Goal: Use online tool/utility: Utilize a website feature to perform a specific function

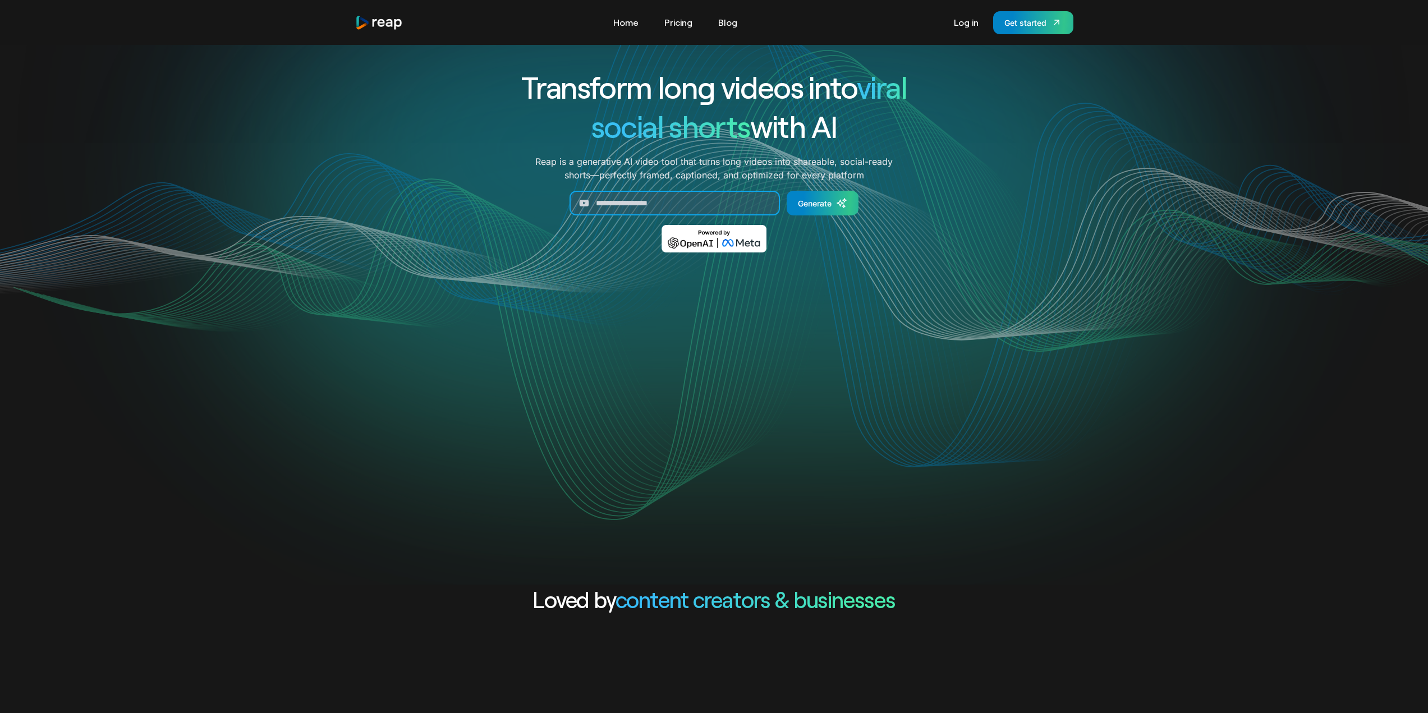
click at [714, 192] on input "Generate Form" at bounding box center [674, 203] width 210 height 25
paste input "**********"
type input "**********"
click at [836, 209] on icon "Generate Form" at bounding box center [841, 202] width 11 height 11
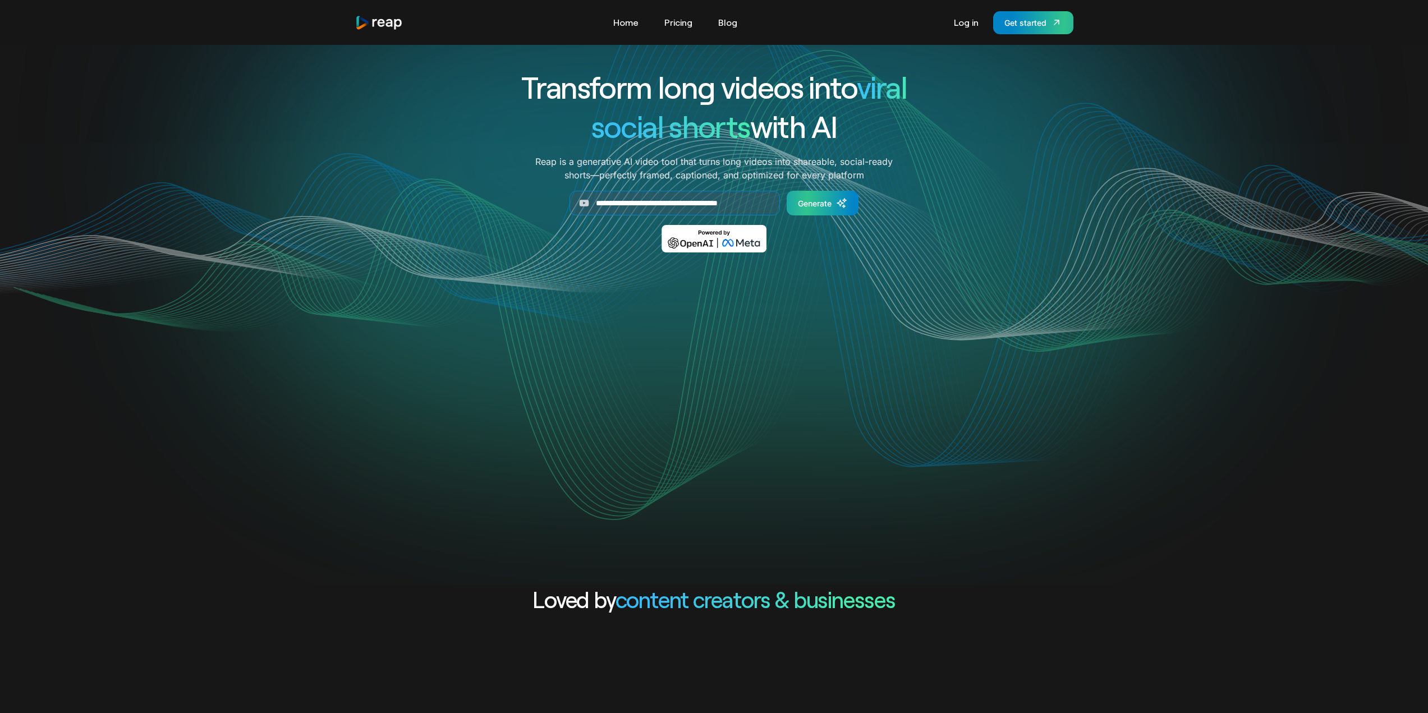
scroll to position [0, 0]
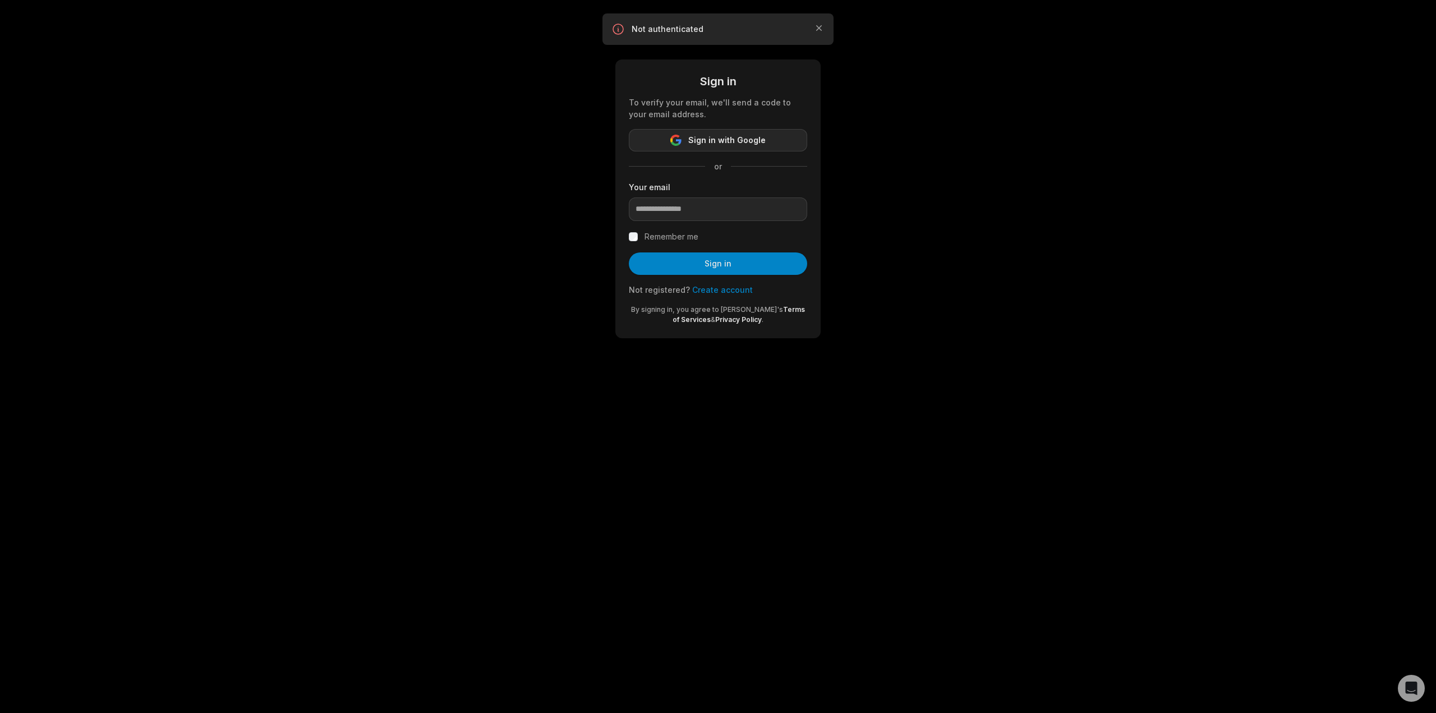
click at [710, 141] on span "Sign in with Google" at bounding box center [726, 140] width 77 height 13
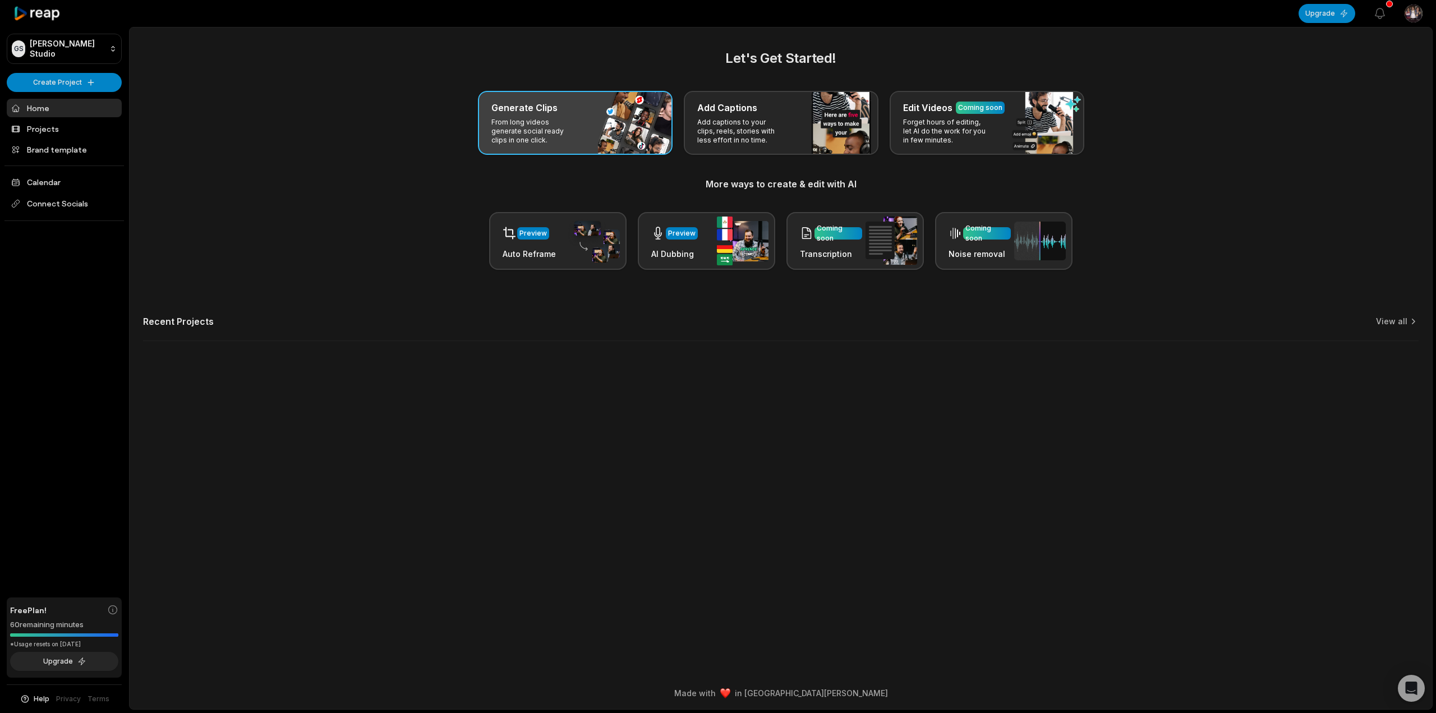
click at [622, 98] on div "Generate Clips From long videos generate social ready clips in one click." at bounding box center [575, 123] width 195 height 64
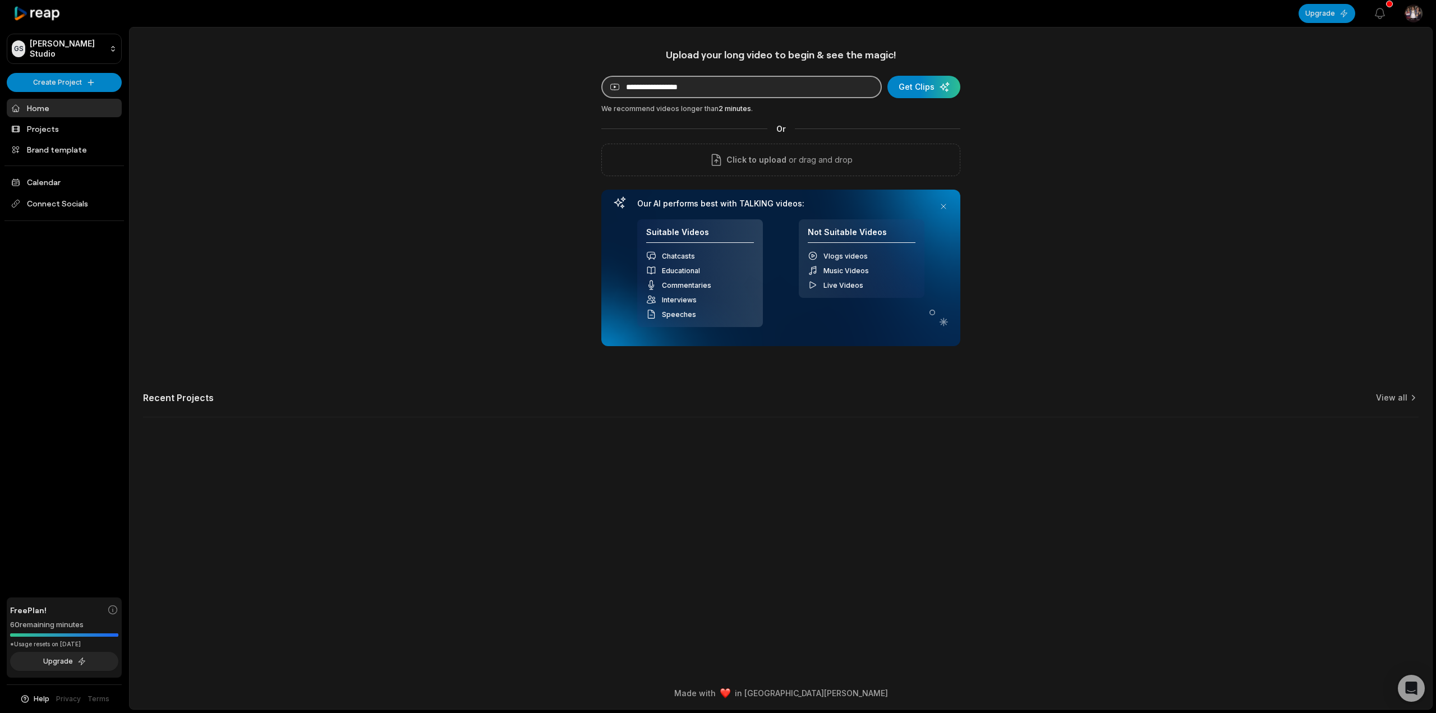
click at [708, 86] on input at bounding box center [741, 87] width 280 height 22
paste input "**********"
type input "**********"
click at [939, 89] on div "submit" at bounding box center [923, 87] width 73 height 22
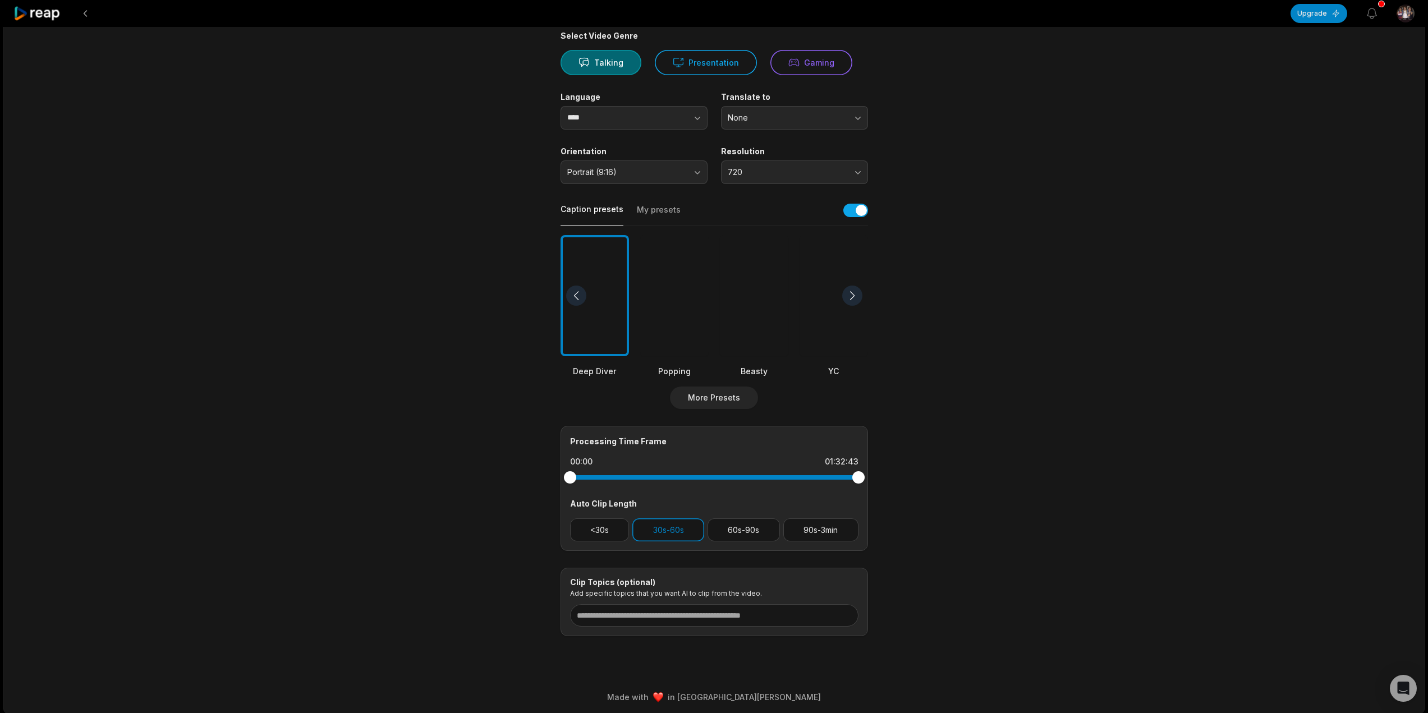
scroll to position [95, 0]
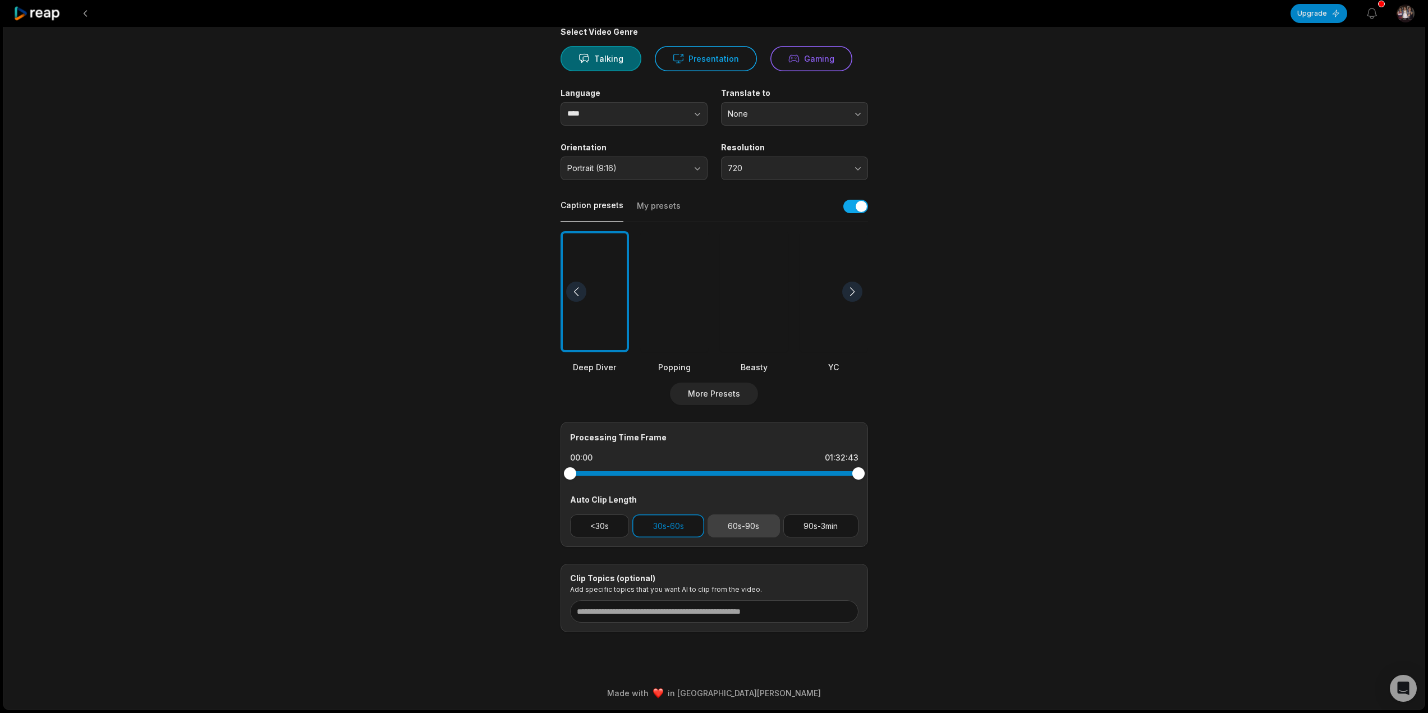
click at [733, 525] on button "60s-90s" at bounding box center [743, 525] width 72 height 23
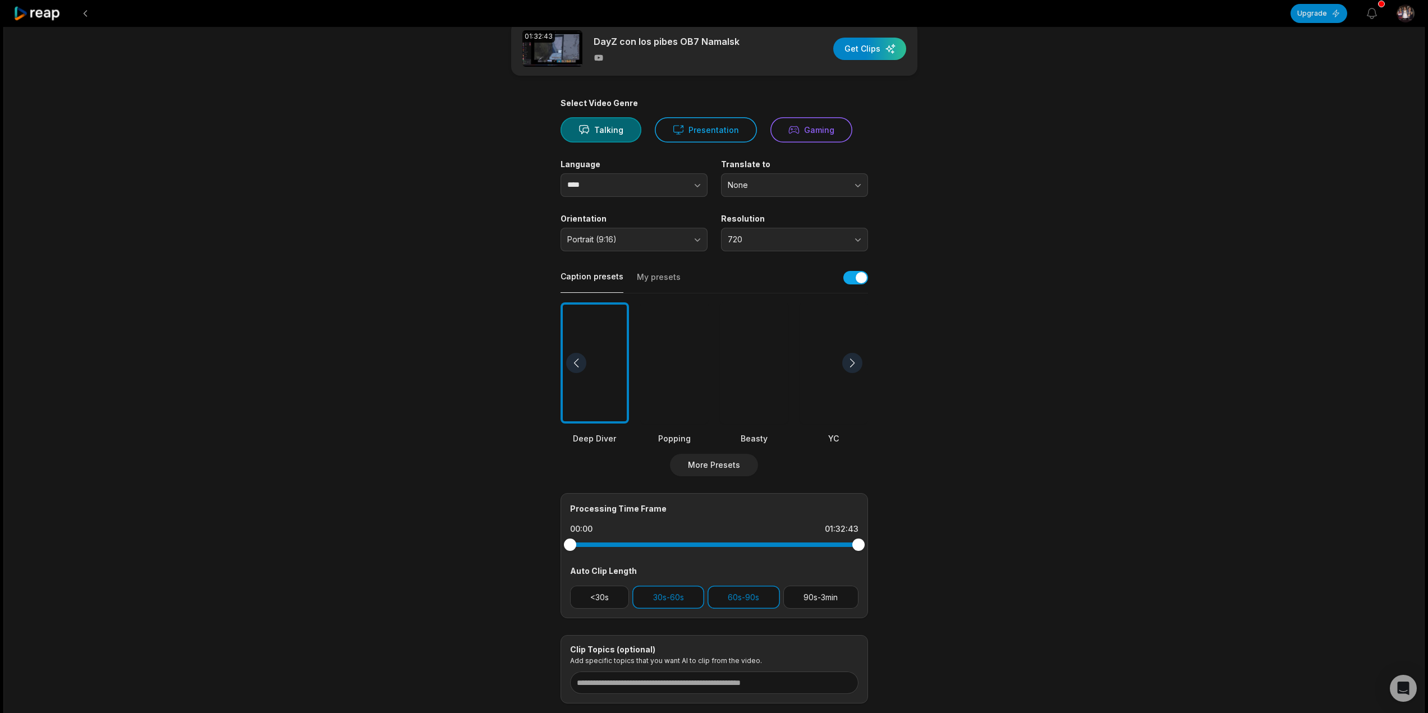
scroll to position [0, 0]
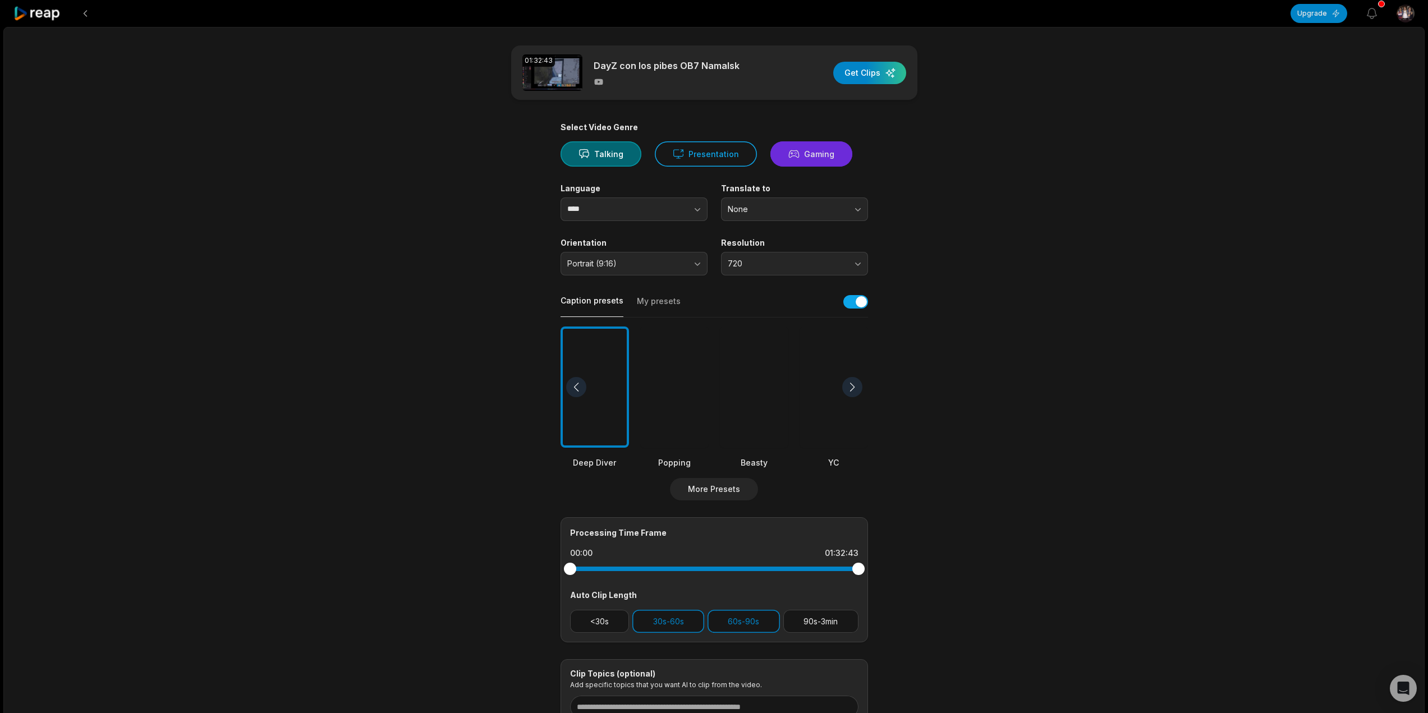
click at [802, 157] on button "Gaming" at bounding box center [811, 153] width 82 height 25
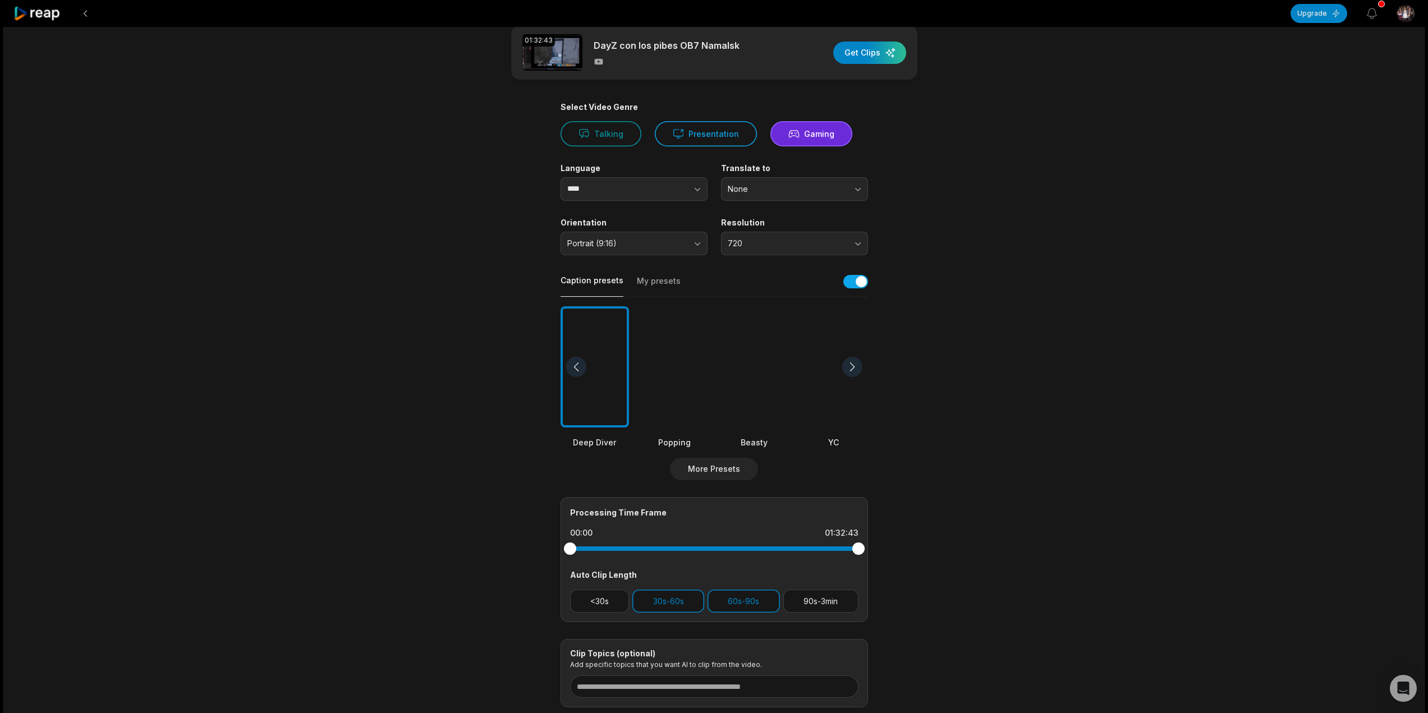
scroll to position [95, 0]
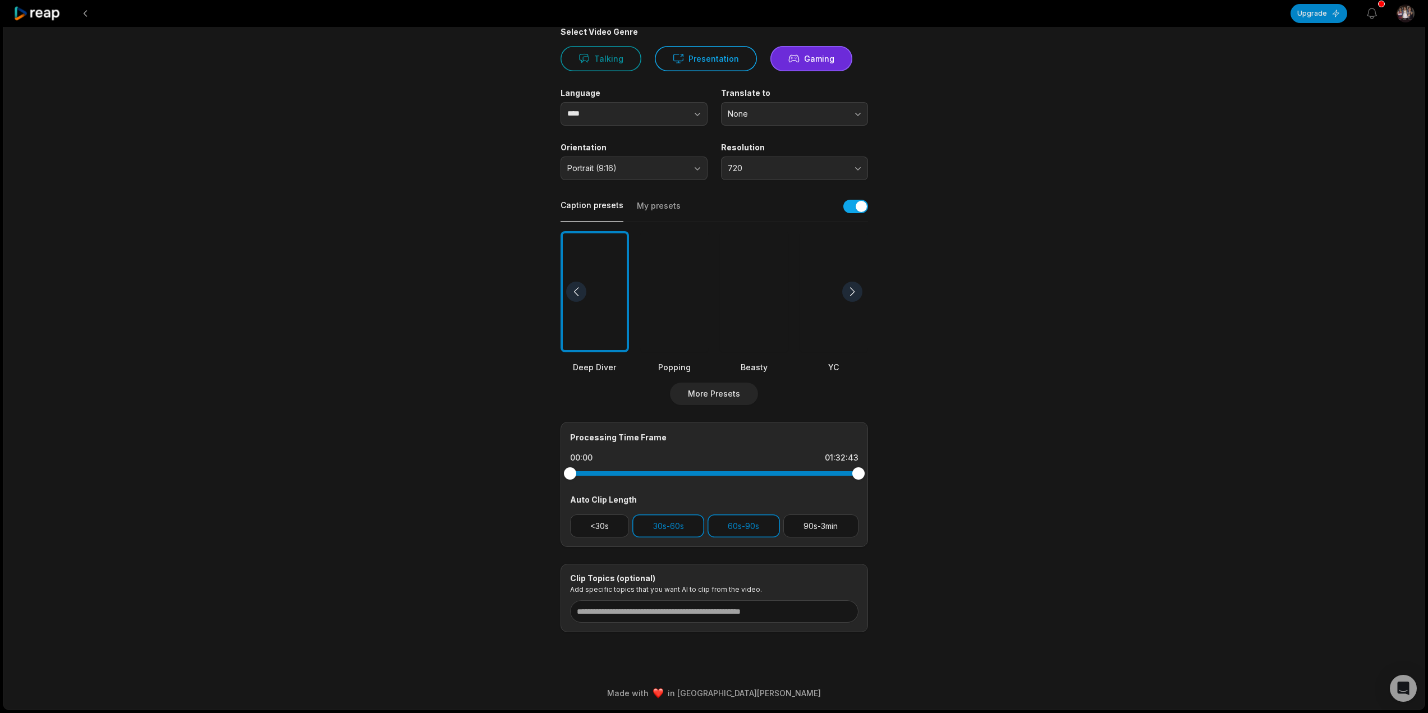
click at [856, 289] on div at bounding box center [852, 292] width 20 height 20
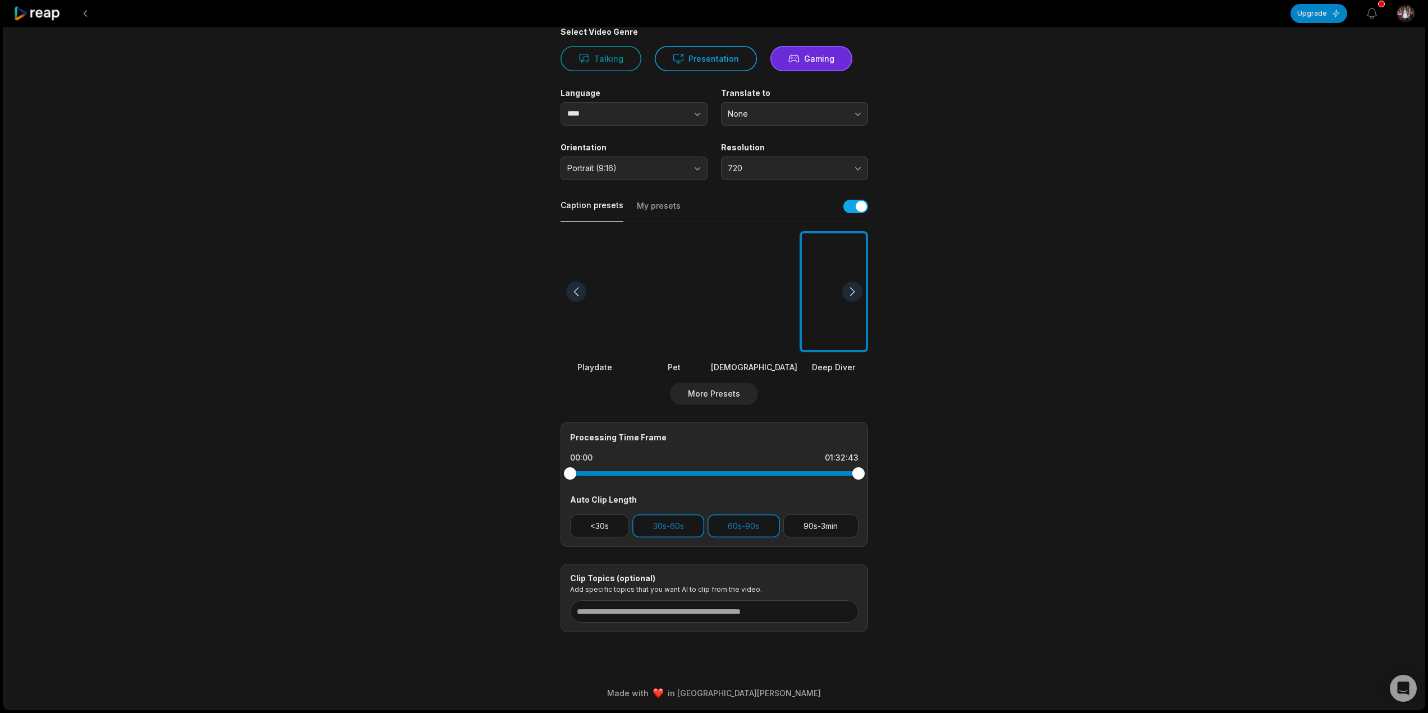
click at [856, 289] on div at bounding box center [852, 292] width 20 height 20
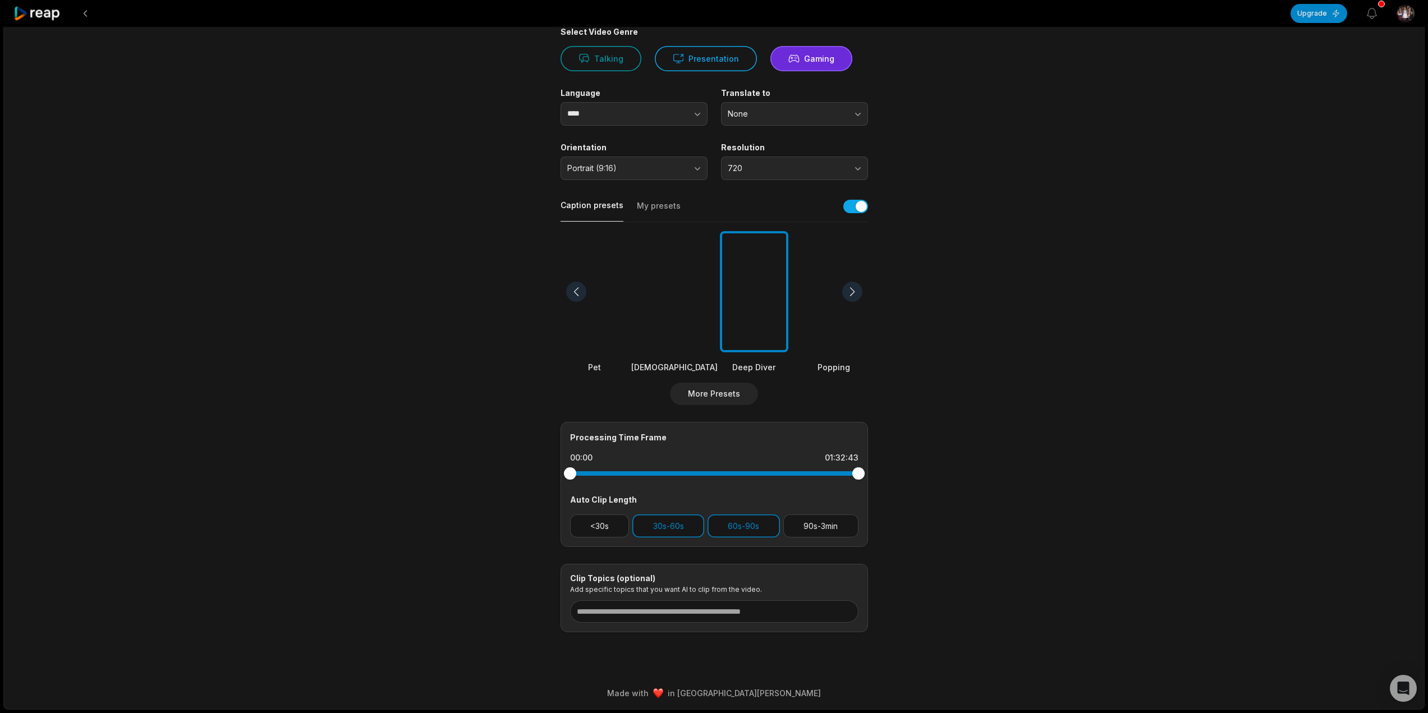
click at [856, 289] on div at bounding box center [852, 292] width 20 height 20
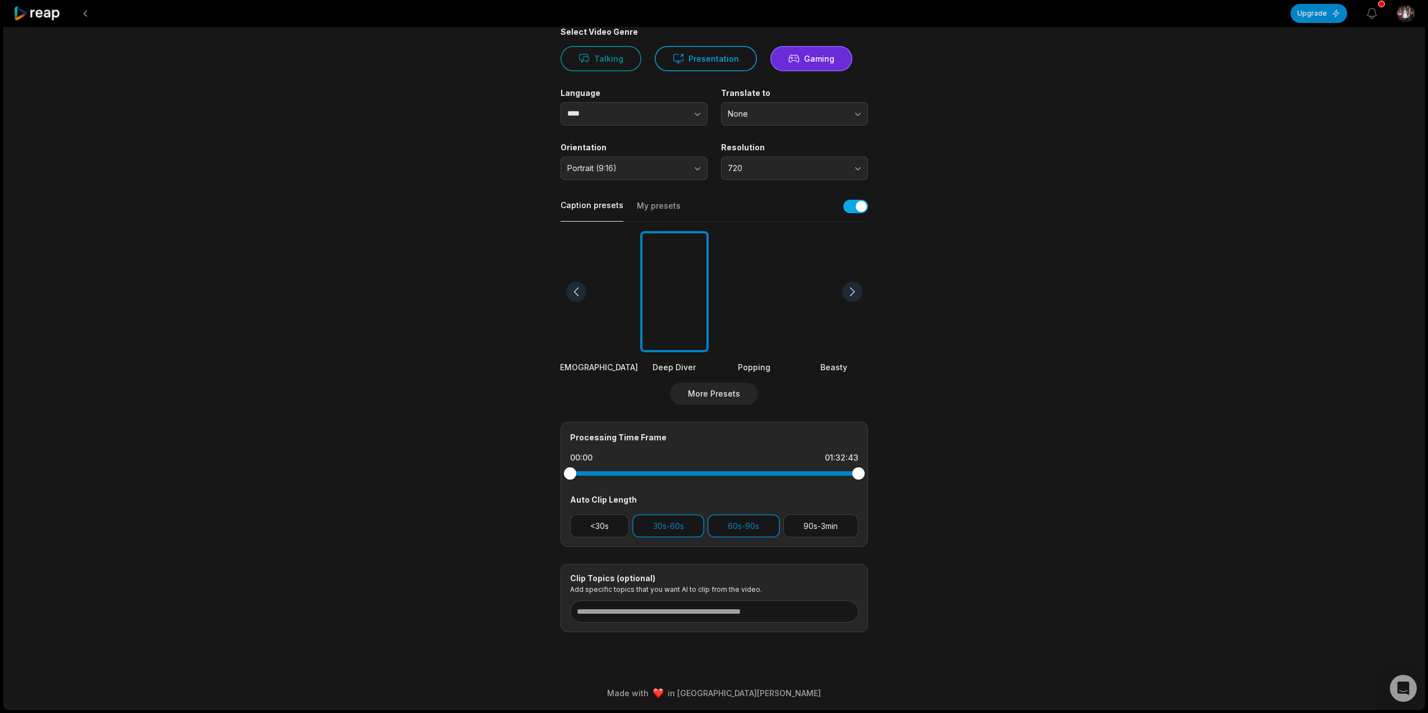
click at [856, 289] on div at bounding box center [852, 292] width 20 height 20
click at [773, 297] on div at bounding box center [754, 292] width 68 height 122
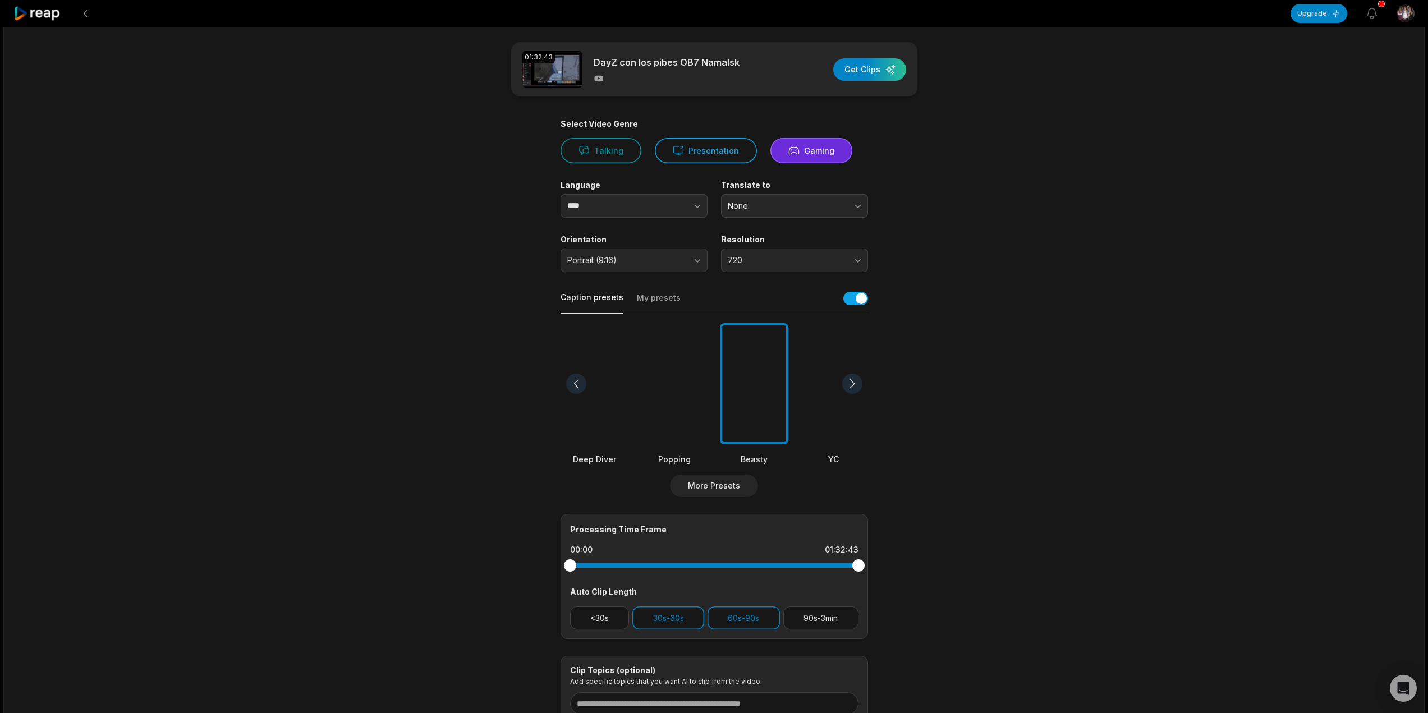
scroll to position [0, 0]
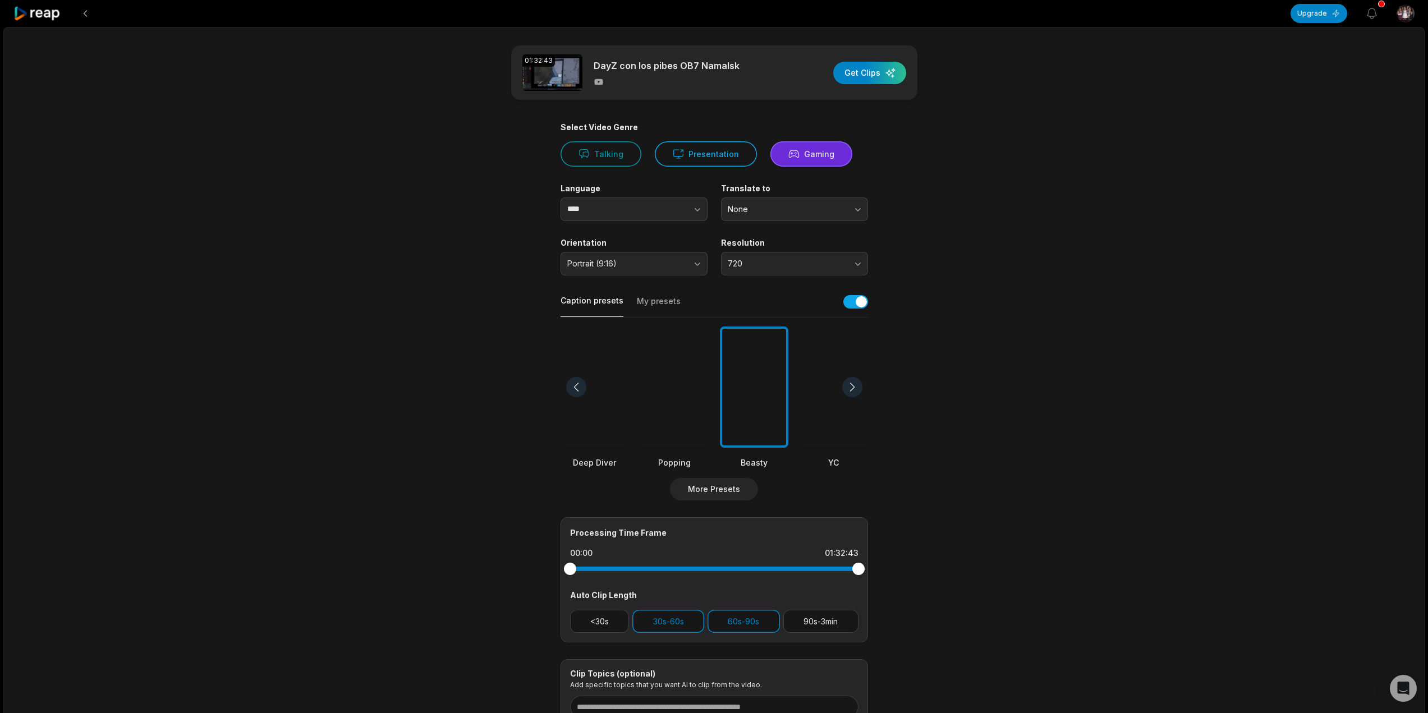
click at [823, 149] on button "Gaming" at bounding box center [811, 153] width 82 height 25
click at [874, 73] on div "button" at bounding box center [869, 73] width 73 height 22
drag, startPoint x: 815, startPoint y: 27, endPoint x: 806, endPoint y: 54, distance: 28.9
click at [816, 27] on icon "button" at bounding box center [814, 27] width 11 height 11
drag, startPoint x: 568, startPoint y: 573, endPoint x: 595, endPoint y: 578, distance: 27.9
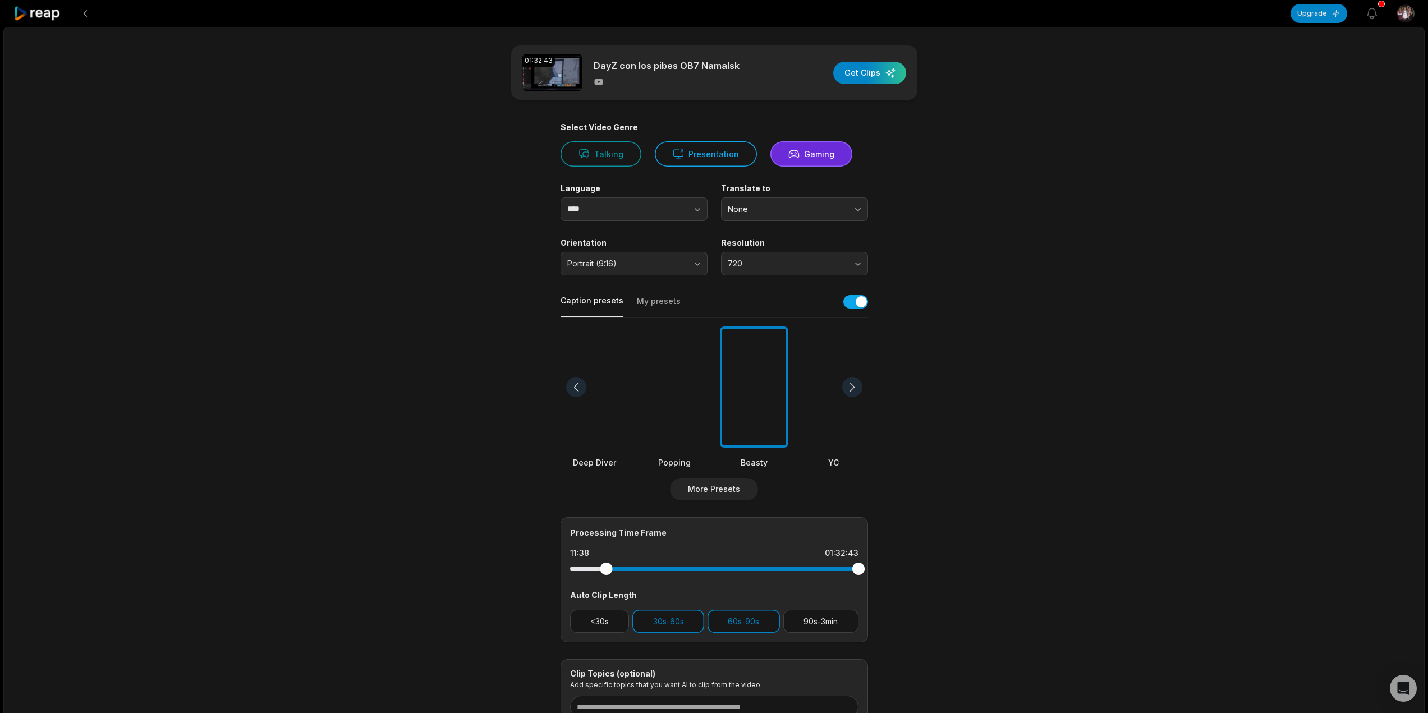
click at [599, 579] on div "Processing Time Frame 11:38 01:32:43 Auto Clip Length <30s 30s-60s 60s-90s 90s-…" at bounding box center [713, 579] width 307 height 125
drag, startPoint x: 603, startPoint y: 572, endPoint x: 679, endPoint y: 578, distance: 76.0
click at [672, 577] on div at bounding box center [714, 569] width 288 height 20
drag, startPoint x: 675, startPoint y: 574, endPoint x: 683, endPoint y: 572, distance: 8.0
click at [683, 572] on div at bounding box center [682, 569] width 12 height 12
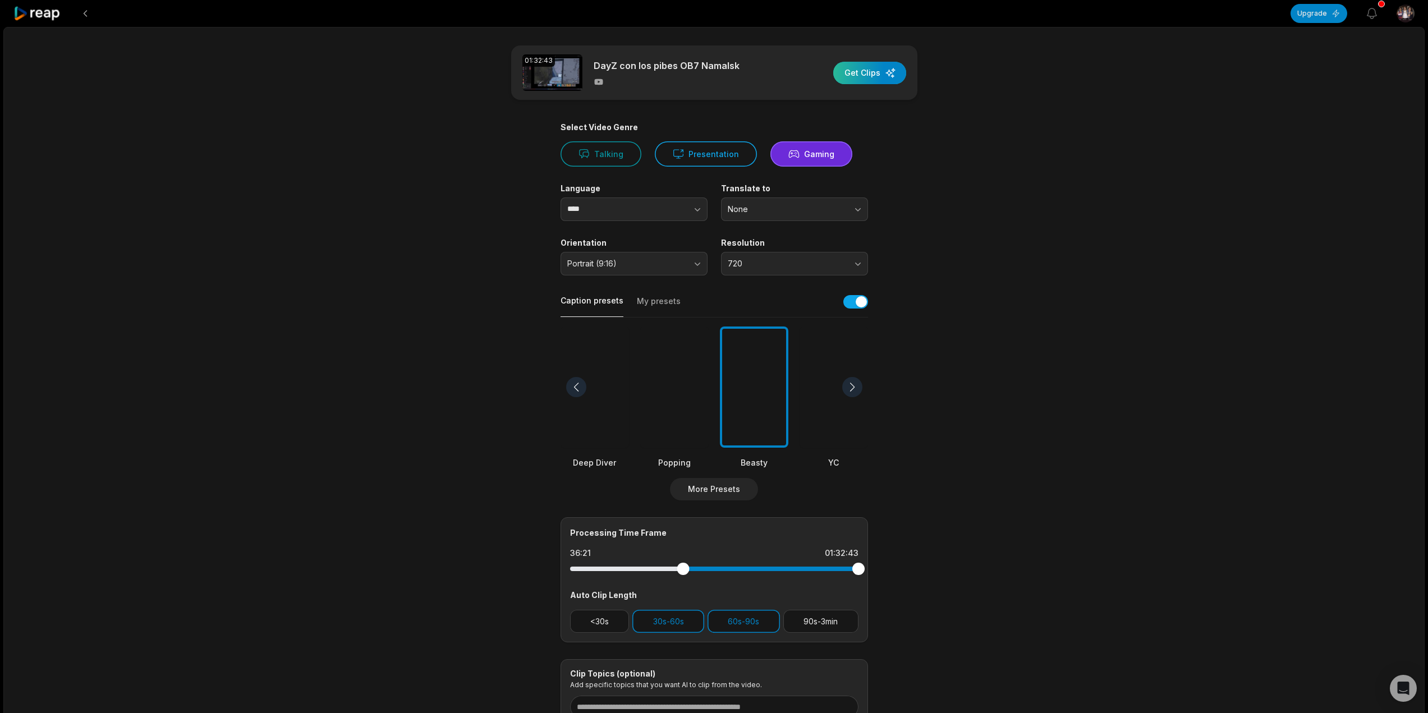
click at [867, 74] on div "button" at bounding box center [869, 73] width 73 height 22
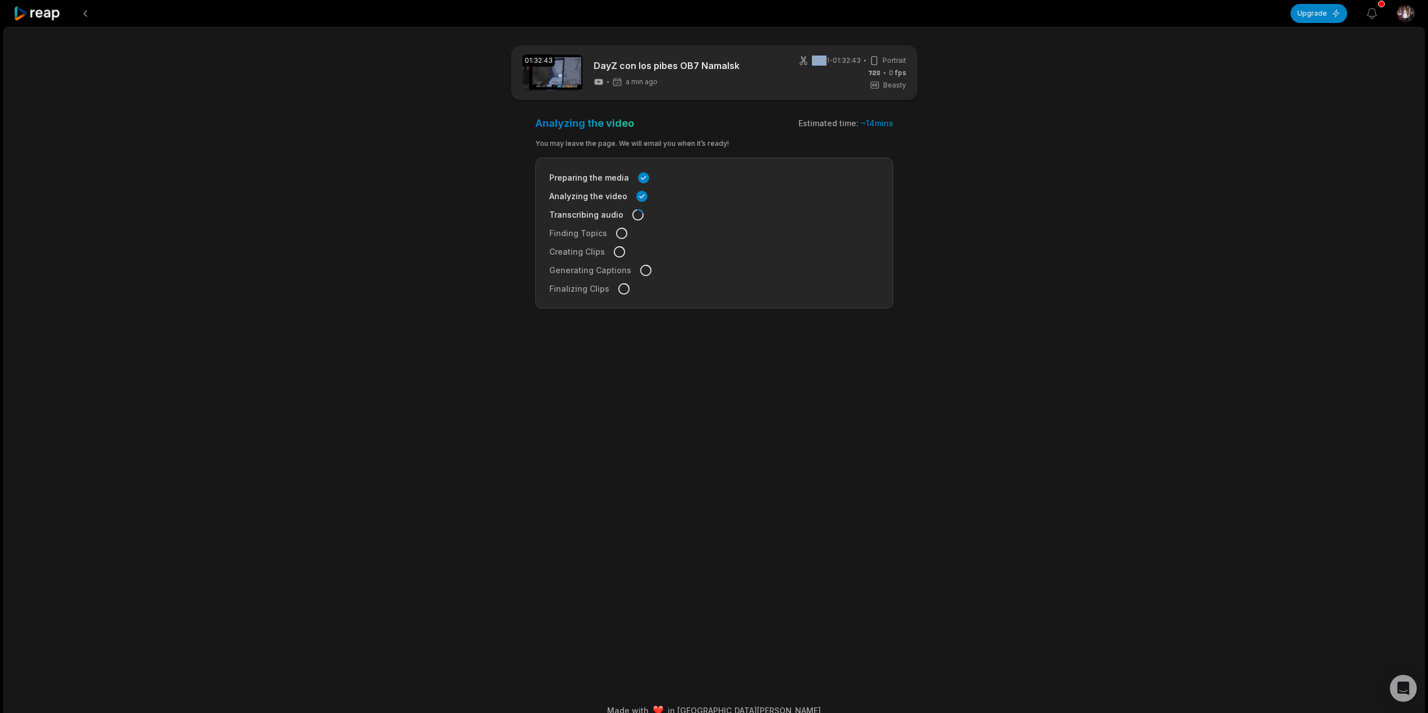
drag, startPoint x: 807, startPoint y: 63, endPoint x: 822, endPoint y: 62, distance: 15.2
click at [822, 62] on div "36:21 - 01:32:43 Portrait" at bounding box center [852, 61] width 108 height 10
click at [983, 135] on main "01:32:43 DayZ con los pibes OB7 Namalsk a min ago 36:21 - 01:32:43 Portrait 0 f…" at bounding box center [714, 345] width 543 height 600
click at [1371, 12] on icon "button" at bounding box center [1371, 13] width 13 height 13
click at [1368, 6] on button "View notifications" at bounding box center [1371, 13] width 25 height 25
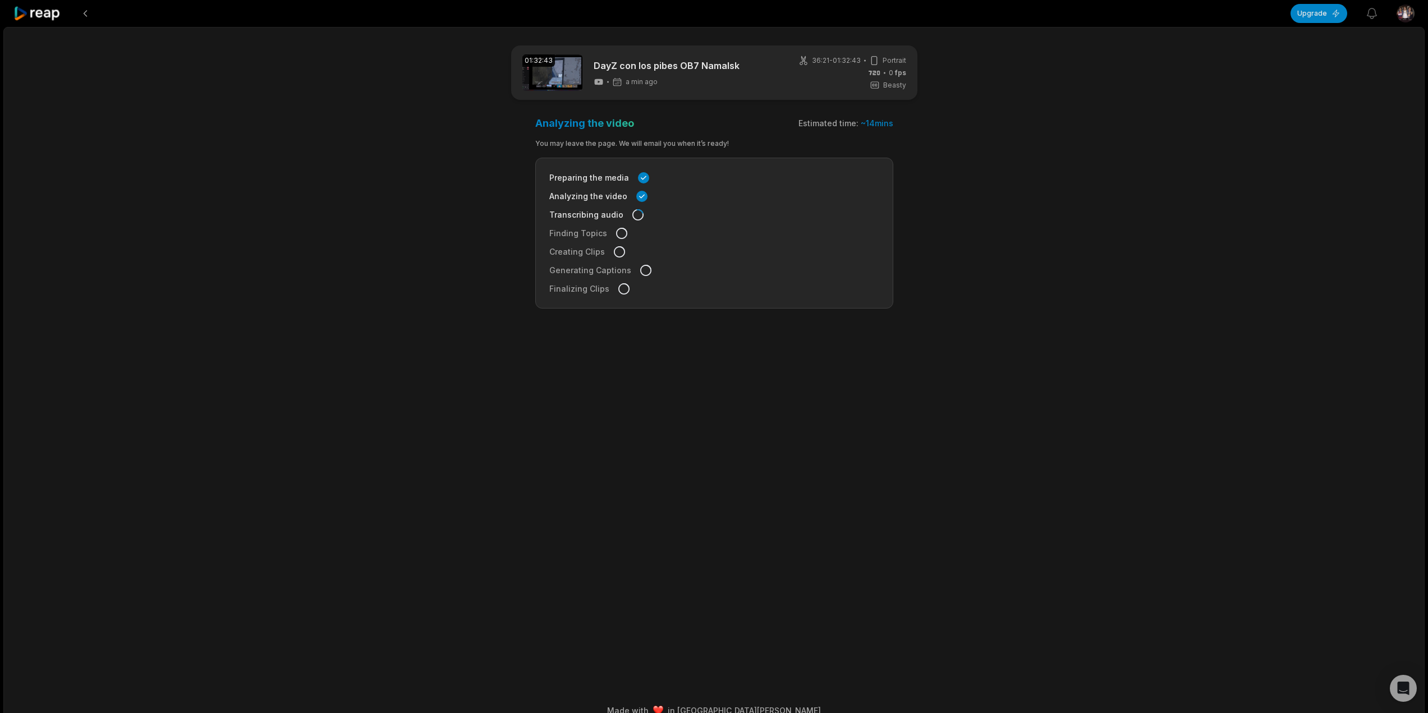
click at [949, 91] on main "01:32:43 DayZ con los pibes OB7 Namalsk a min ago 36:21 - 01:32:43 Portrait 0 f…" at bounding box center [714, 345] width 543 height 600
drag, startPoint x: 613, startPoint y: 116, endPoint x: 459, endPoint y: 113, distance: 153.7
click at [459, 113] on main "01:32:43 DayZ con los pibes OB7 Namalsk 8 min ago 36:21 - 01:32:43 Portrait 0 f…" at bounding box center [714, 345] width 543 height 600
drag, startPoint x: 682, startPoint y: 127, endPoint x: 454, endPoint y: 123, distance: 227.8
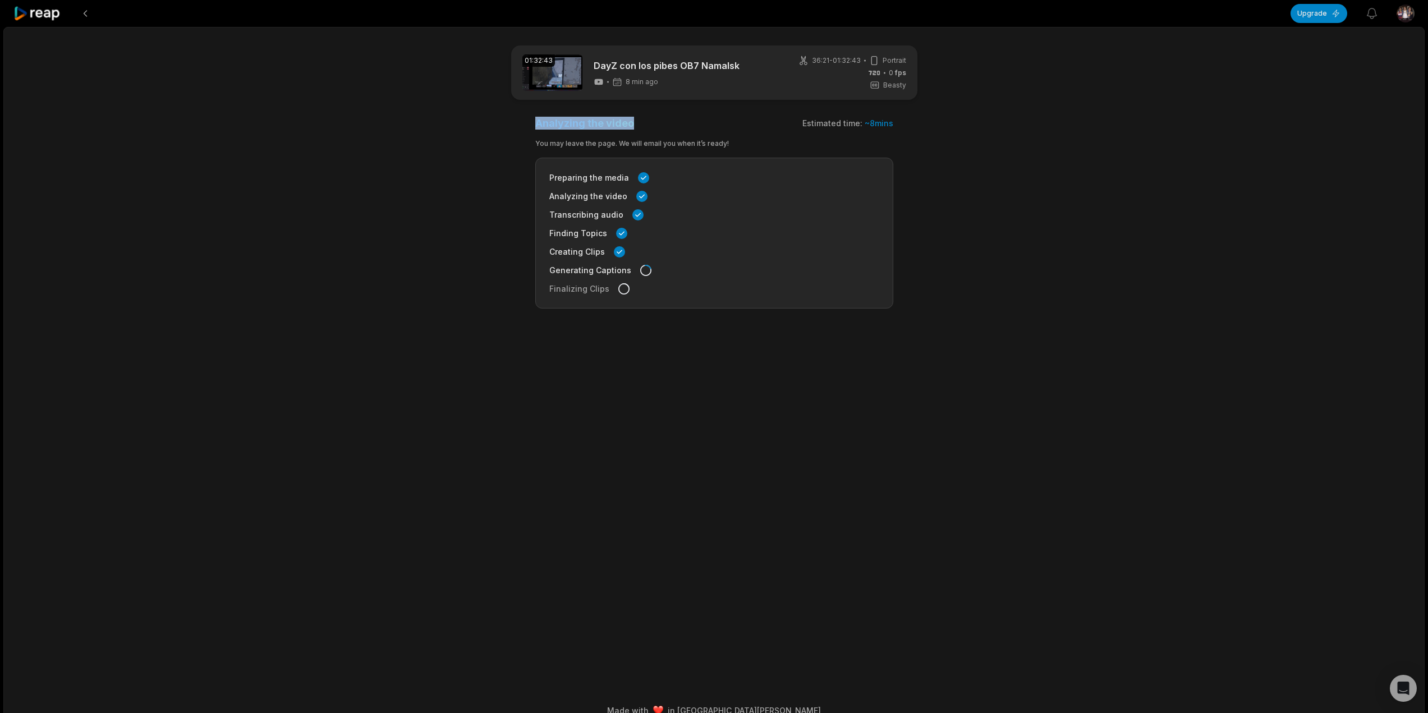
click at [454, 123] on main "01:32:43 DayZ con los pibes OB7 Namalsk 8 min ago 36:21 - 01:32:43 Portrait 0 f…" at bounding box center [714, 345] width 543 height 600
drag, startPoint x: 632, startPoint y: 115, endPoint x: 469, endPoint y: 126, distance: 162.5
click at [469, 126] on main "01:32:43 DayZ con los pibes OB7 Namalsk 8 min ago 36:21 - 01:32:43 Portrait 0 f…" at bounding box center [714, 345] width 543 height 600
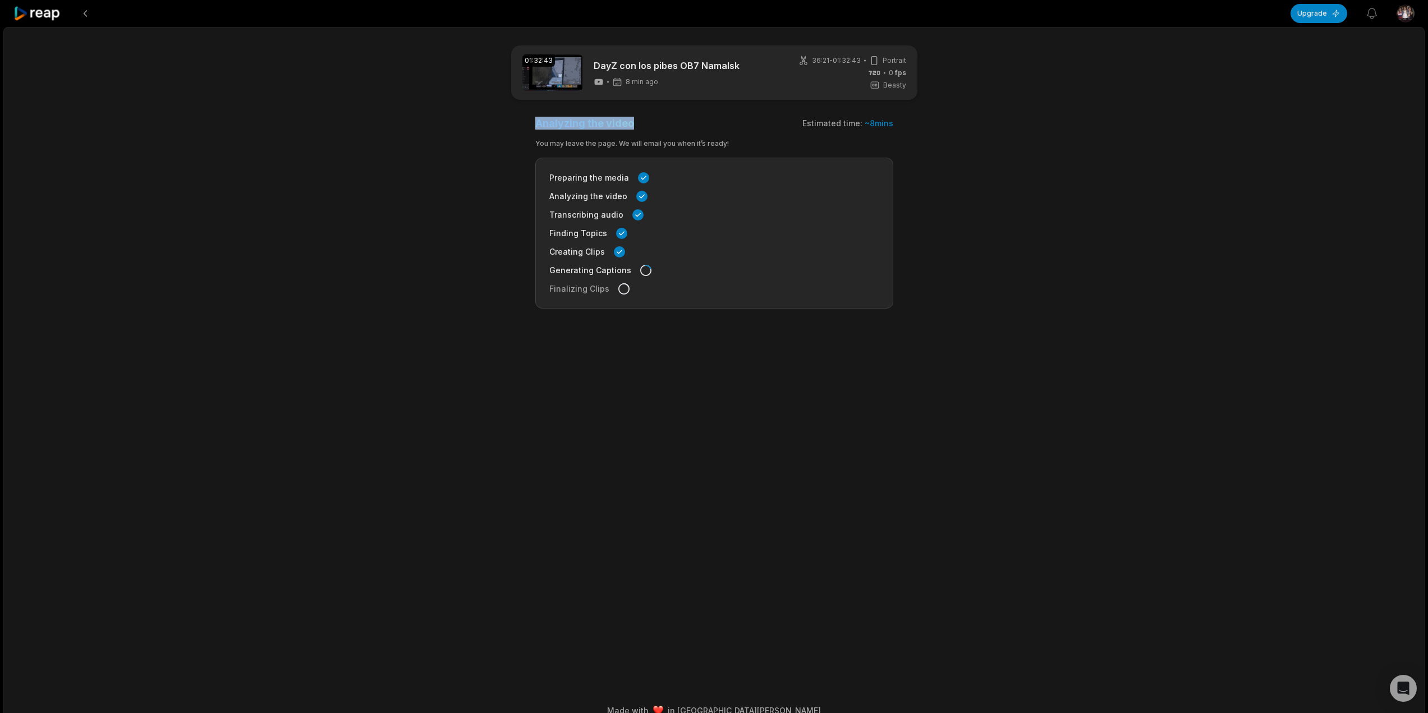
drag, startPoint x: 556, startPoint y: 122, endPoint x: 426, endPoint y: 123, distance: 130.7
click at [426, 123] on div "01:32:43 DayZ con los pibes OB7 Namalsk 8 min ago 36:21 - 01:32:43 Portrait 0 f…" at bounding box center [713, 377] width 1421 height 700
drag, startPoint x: 448, startPoint y: 130, endPoint x: 629, endPoint y: 105, distance: 182.8
click at [449, 130] on main "01:32:43 DayZ con los pibes OB7 Namalsk 8 min ago 36:21 - 01:32:43 Portrait 0 f…" at bounding box center [714, 345] width 543 height 600
drag, startPoint x: 327, startPoint y: 137, endPoint x: 337, endPoint y: 141, distance: 10.8
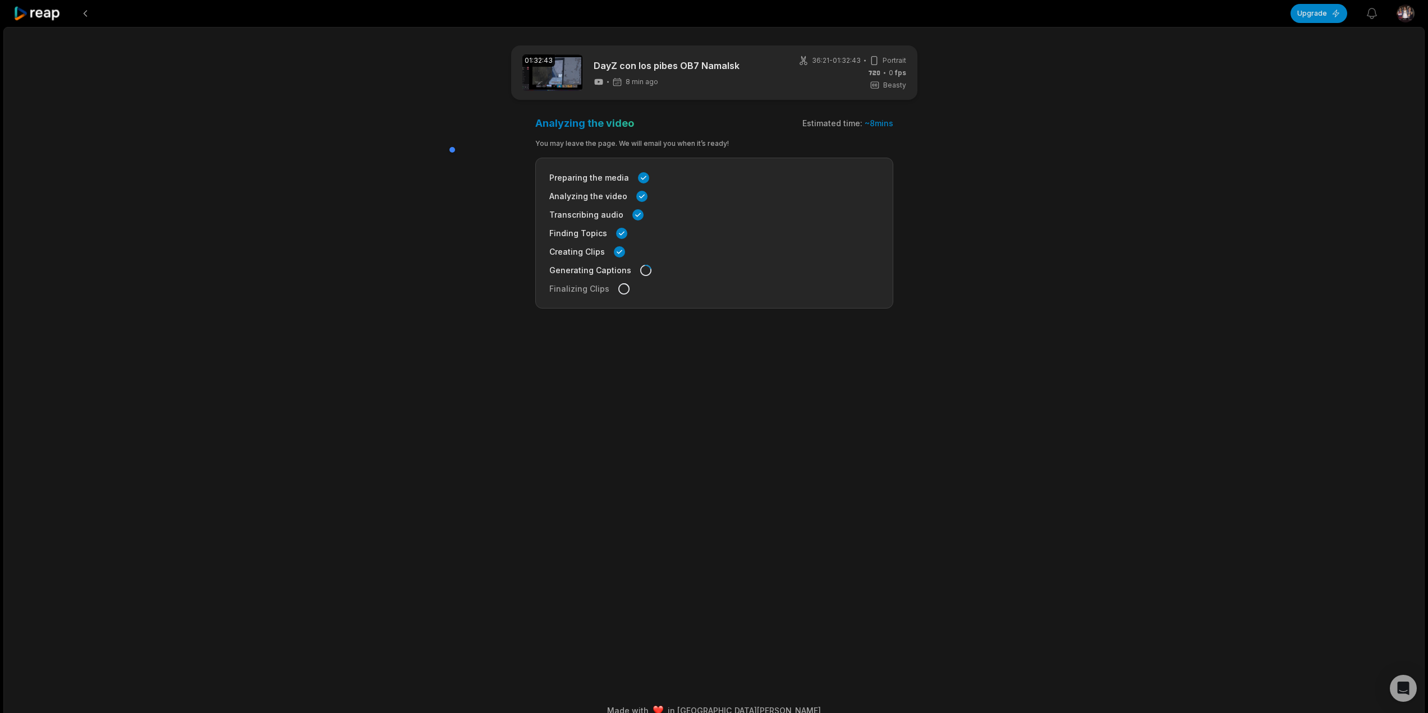
click at [327, 137] on div "01:32:43 DayZ con los pibes OB7 Namalsk 8 min ago 36:21 - 01:32:43 Portrait 0 f…" at bounding box center [713, 377] width 1421 height 700
drag, startPoint x: 564, startPoint y: 131, endPoint x: 430, endPoint y: 128, distance: 133.5
click at [433, 130] on div "01:32:43 DayZ con los pibes OB7 Namalsk 8 min ago 36:21 - 01:32:43 Portrait 0 f…" at bounding box center [713, 377] width 1421 height 700
click at [432, 128] on div "01:32:43 DayZ con los pibes OB7 Namalsk 8 min ago 36:21 - 01:32:43 Portrait 0 f…" at bounding box center [713, 377] width 1421 height 700
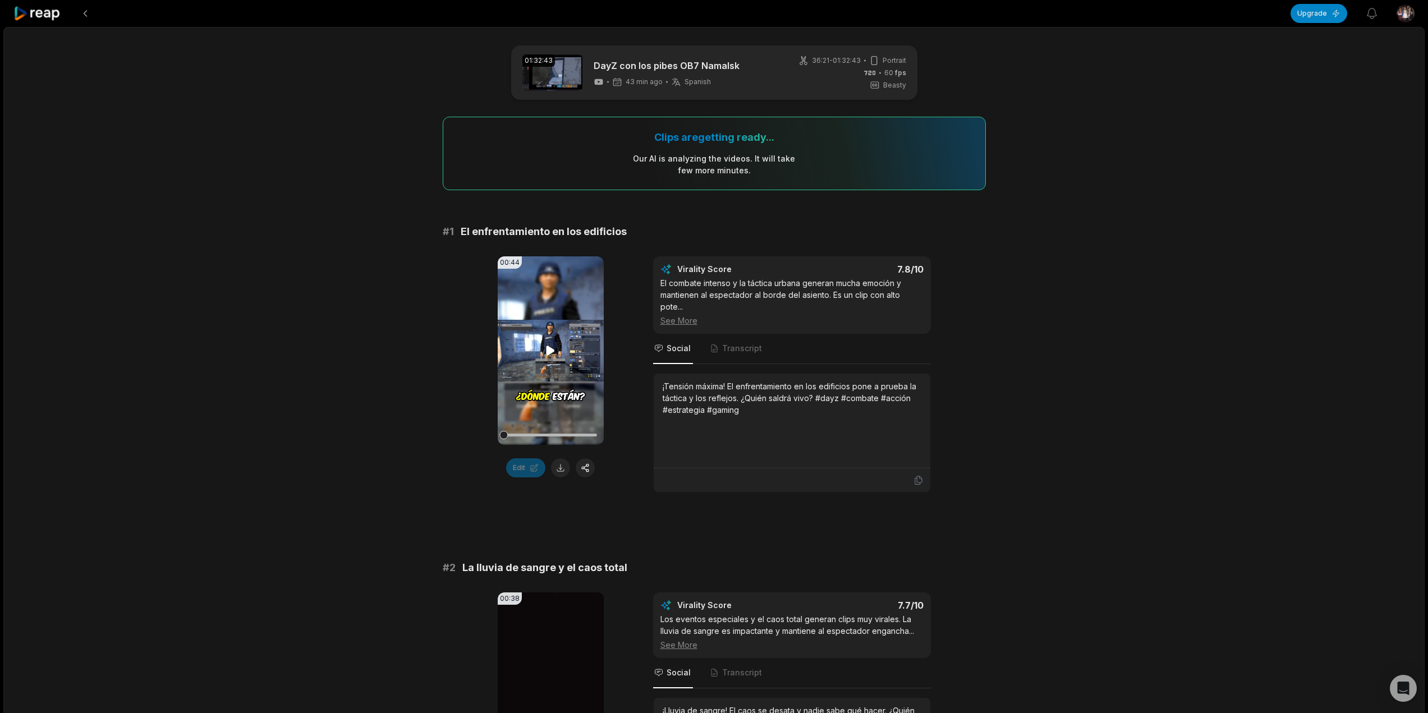
click at [564, 343] on video "Your browser does not support mp4 format." at bounding box center [551, 350] width 106 height 188
click at [535, 437] on div at bounding box center [550, 435] width 93 height 20
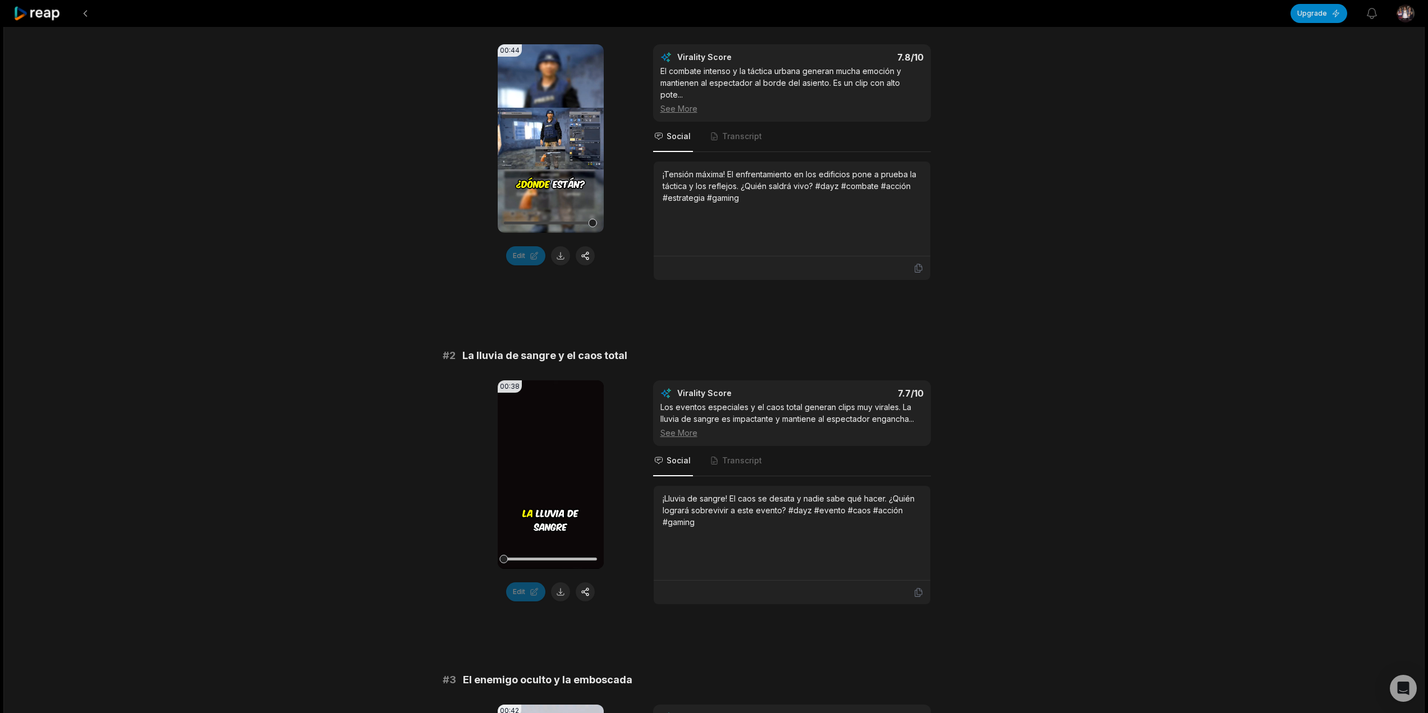
scroll to position [224, 0]
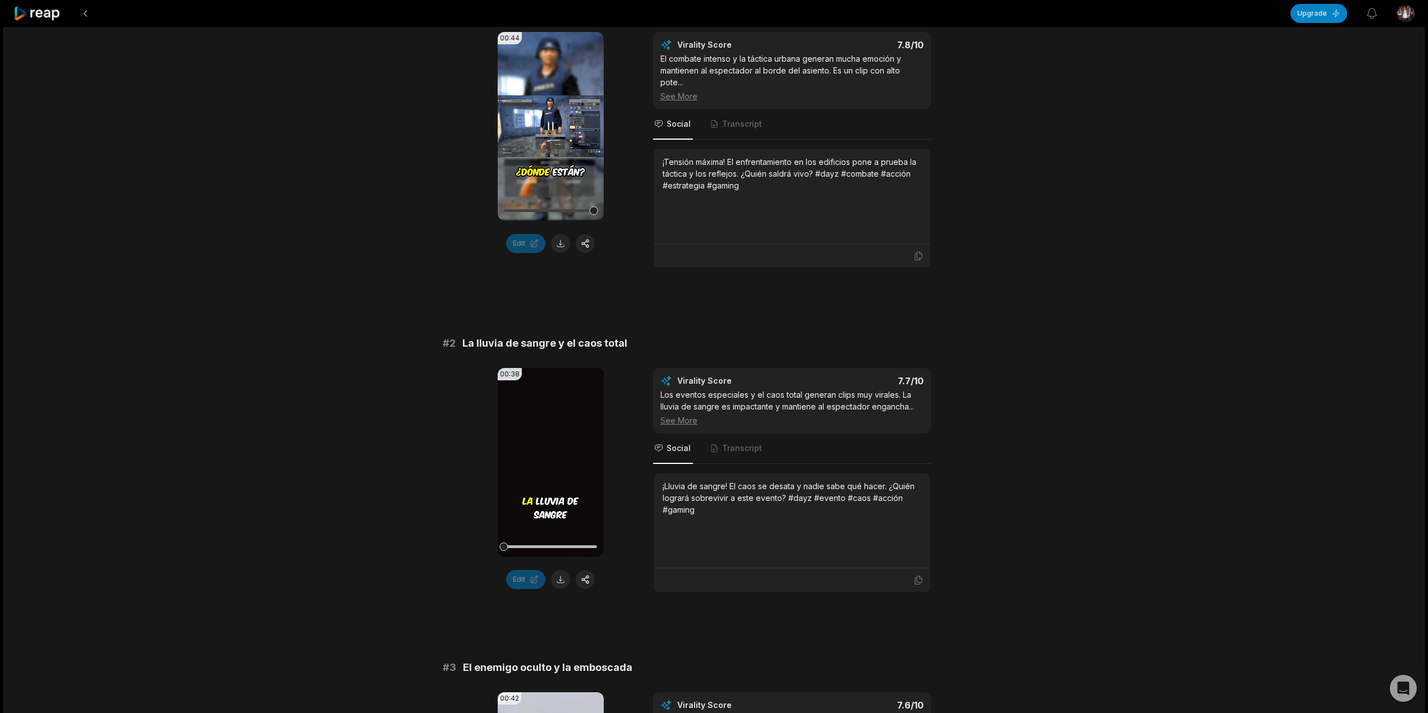
click at [571, 145] on video "Your browser does not support mp4 format." at bounding box center [551, 126] width 106 height 188
click at [575, 488] on video "Your browser does not support mp4 format." at bounding box center [551, 462] width 106 height 188
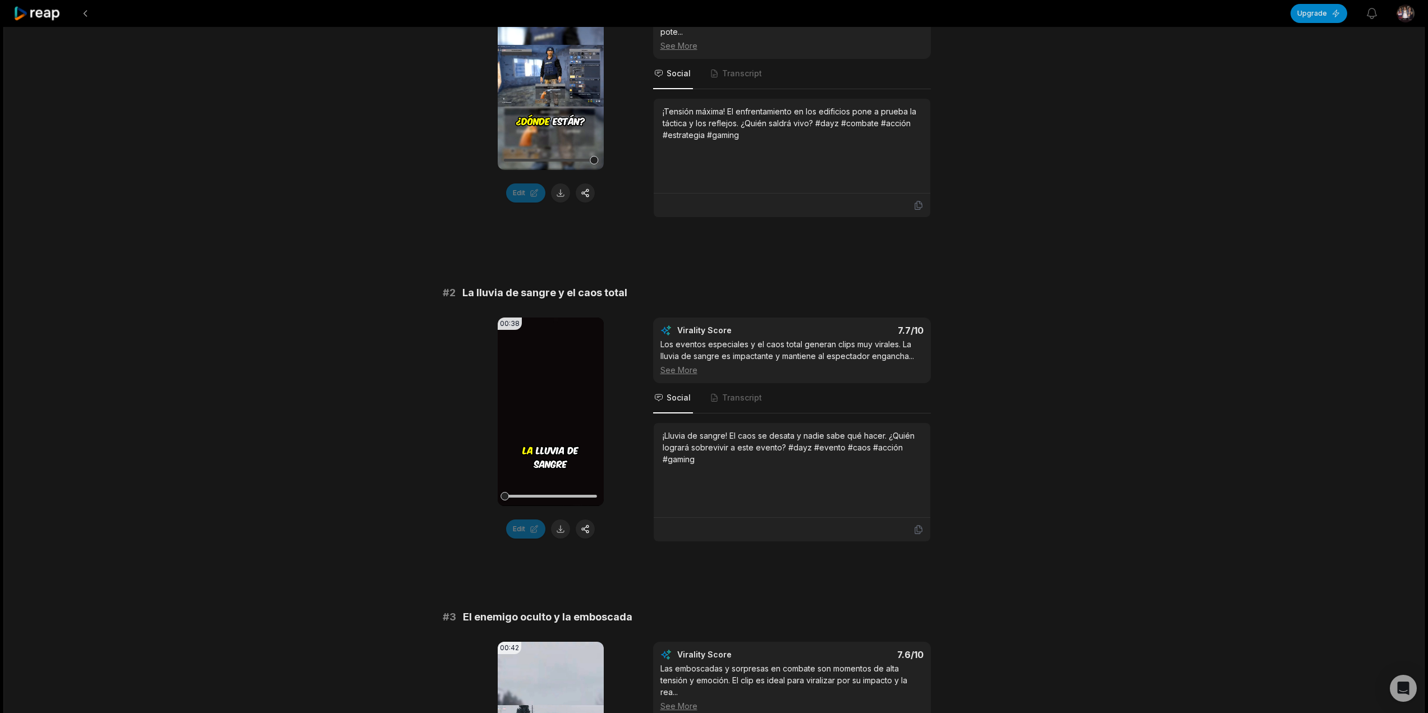
scroll to position [280, 0]
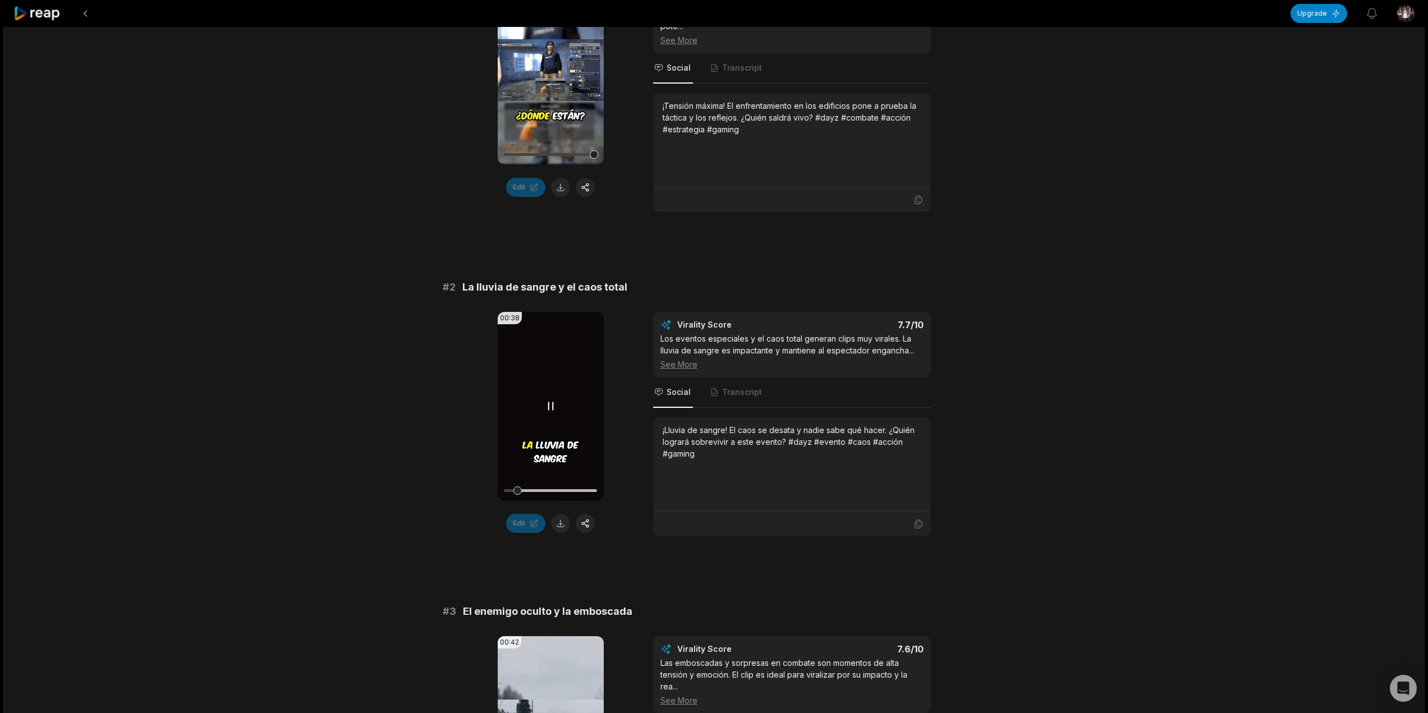
click at [523, 495] on div at bounding box center [550, 491] width 93 height 20
click at [531, 492] on div at bounding box center [550, 491] width 93 height 20
click at [538, 490] on div at bounding box center [550, 490] width 93 height 3
click at [550, 490] on div at bounding box center [550, 490] width 93 height 3
click at [560, 490] on div at bounding box center [550, 490] width 93 height 3
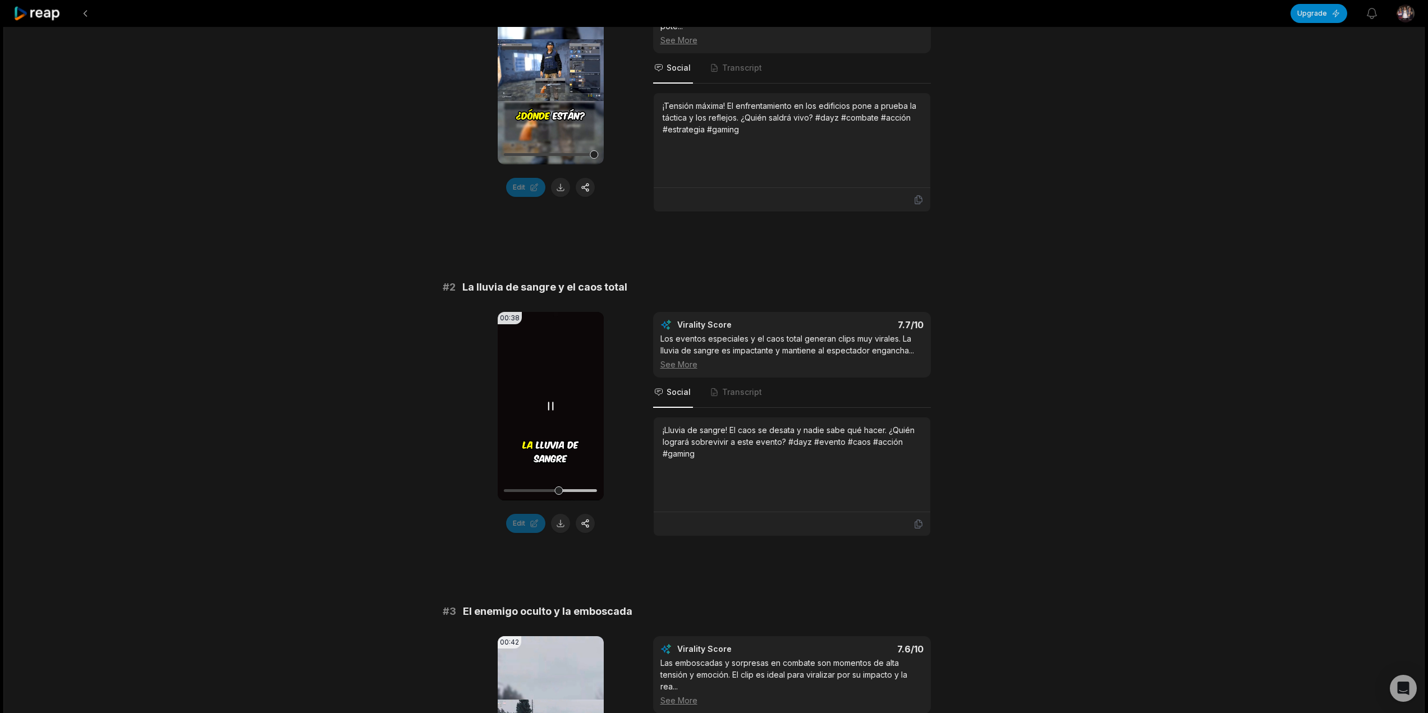
click at [568, 491] on div at bounding box center [550, 490] width 93 height 3
click at [587, 490] on div at bounding box center [550, 490] width 93 height 3
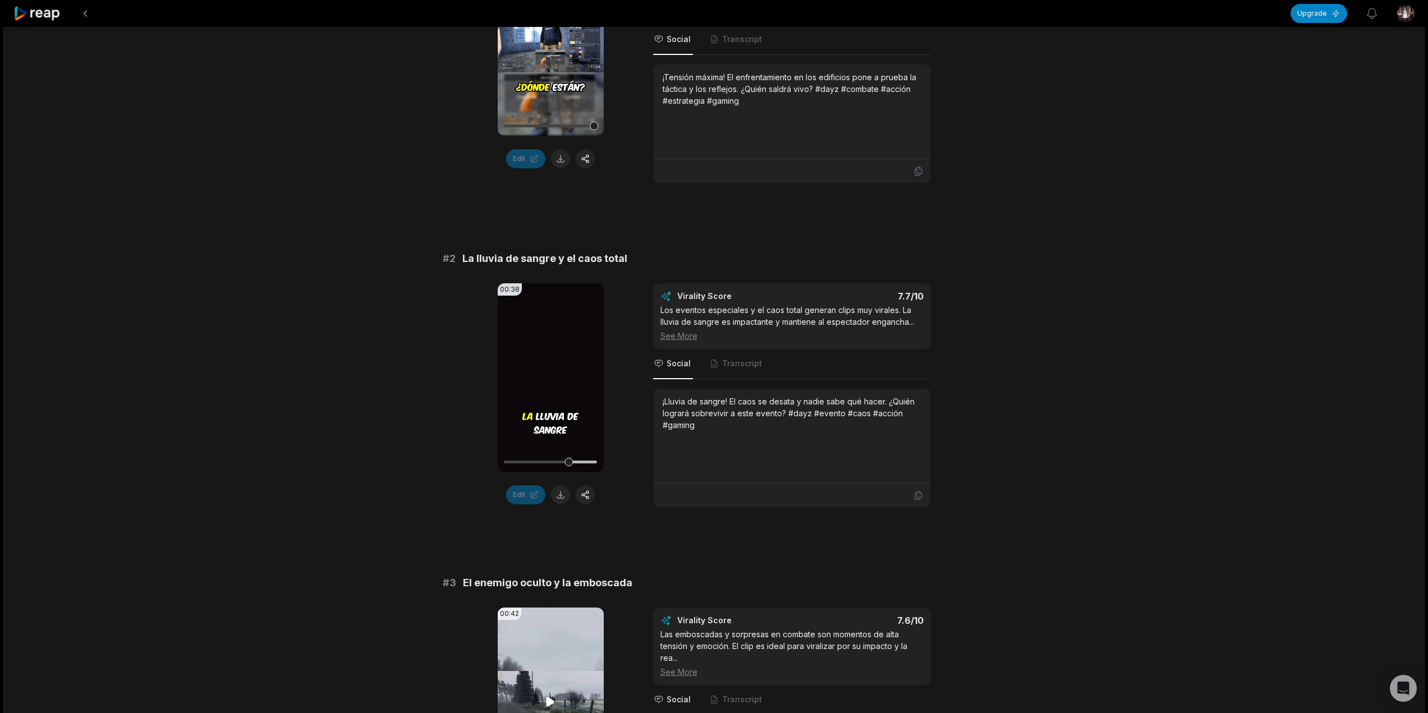
scroll to position [505, 0]
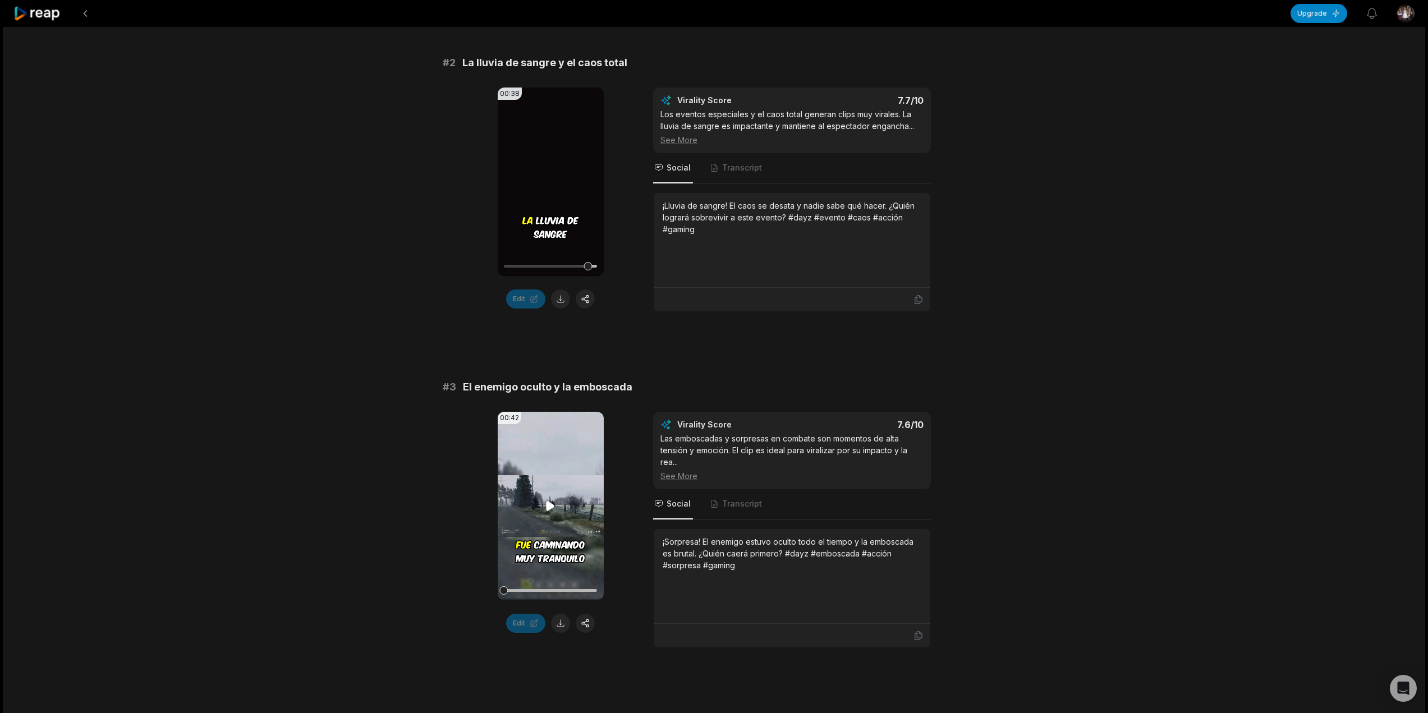
click at [590, 487] on video "Your browser does not support mp4 format." at bounding box center [551, 506] width 106 height 188
click at [567, 202] on video "Your browser does not support mp4 format." at bounding box center [551, 182] width 106 height 188
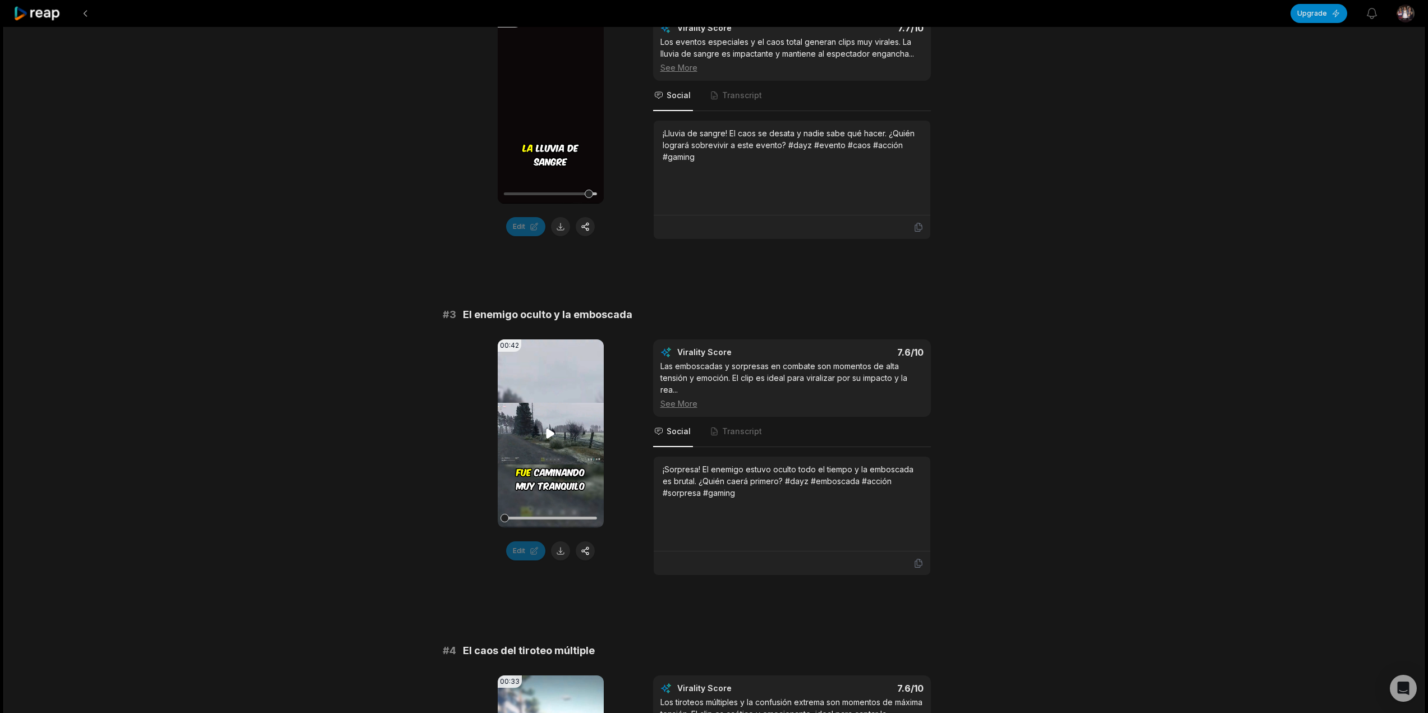
scroll to position [617, 0]
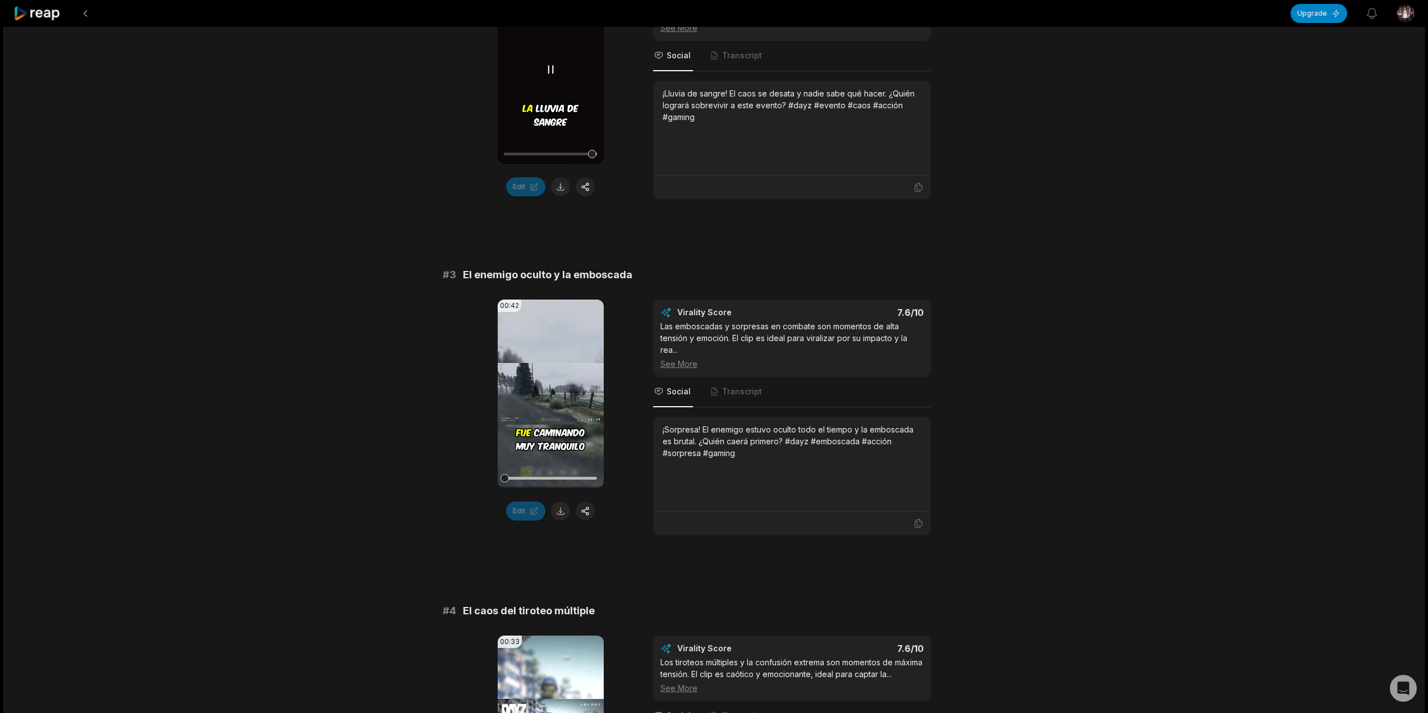
click at [561, 96] on video "Your browser does not support mp4 format." at bounding box center [551, 69] width 106 height 188
click at [604, 429] on div "00:42 Your browser does not support mp4 format. Edit Virality Score 7.6 /10 Las…" at bounding box center [714, 418] width 543 height 236
click at [570, 429] on video "Your browser does not support mp4 format." at bounding box center [551, 394] width 106 height 188
click at [515, 484] on div at bounding box center [550, 478] width 93 height 20
click at [519, 482] on div at bounding box center [550, 478] width 93 height 20
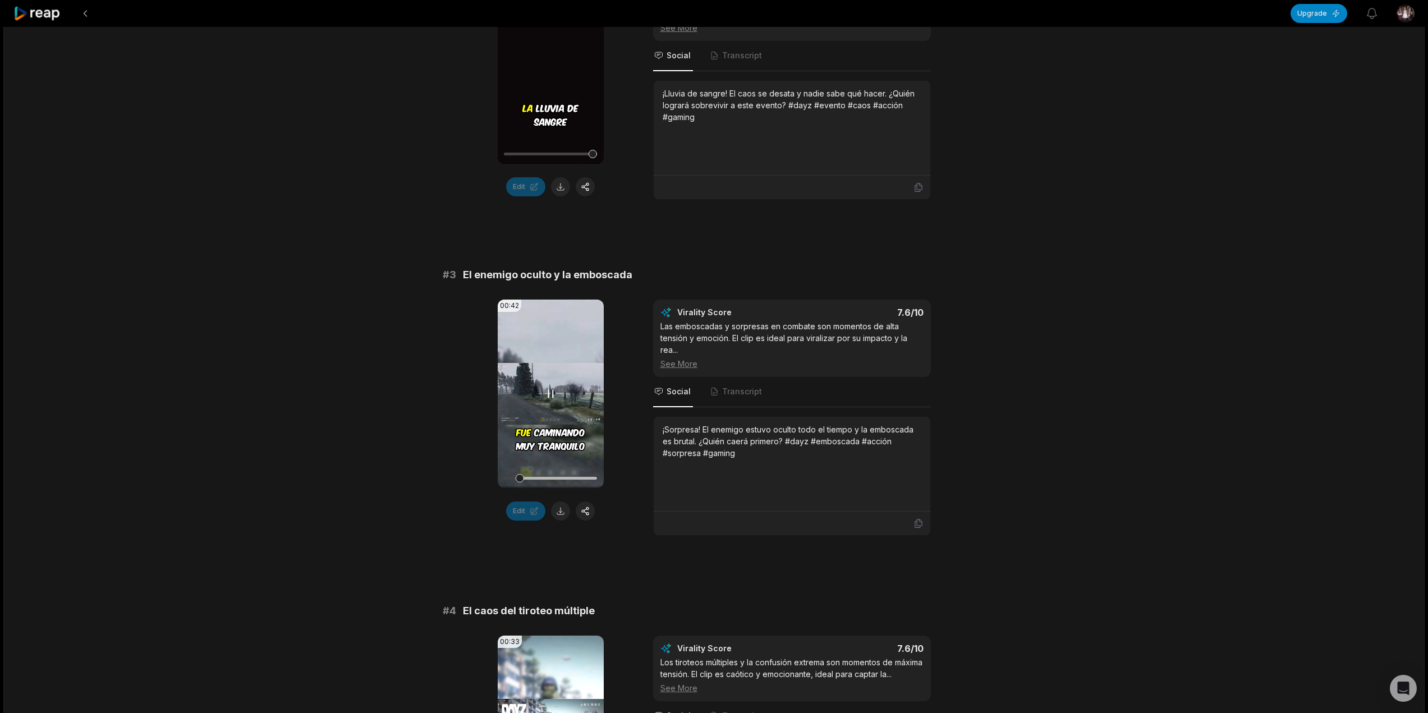
click at [526, 482] on div at bounding box center [550, 478] width 93 height 20
click at [535, 485] on div at bounding box center [550, 478] width 93 height 20
click at [544, 484] on div at bounding box center [550, 478] width 93 height 20
click at [550, 484] on div at bounding box center [550, 478] width 93 height 20
click at [556, 485] on div at bounding box center [550, 478] width 93 height 20
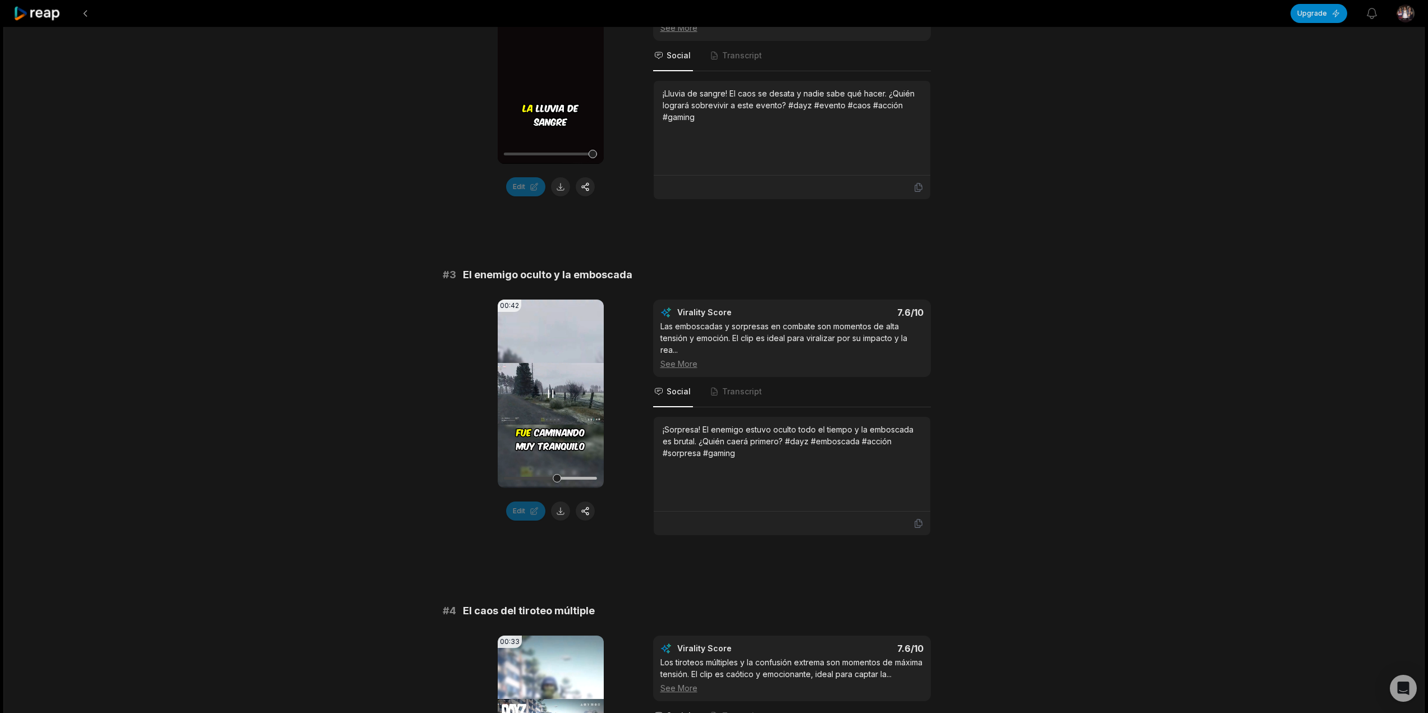
click at [569, 485] on div at bounding box center [550, 478] width 93 height 20
click at [576, 485] on div at bounding box center [550, 478] width 93 height 20
click at [568, 480] on div at bounding box center [550, 478] width 93 height 20
click at [577, 477] on div at bounding box center [550, 478] width 93 height 3
click at [590, 477] on div at bounding box center [550, 478] width 93 height 3
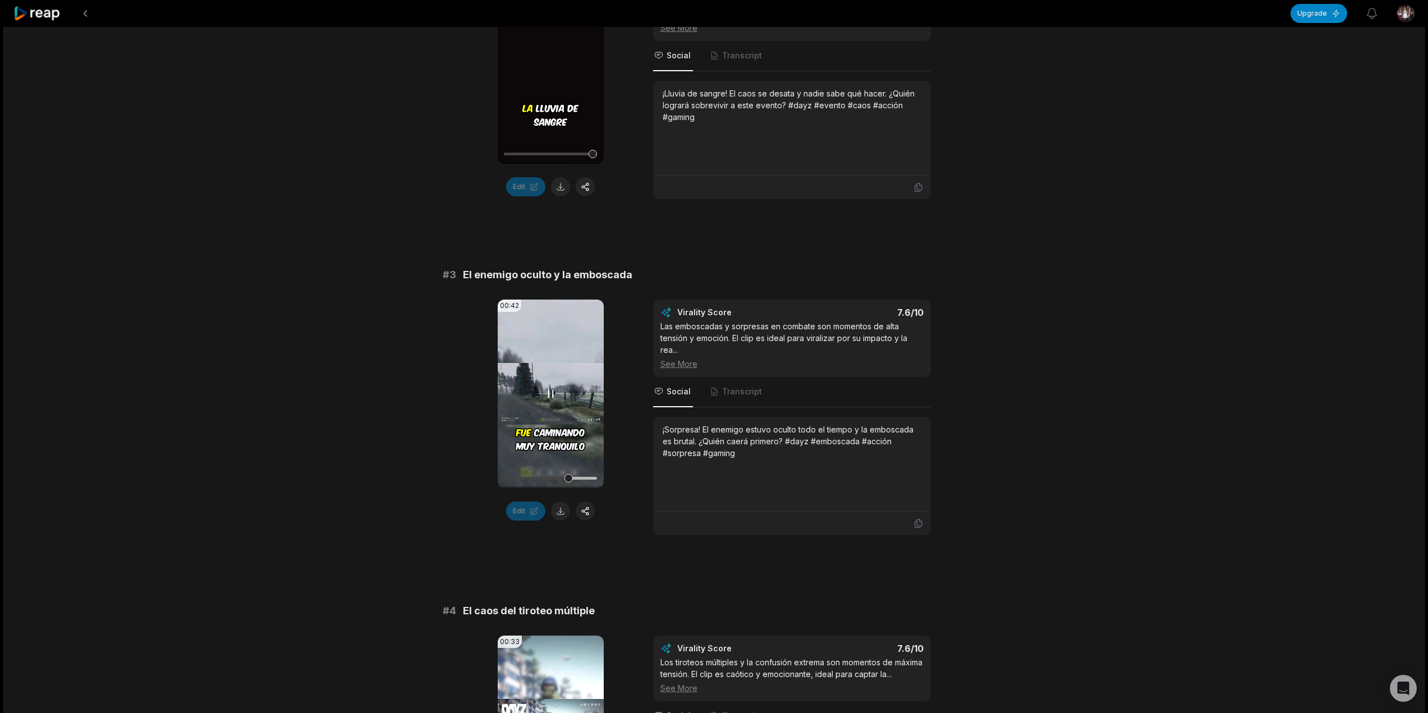
click at [581, 476] on div at bounding box center [550, 478] width 93 height 20
drag, startPoint x: 568, startPoint y: 481, endPoint x: 576, endPoint y: 481, distance: 8.4
click at [576, 481] on div at bounding box center [550, 478] width 93 height 20
click at [576, 477] on div at bounding box center [550, 478] width 93 height 3
click at [582, 476] on div at bounding box center [550, 478] width 93 height 20
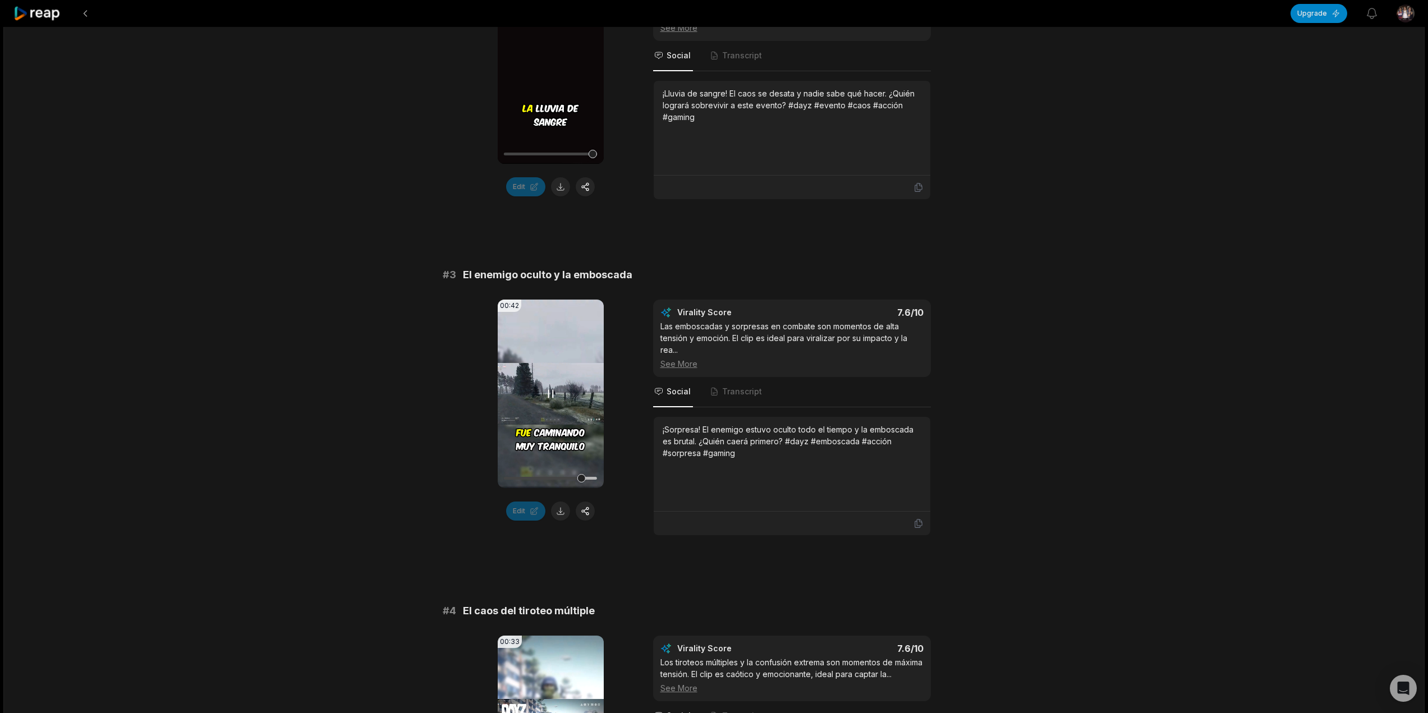
click at [588, 478] on div at bounding box center [550, 478] width 93 height 3
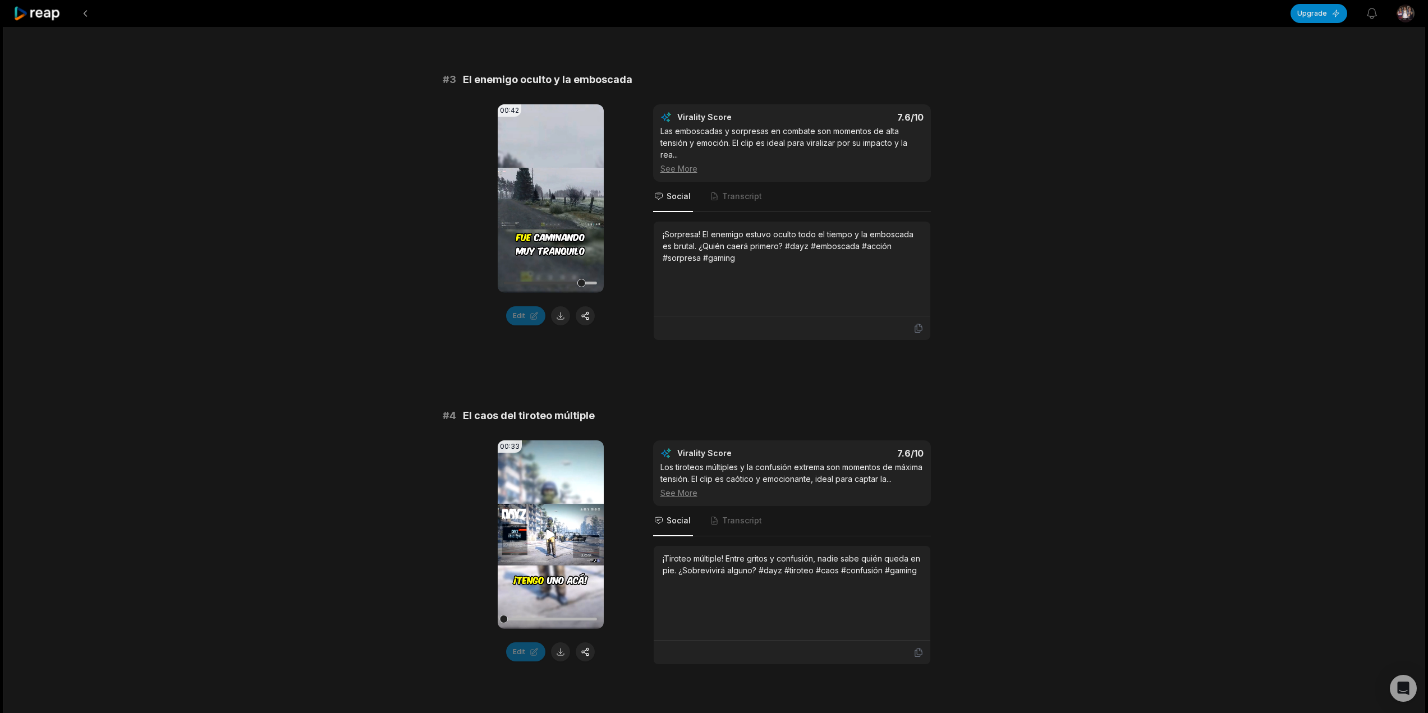
scroll to position [841, 0]
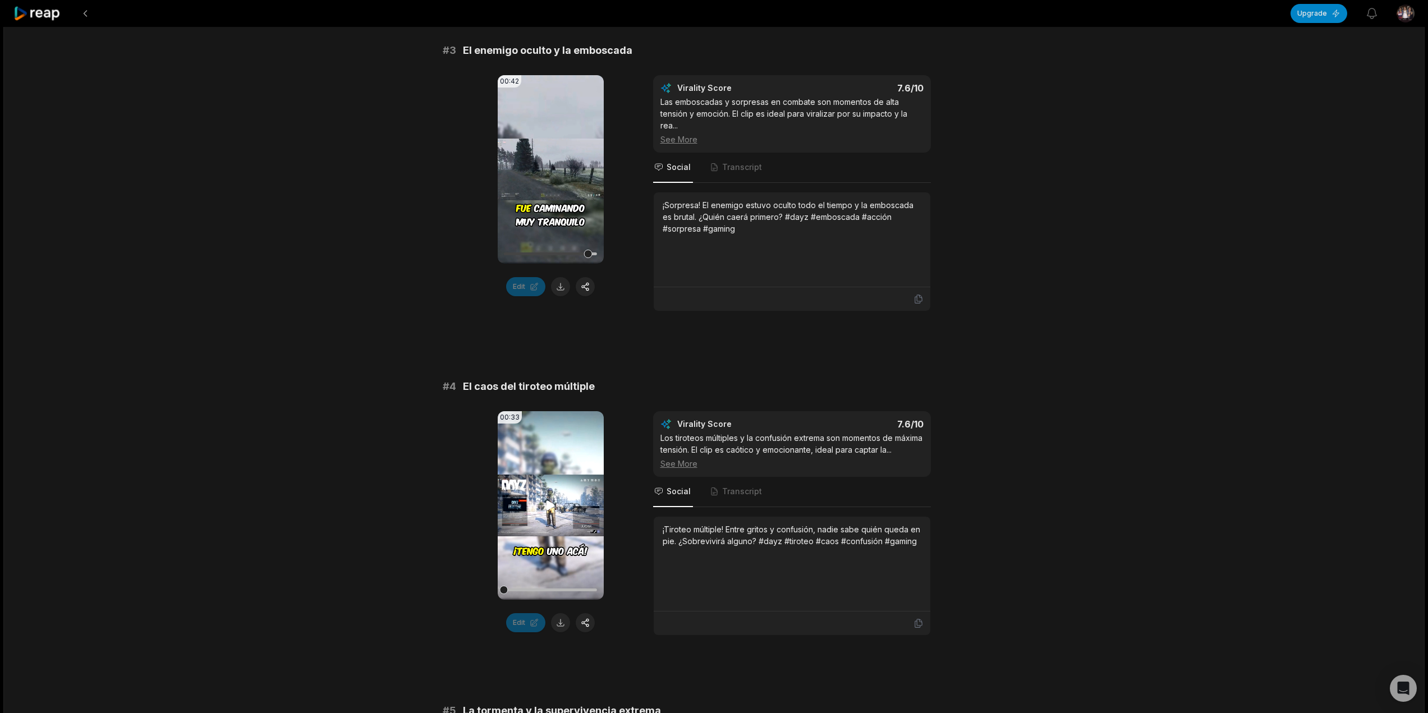
click at [562, 492] on video "Your browser does not support mp4 format." at bounding box center [551, 505] width 106 height 188
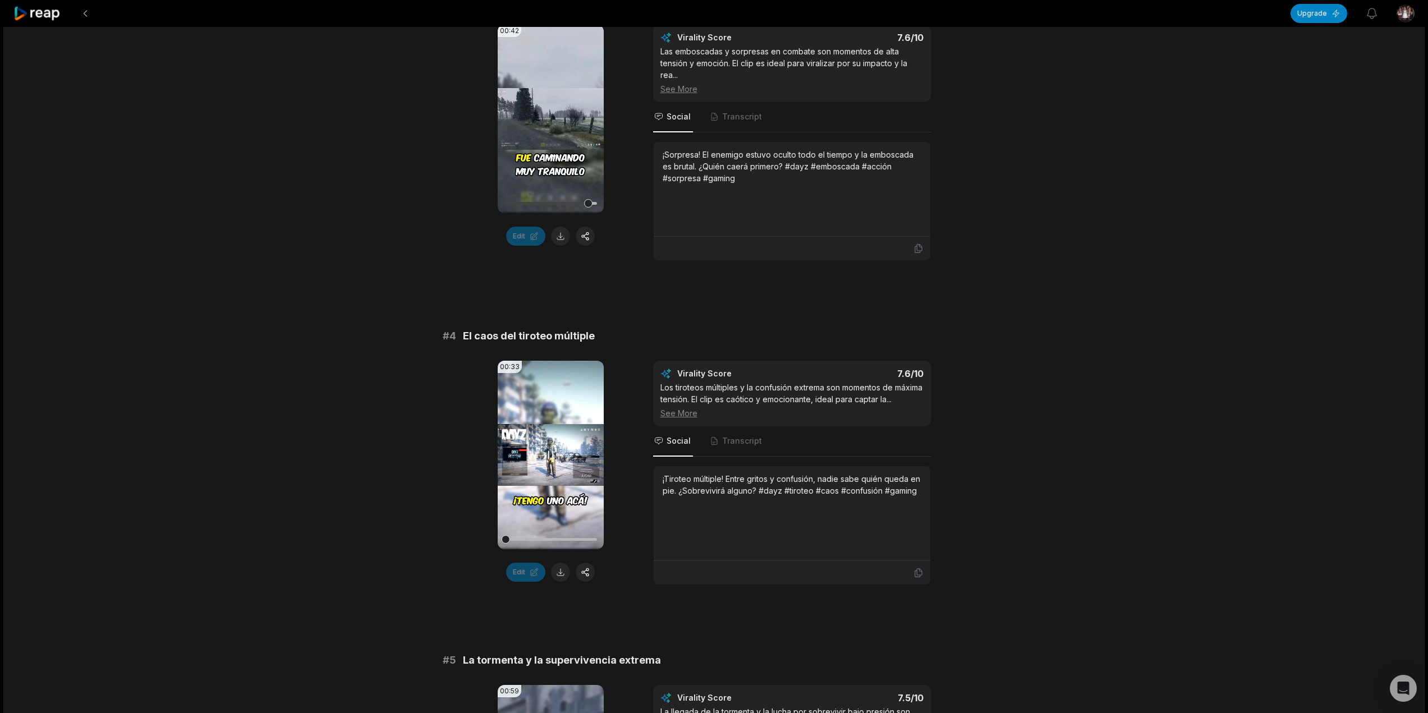
scroll to position [897, 0]
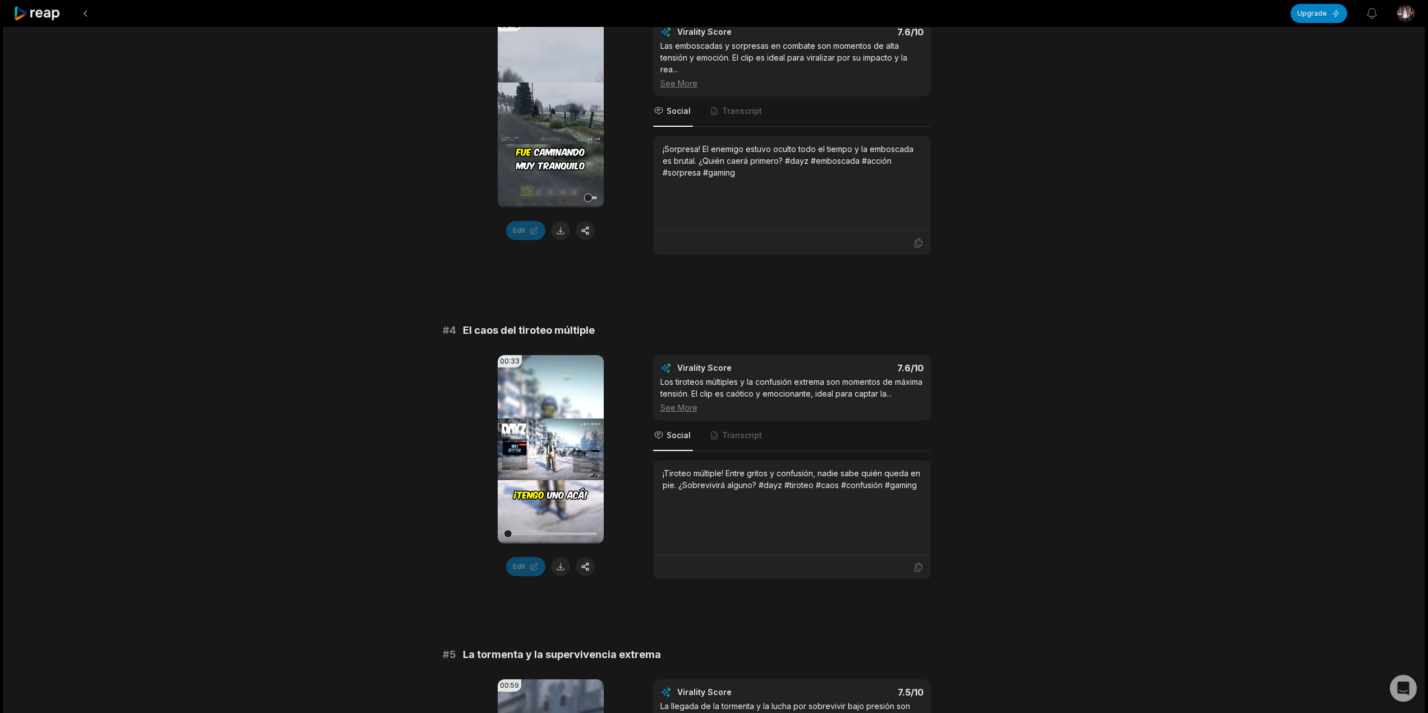
click at [521, 532] on div at bounding box center [550, 534] width 93 height 20
click at [532, 533] on div at bounding box center [550, 533] width 93 height 3
click at [544, 535] on div at bounding box center [550, 533] width 93 height 3
drag, startPoint x: 555, startPoint y: 533, endPoint x: 564, endPoint y: 533, distance: 8.4
click at [556, 533] on div at bounding box center [550, 533] width 93 height 3
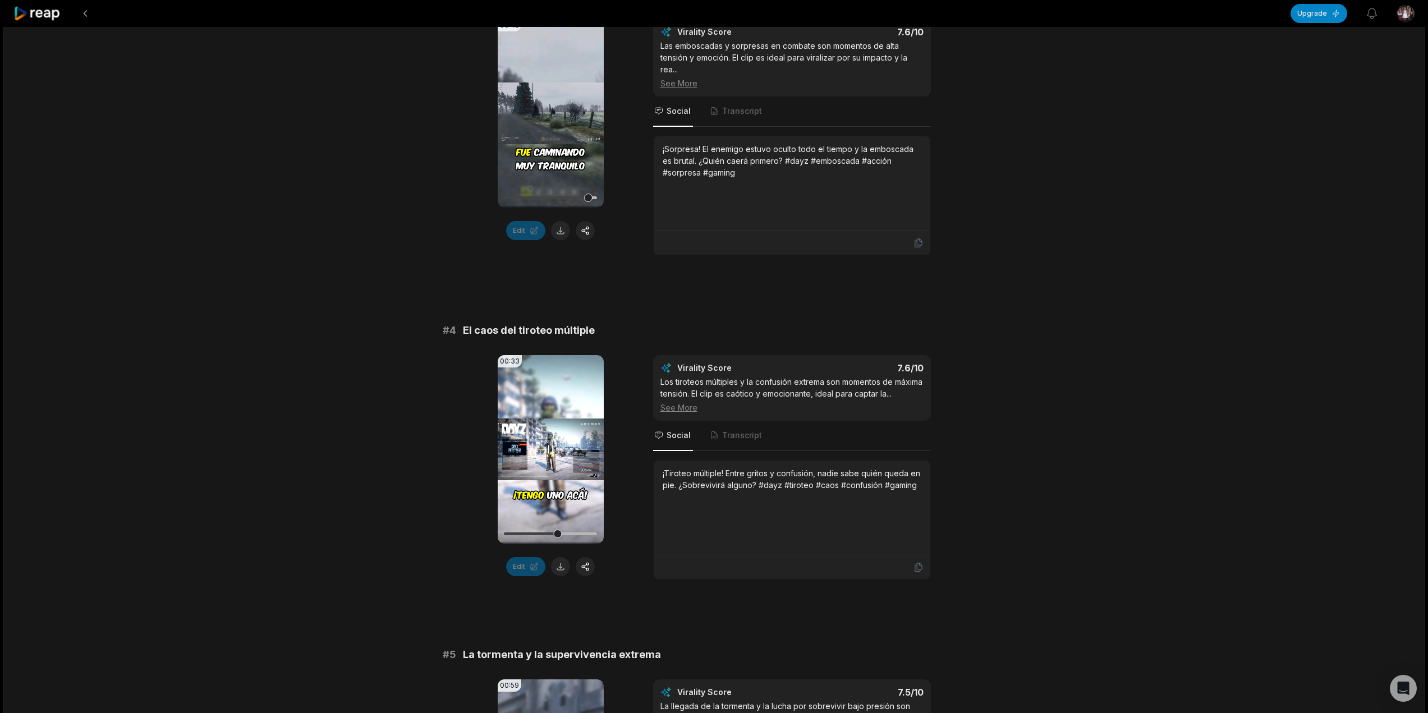
click at [571, 533] on div at bounding box center [550, 533] width 93 height 3
click at [583, 533] on div at bounding box center [550, 533] width 93 height 3
click at [599, 535] on video "Your browser does not support mp4 format." at bounding box center [551, 449] width 106 height 188
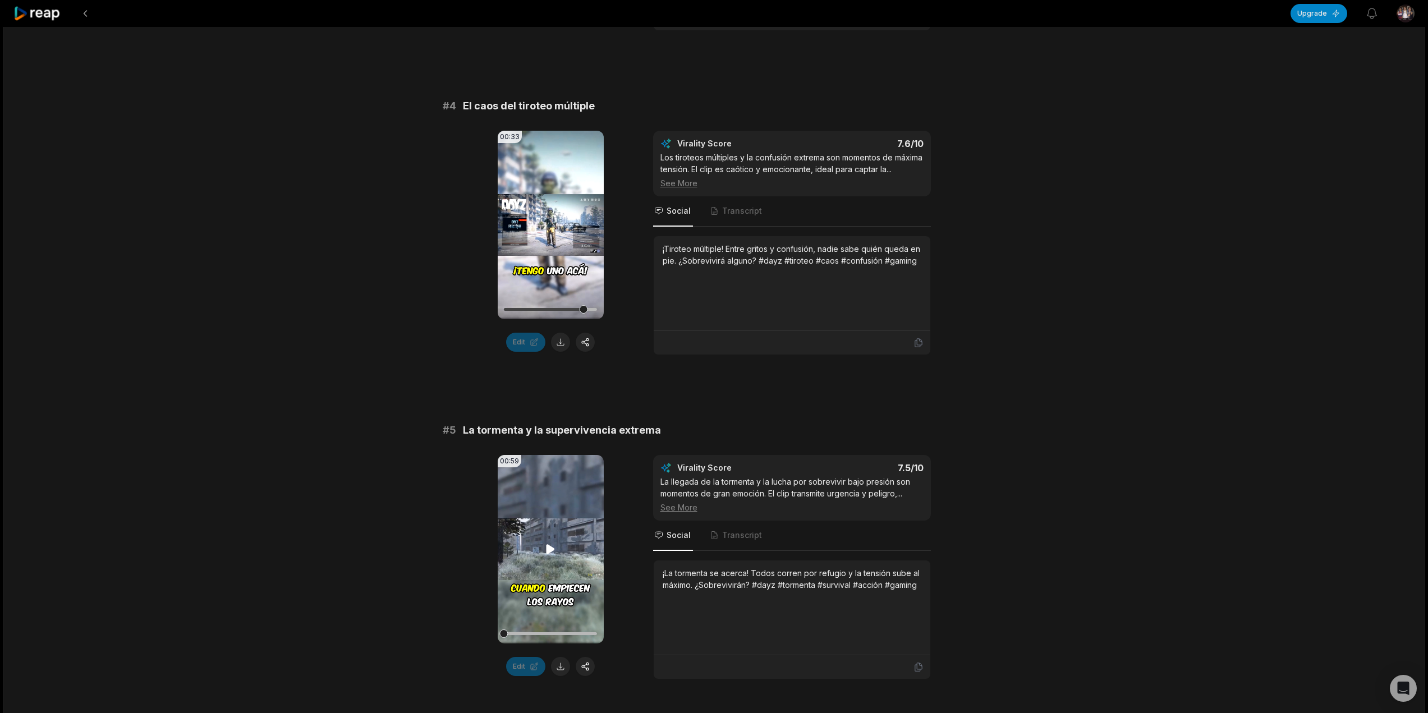
click at [571, 535] on video "Your browser does not support mp4 format." at bounding box center [551, 549] width 106 height 188
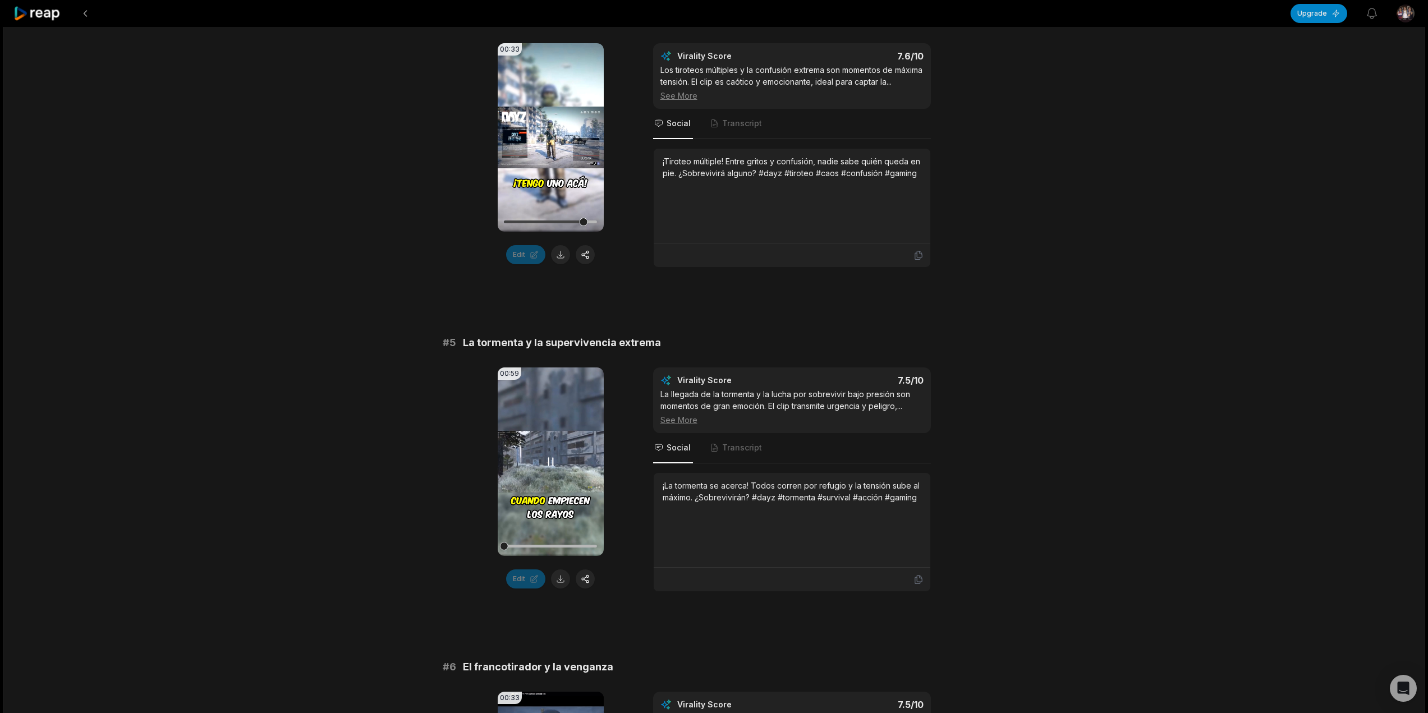
scroll to position [1234, 0]
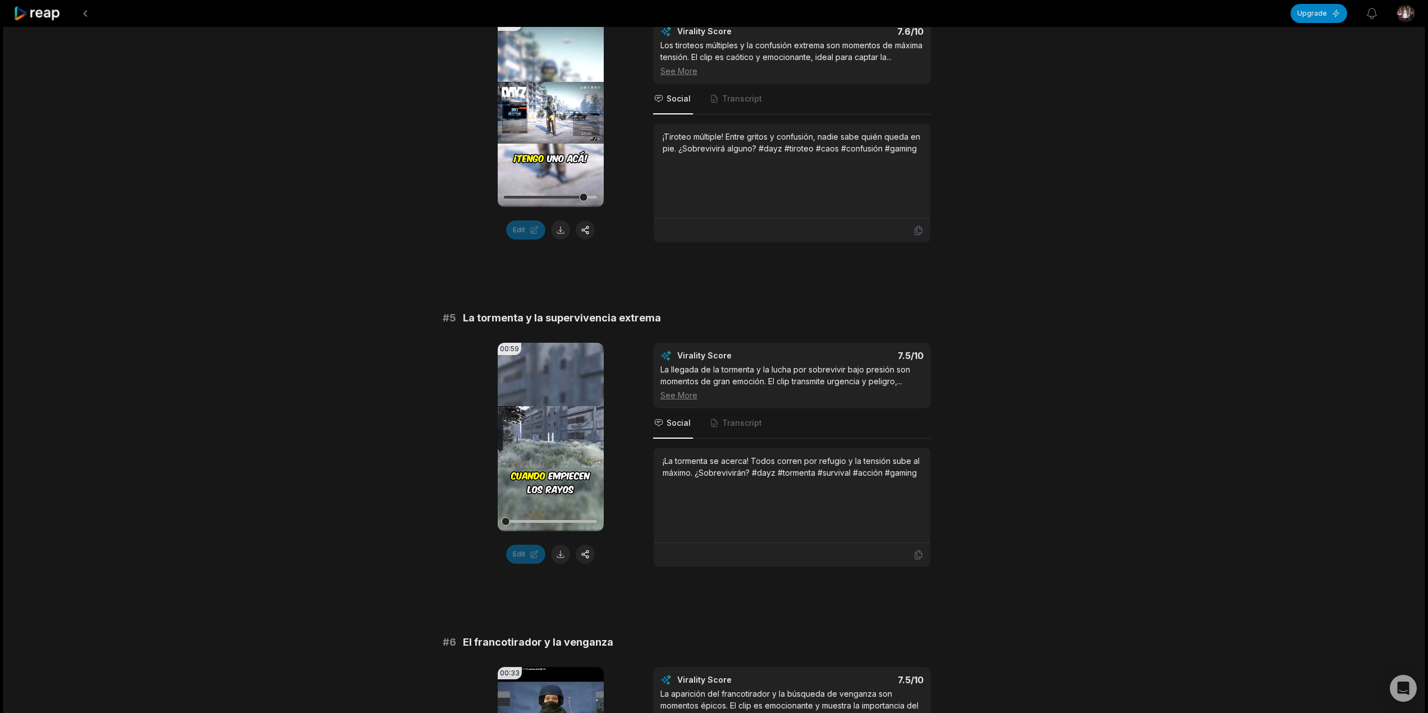
click at [518, 523] on div at bounding box center [550, 521] width 93 height 3
drag, startPoint x: 539, startPoint y: 531, endPoint x: 554, endPoint y: 531, distance: 14.6
click at [540, 531] on div at bounding box center [550, 522] width 93 height 20
click at [557, 523] on div at bounding box center [550, 521] width 93 height 3
drag, startPoint x: 549, startPoint y: 533, endPoint x: 542, endPoint y: 531, distance: 6.6
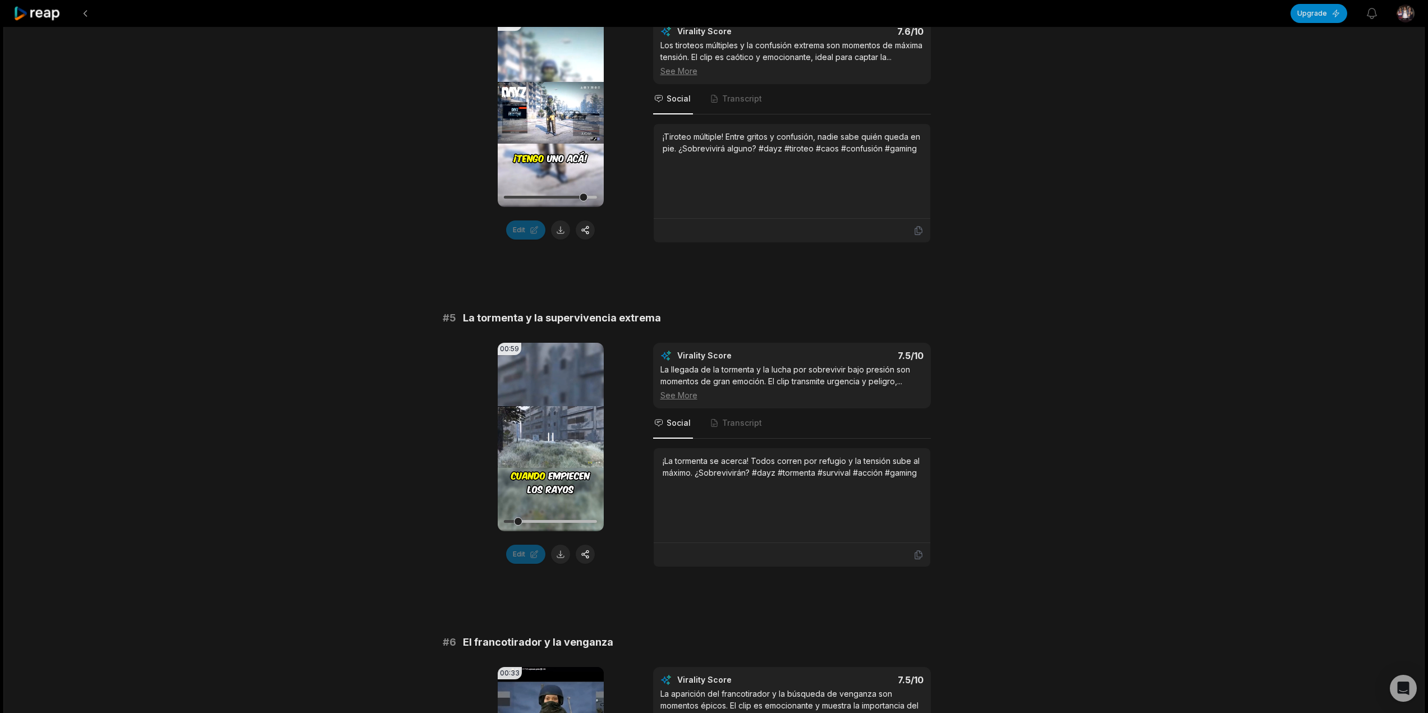
click at [547, 523] on div at bounding box center [550, 521] width 93 height 3
drag, startPoint x: 537, startPoint y: 531, endPoint x: 528, endPoint y: 531, distance: 9.0
click at [535, 531] on div at bounding box center [550, 522] width 93 height 20
click at [520, 526] on div at bounding box center [518, 521] width 8 height 8
click at [531, 523] on div at bounding box center [550, 521] width 93 height 3
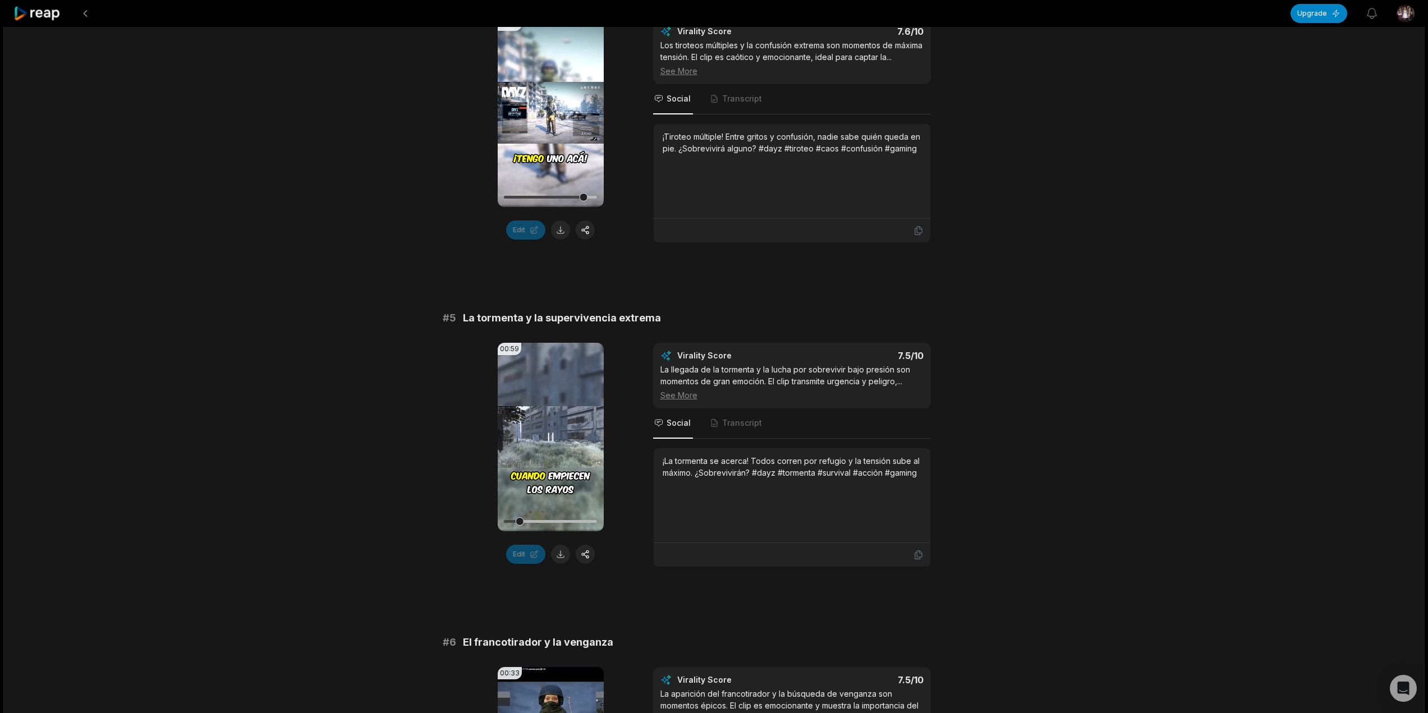
drag, startPoint x: 522, startPoint y: 532, endPoint x: 532, endPoint y: 531, distance: 10.7
click at [531, 531] on div at bounding box center [550, 522] width 93 height 20
click at [532, 531] on div at bounding box center [550, 522] width 93 height 20
drag, startPoint x: 543, startPoint y: 532, endPoint x: 561, endPoint y: 484, distance: 50.9
click at [545, 531] on div at bounding box center [550, 522] width 93 height 20
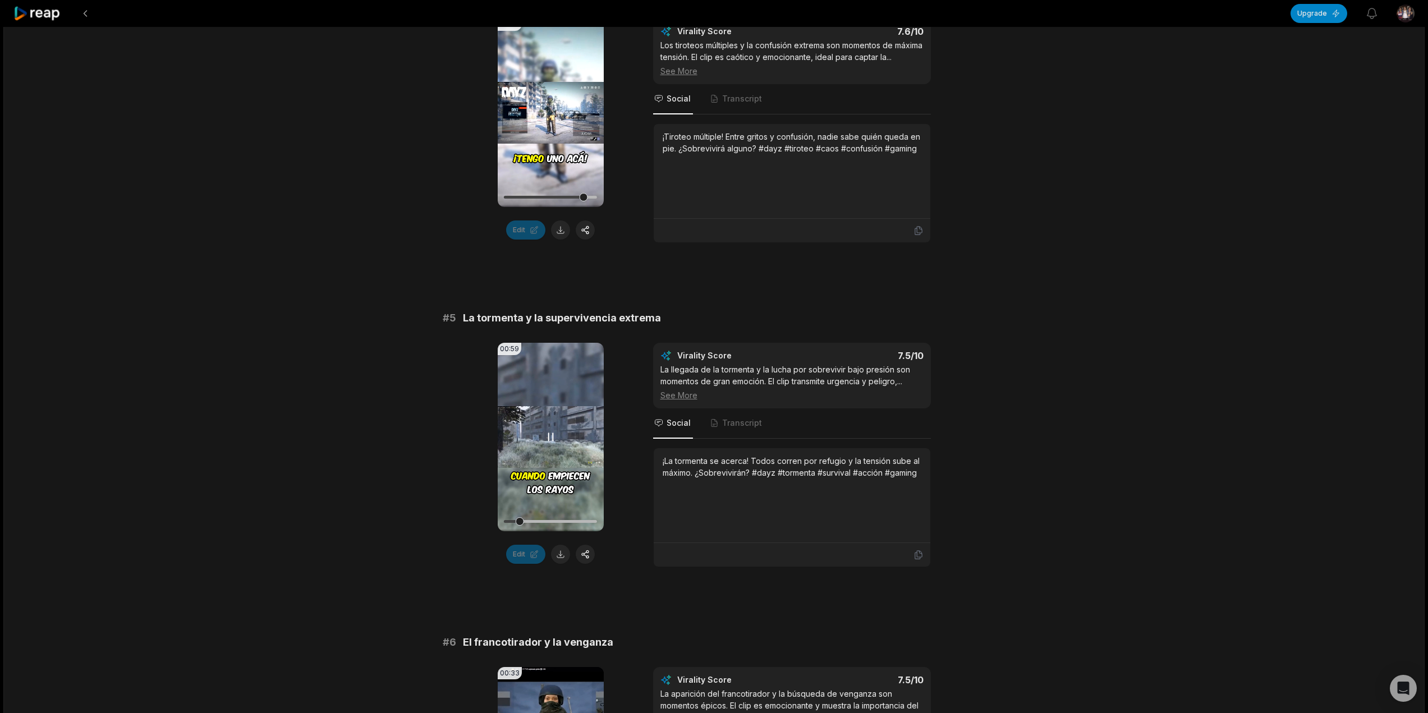
drag, startPoint x: 561, startPoint y: 484, endPoint x: 555, endPoint y: 510, distance: 26.5
click at [560, 484] on video "Your browser does not support mp4 format." at bounding box center [551, 437] width 106 height 188
click at [552, 520] on video "Your browser does not support mp4 format." at bounding box center [551, 437] width 106 height 188
click at [559, 531] on div at bounding box center [550, 522] width 93 height 20
click at [561, 523] on div at bounding box center [550, 521] width 93 height 3
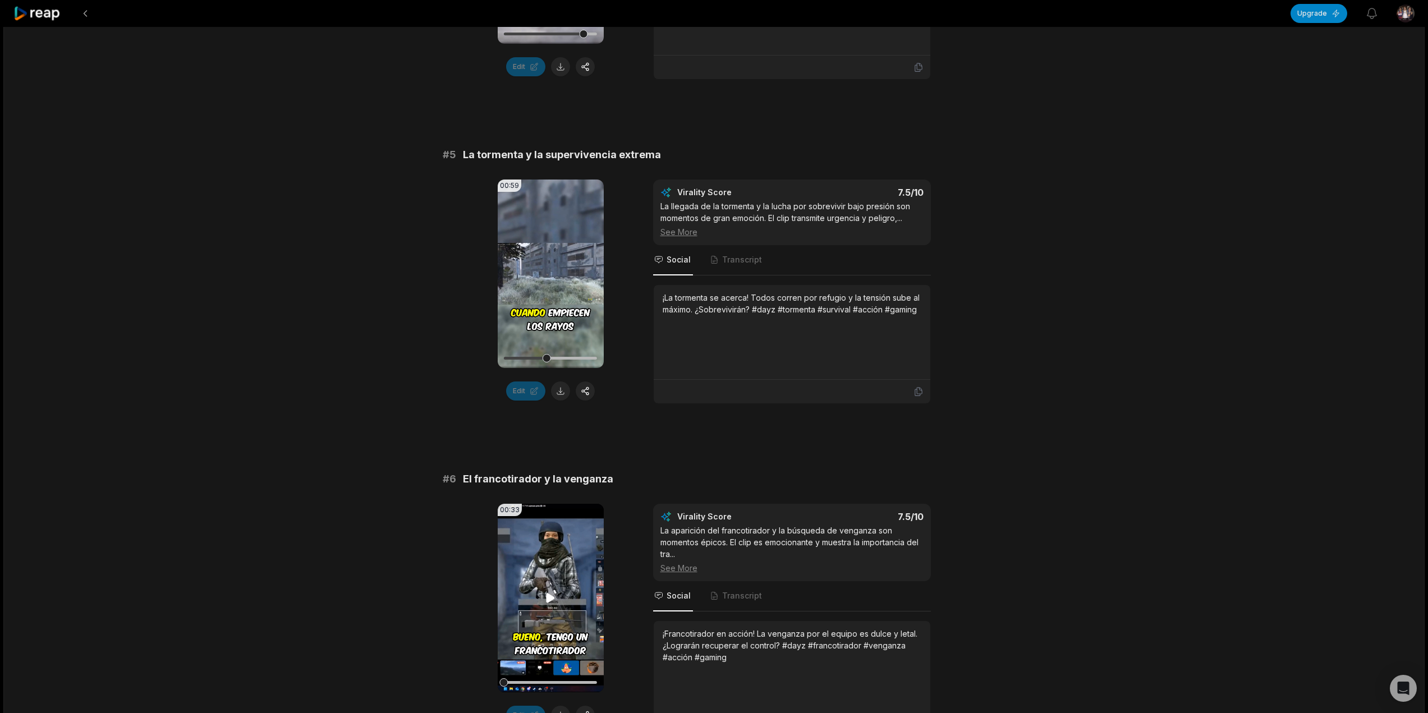
scroll to position [1458, 0]
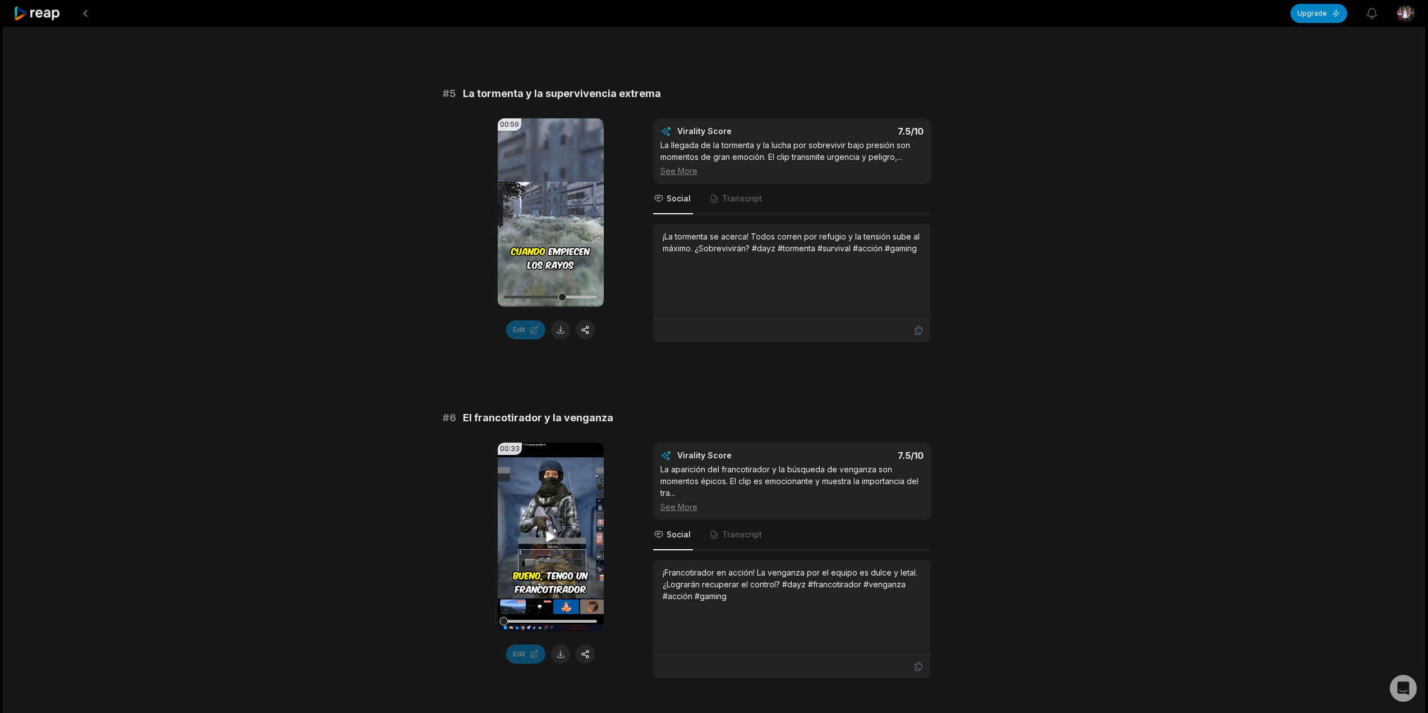
click at [554, 516] on video "Your browser does not support mp4 format." at bounding box center [551, 537] width 106 height 188
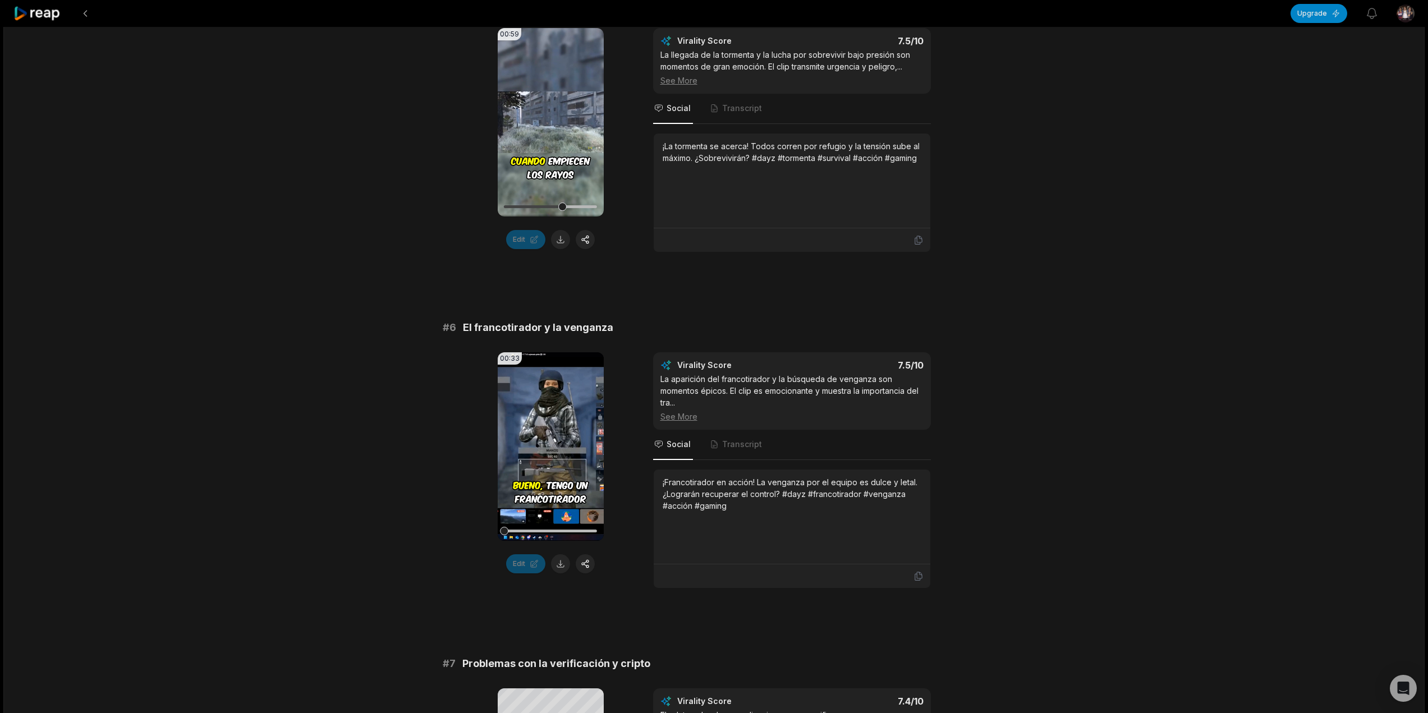
scroll to position [1571, 0]
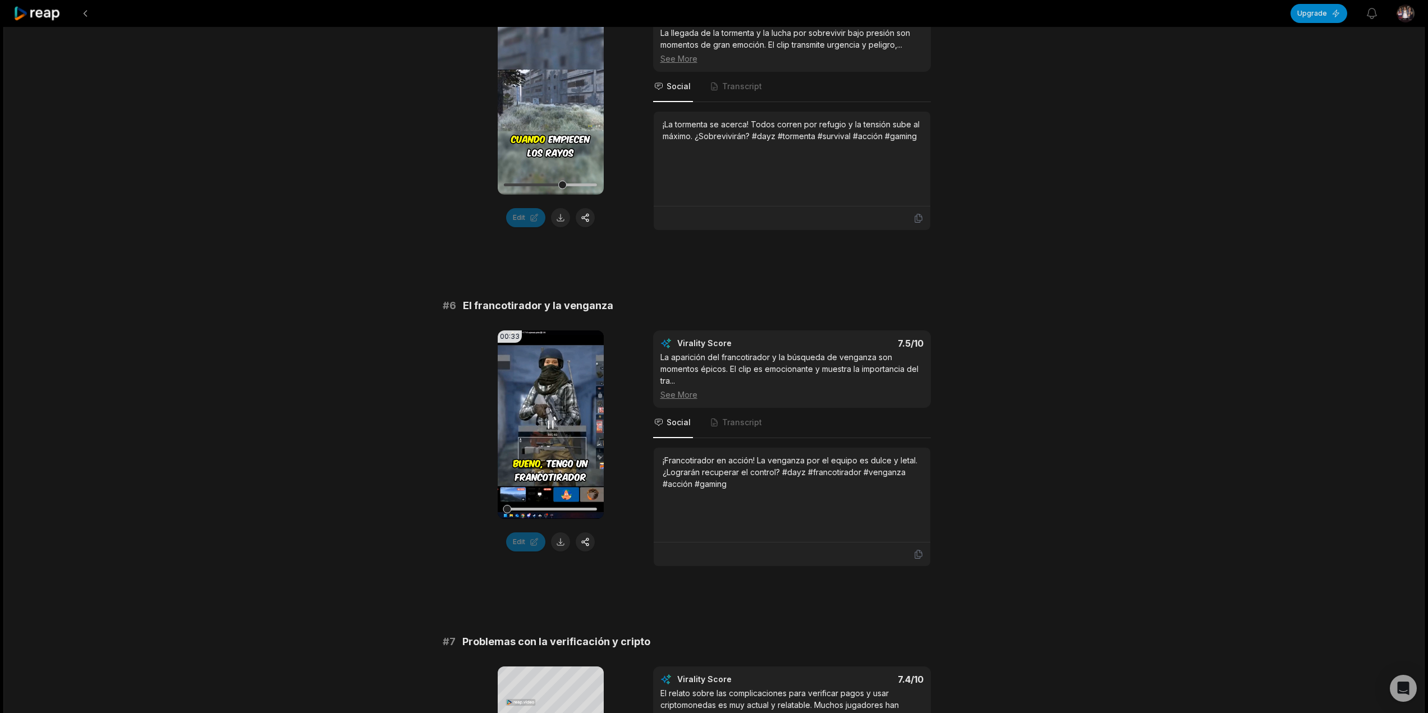
click at [525, 510] on div at bounding box center [550, 509] width 93 height 3
click at [533, 510] on div at bounding box center [550, 509] width 93 height 3
click at [547, 494] on video "Your browser does not support mp4 format." at bounding box center [551, 424] width 106 height 188
click at [553, 454] on video "Your browser does not support mp4 format." at bounding box center [551, 424] width 106 height 188
click at [568, 475] on video "Your browser does not support mp4 format." at bounding box center [551, 424] width 106 height 188
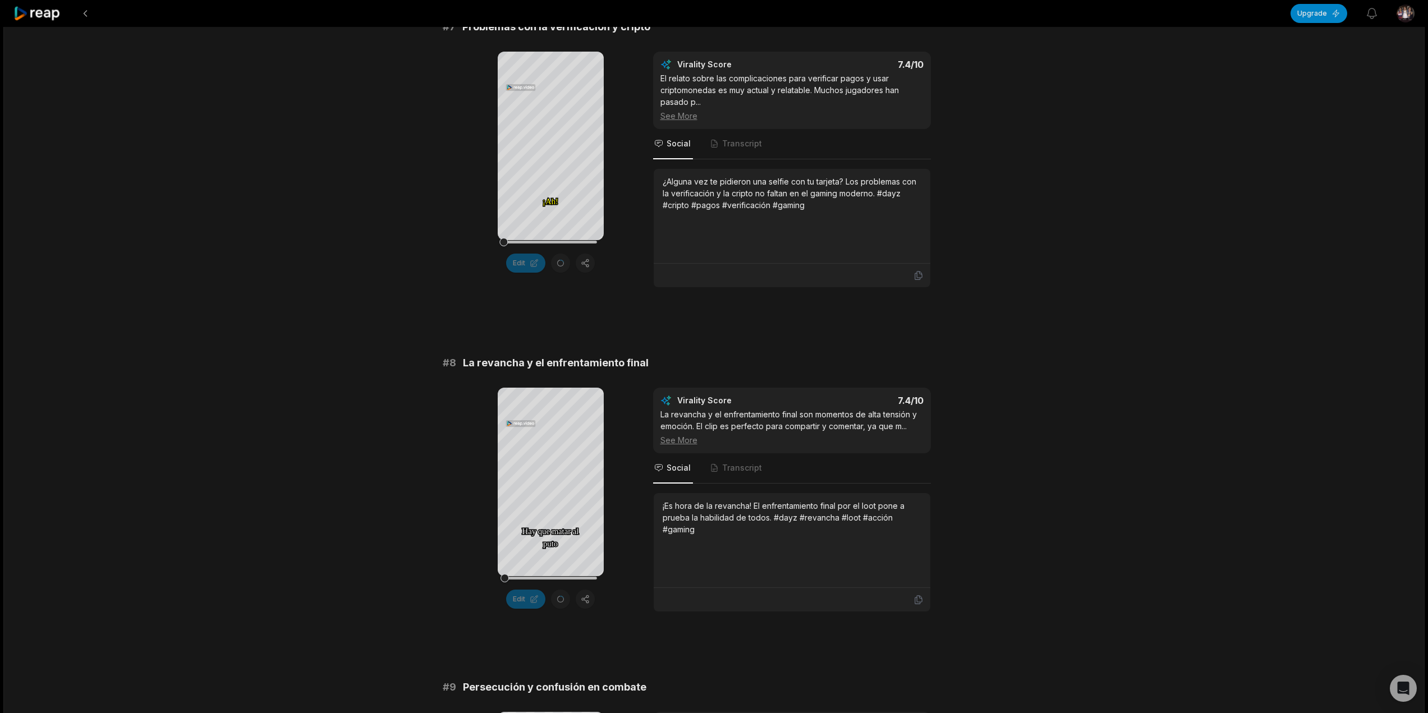
scroll to position [2188, 0]
click at [538, 572] on div at bounding box center [550, 576] width 93 height 20
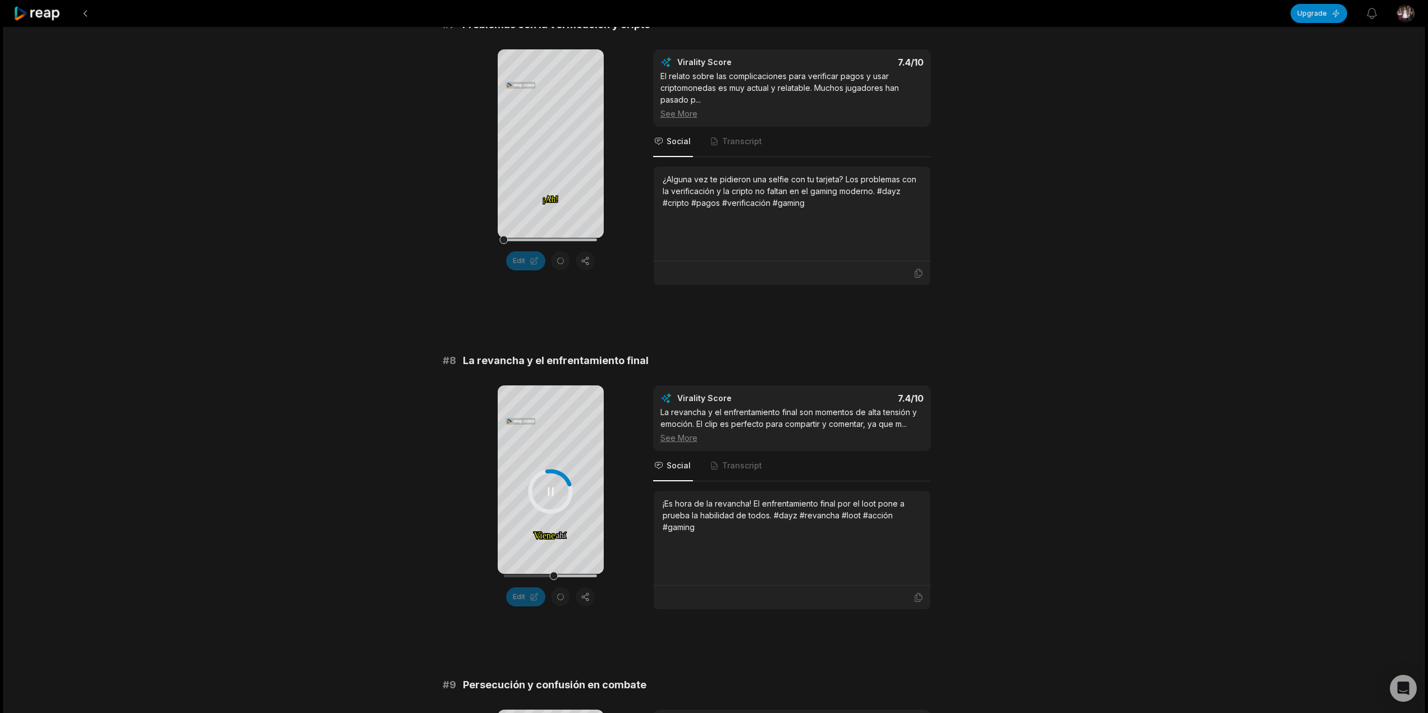
click at [555, 572] on div at bounding box center [550, 576] width 93 height 20
click at [572, 573] on div at bounding box center [550, 576] width 93 height 20
click at [583, 576] on div at bounding box center [550, 575] width 93 height 3
click at [595, 576] on div at bounding box center [550, 575] width 93 height 3
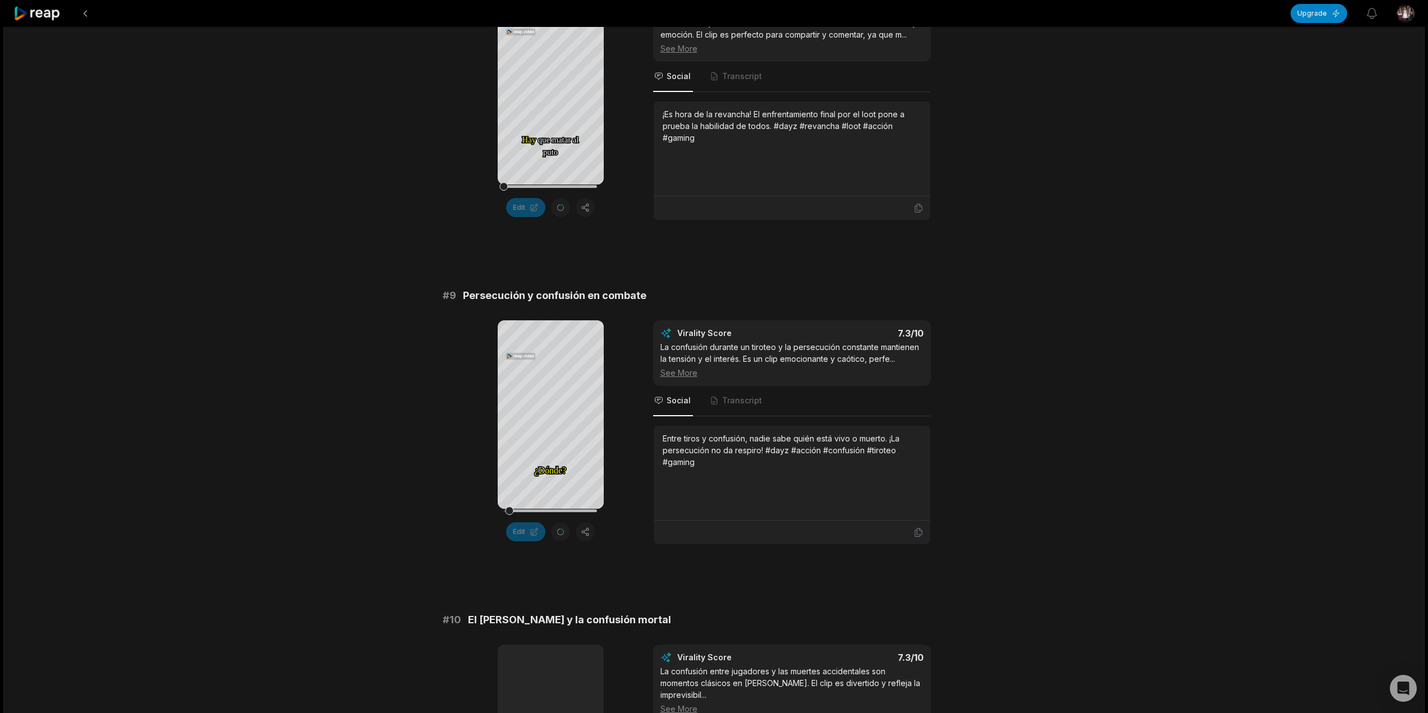
scroll to position [2580, 0]
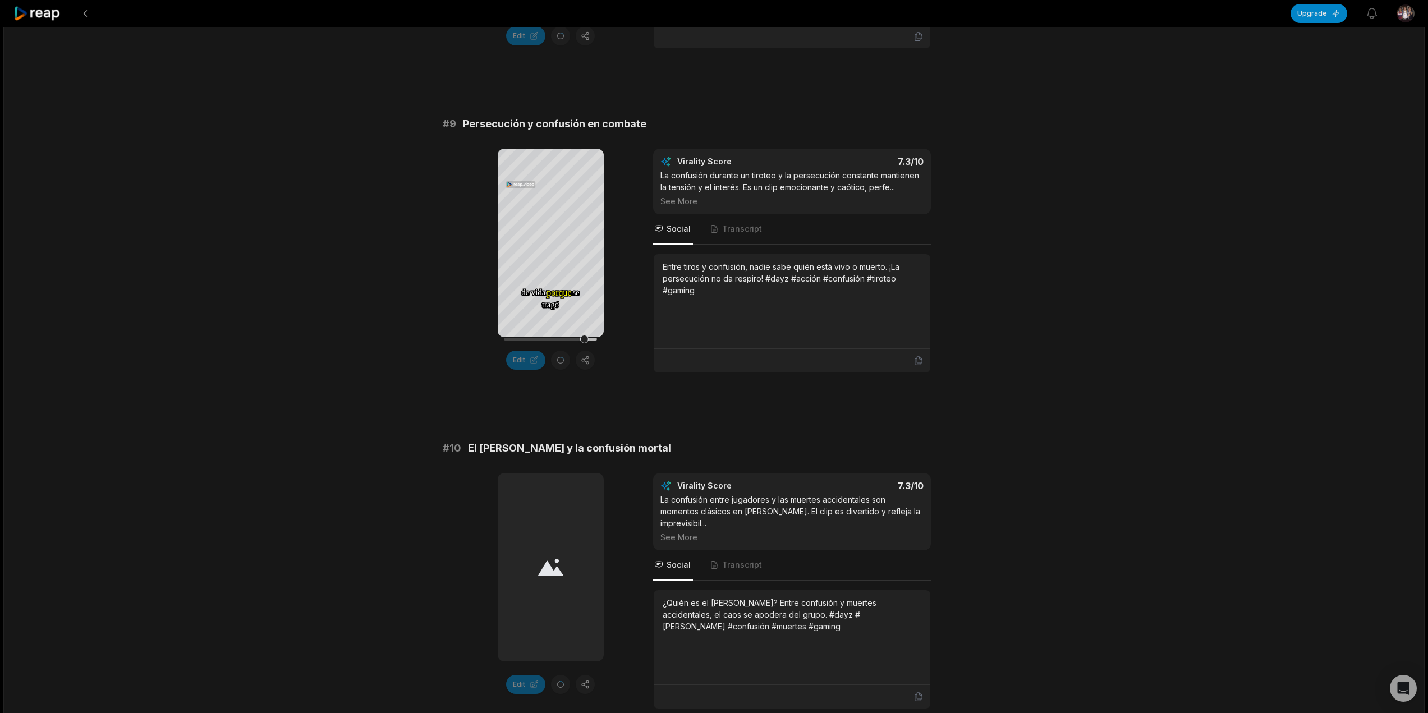
click at [561, 513] on div at bounding box center [551, 567] width 106 height 188
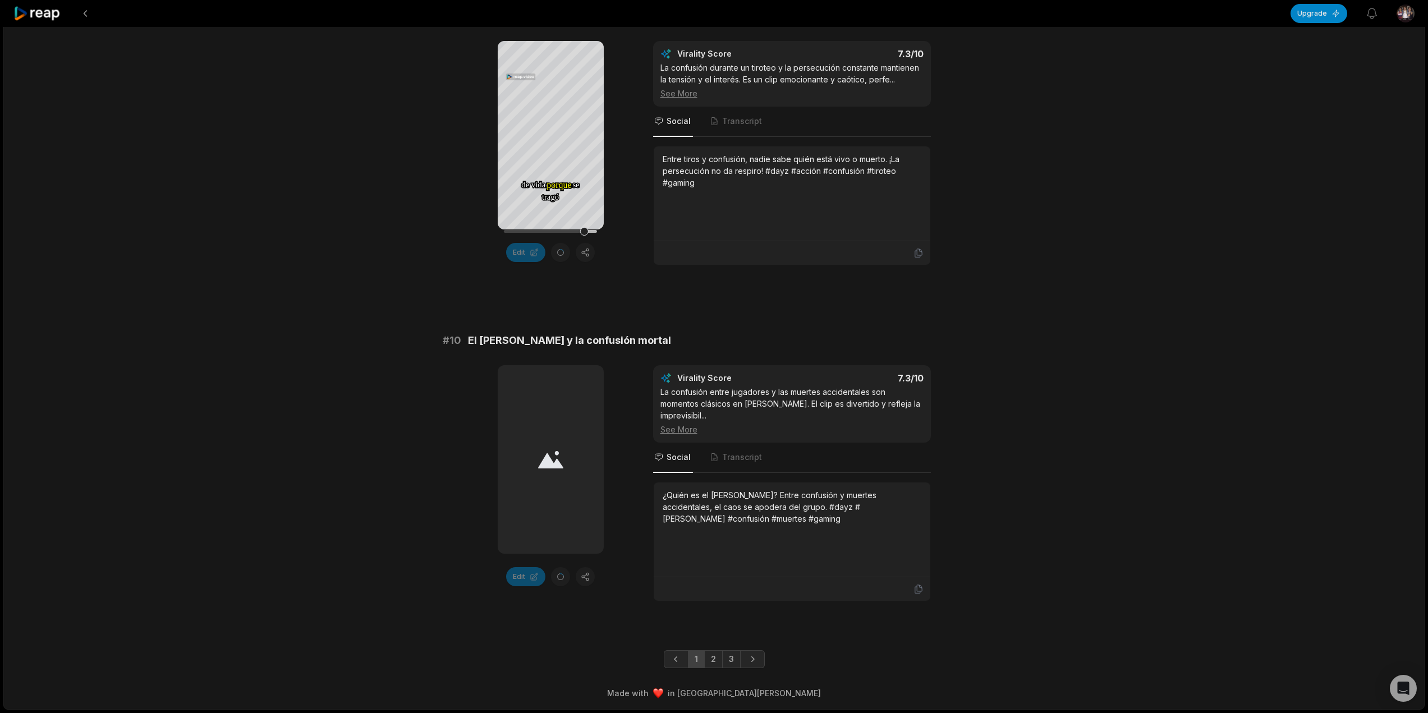
scroll to position [2868, 0]
click at [709, 657] on link "2" at bounding box center [713, 659] width 19 height 18
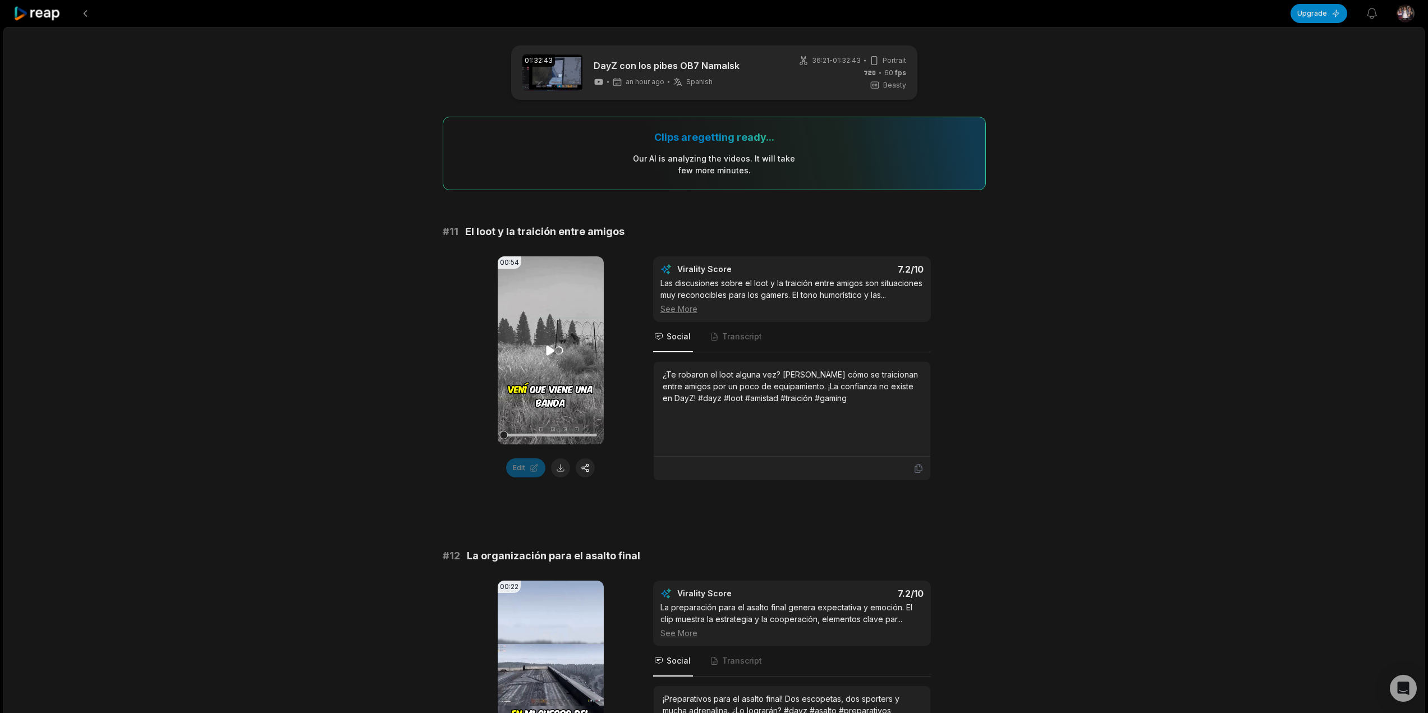
click at [559, 346] on video "Your browser does not support mp4 format." at bounding box center [551, 350] width 106 height 188
click at [534, 432] on div at bounding box center [550, 435] width 93 height 20
click at [550, 432] on div at bounding box center [550, 435] width 93 height 20
click at [565, 432] on div at bounding box center [550, 435] width 93 height 20
click at [579, 433] on div at bounding box center [550, 435] width 93 height 20
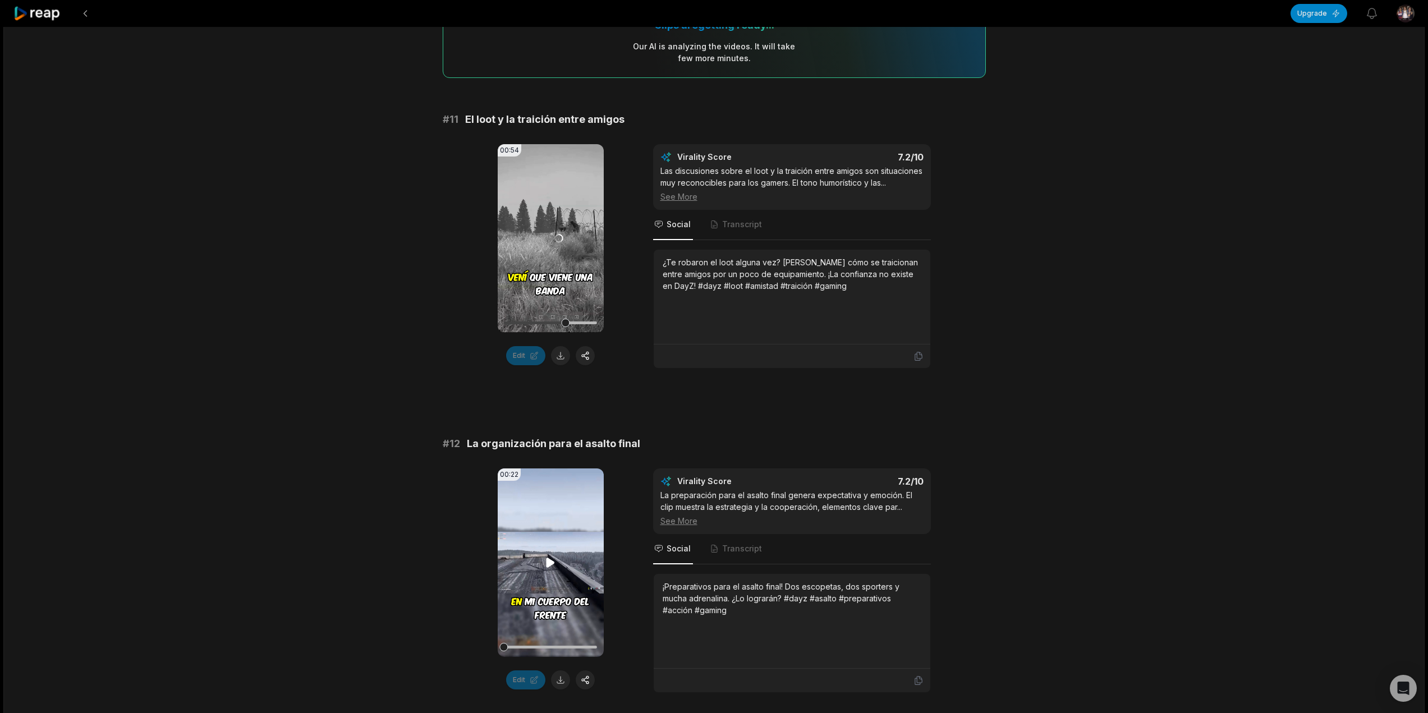
click at [556, 525] on video "Your browser does not support mp4 format." at bounding box center [551, 562] width 106 height 188
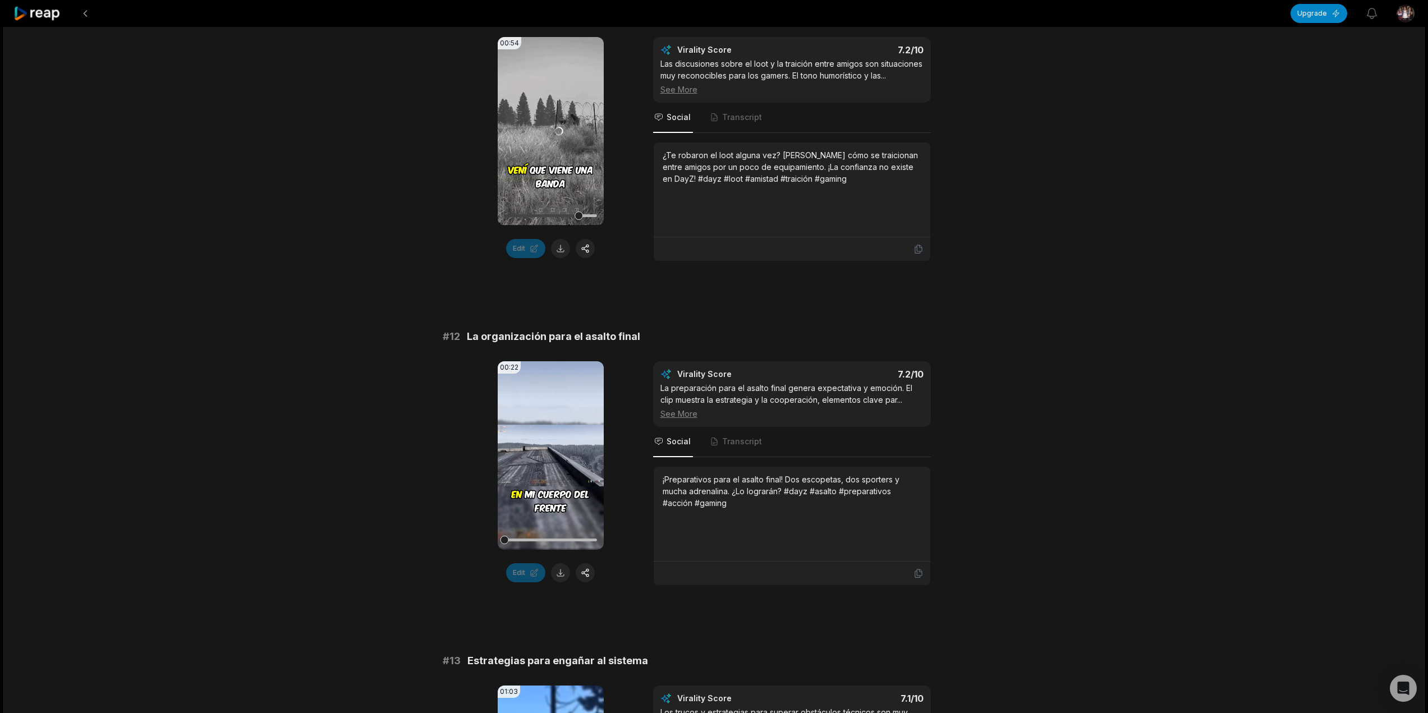
scroll to position [224, 0]
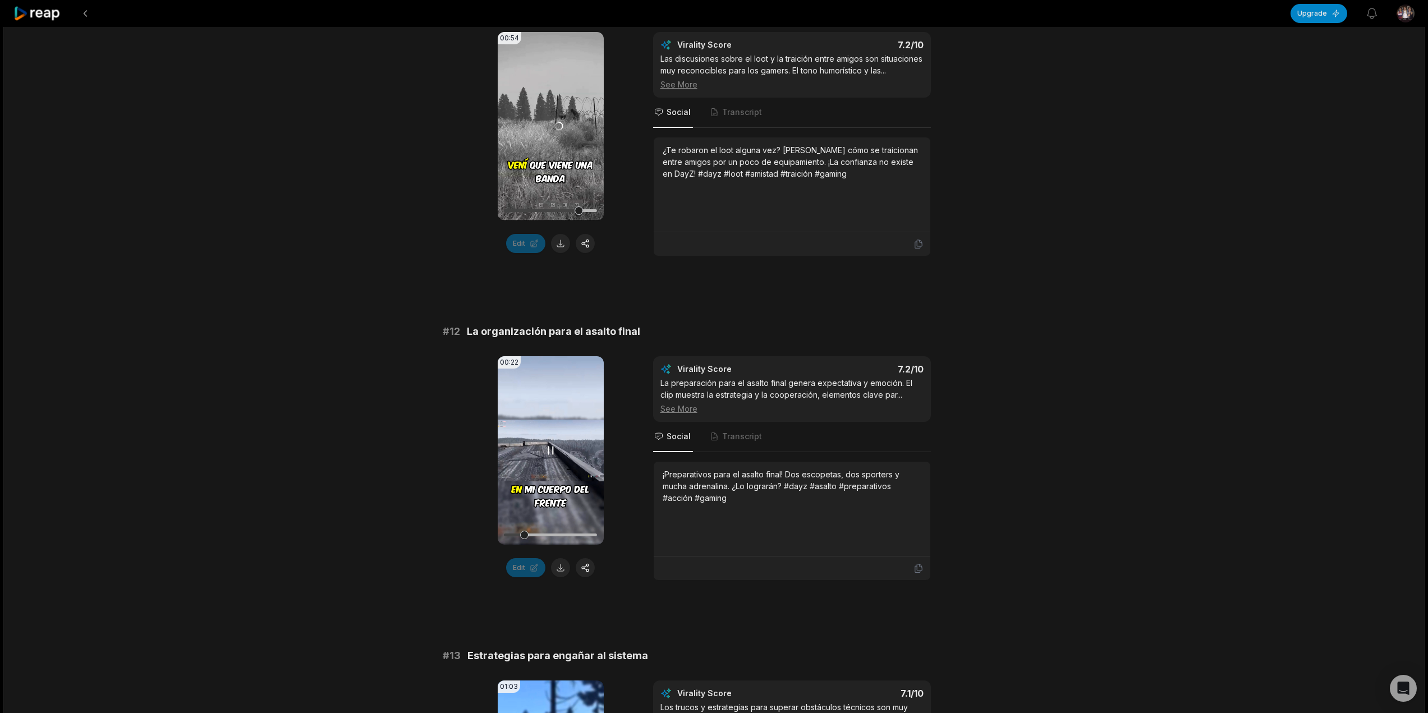
click at [531, 532] on div at bounding box center [550, 535] width 93 height 20
click at [552, 532] on div at bounding box center [550, 535] width 93 height 20
click at [565, 533] on div at bounding box center [550, 535] width 93 height 20
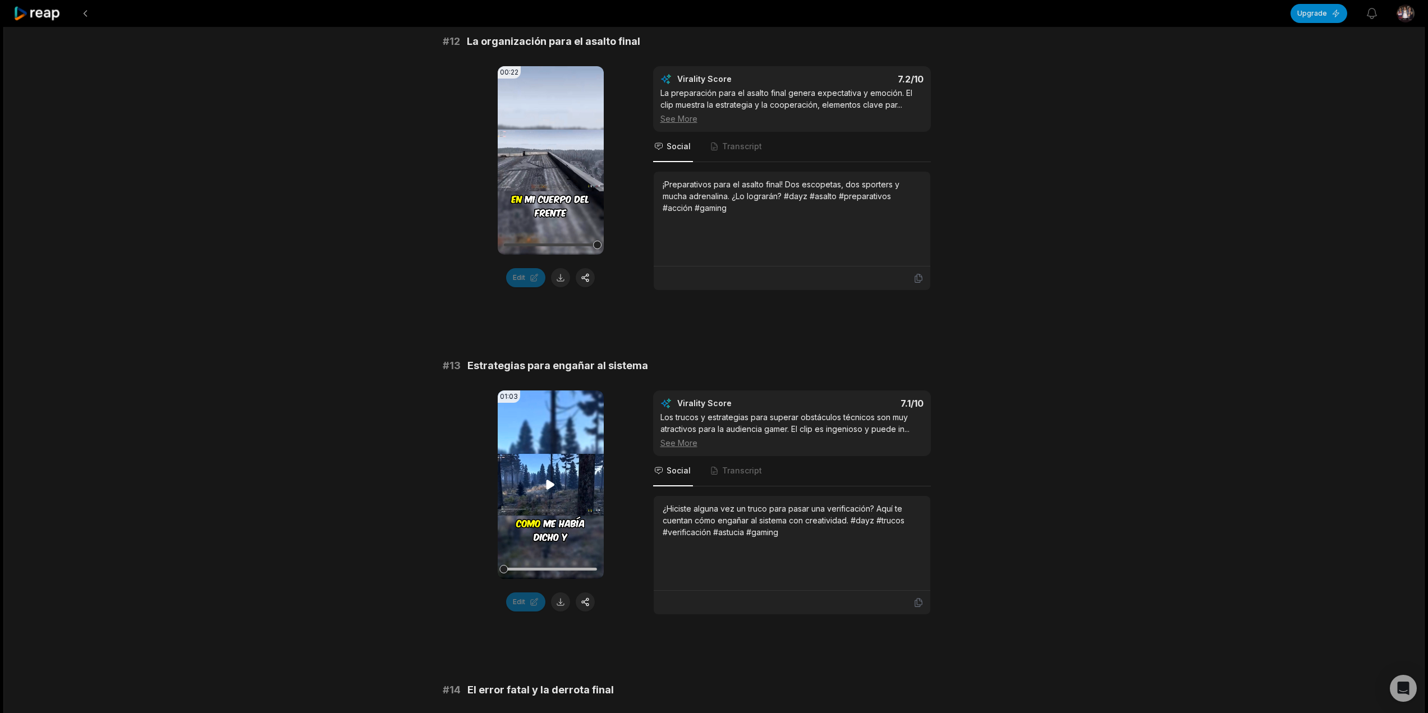
scroll to position [561, 0]
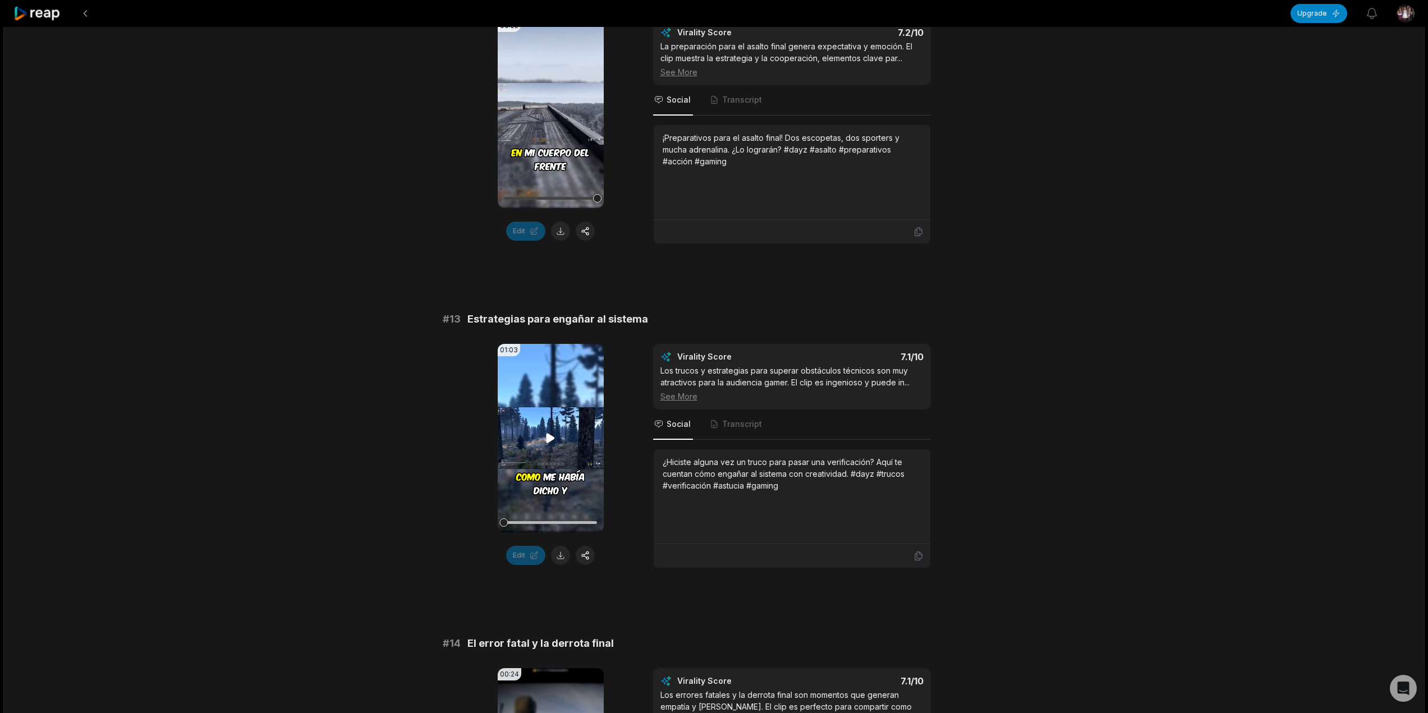
click at [557, 469] on video "Your browser does not support mp4 format." at bounding box center [551, 438] width 106 height 188
click at [537, 517] on div at bounding box center [550, 523] width 93 height 20
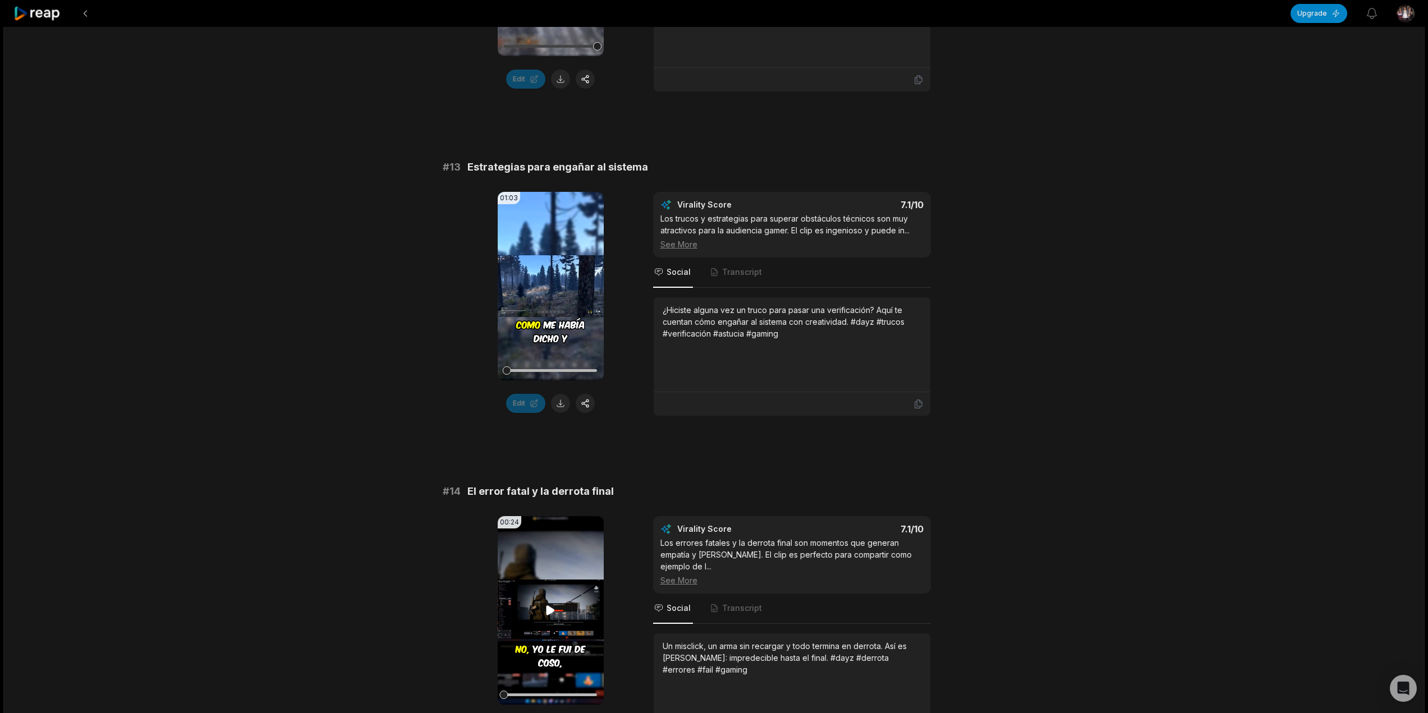
scroll to position [785, 0]
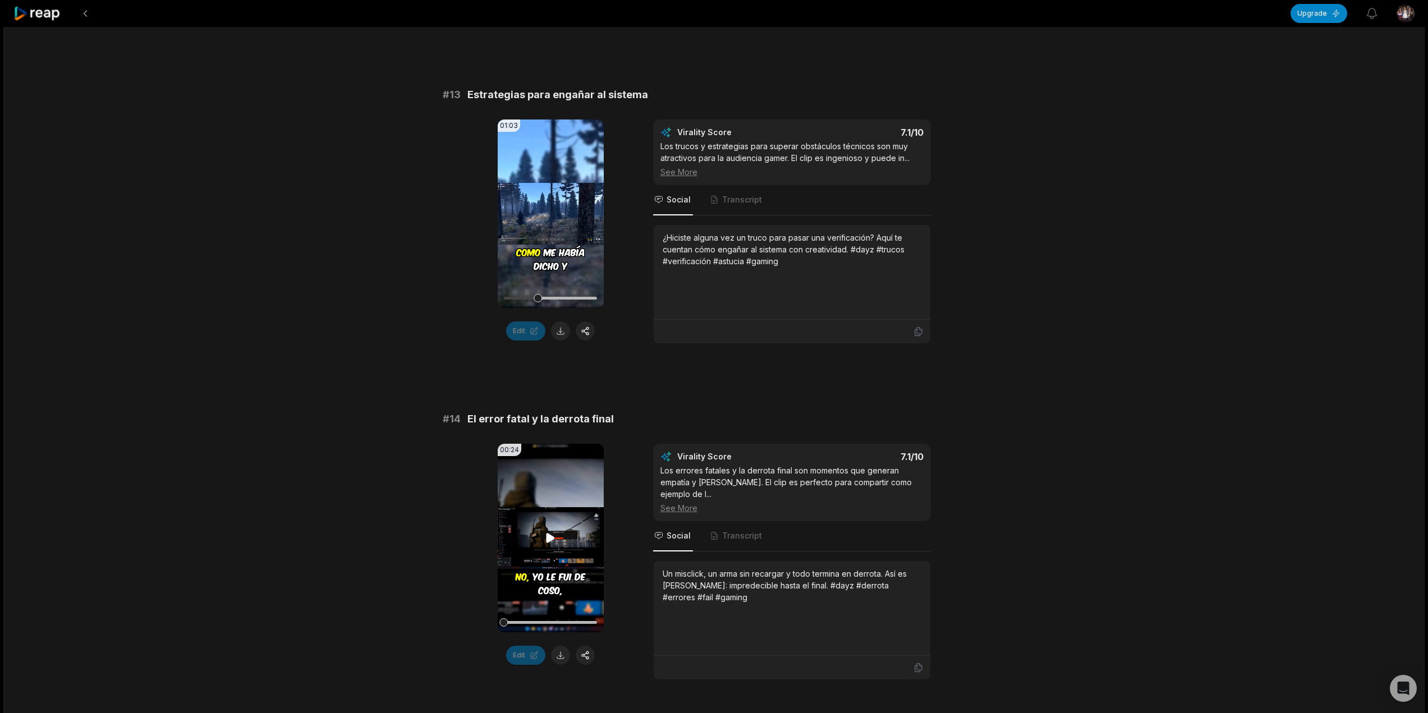
click at [544, 509] on video "Your browser does not support mp4 format." at bounding box center [551, 538] width 106 height 188
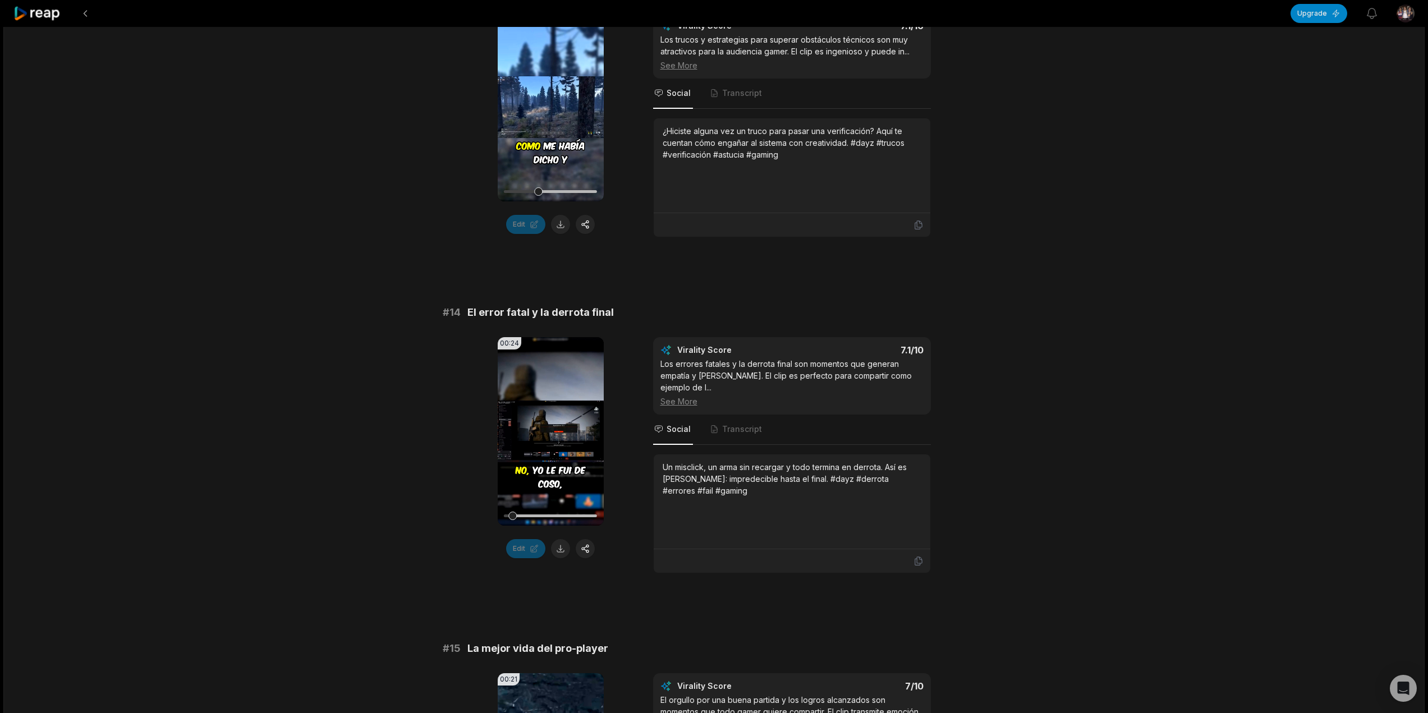
scroll to position [897, 0]
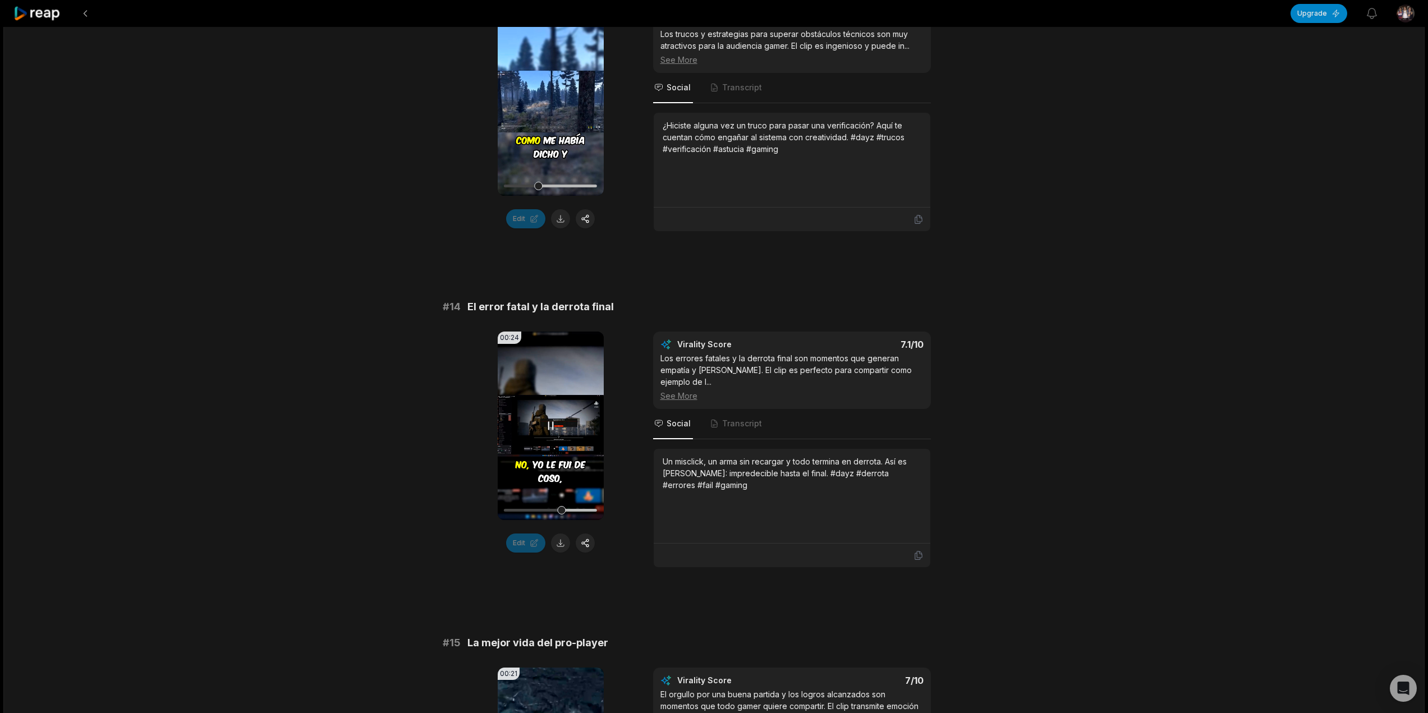
click at [561, 507] on div at bounding box center [550, 510] width 93 height 20
click at [584, 449] on video "Your browser does not support mp4 format." at bounding box center [551, 426] width 106 height 188
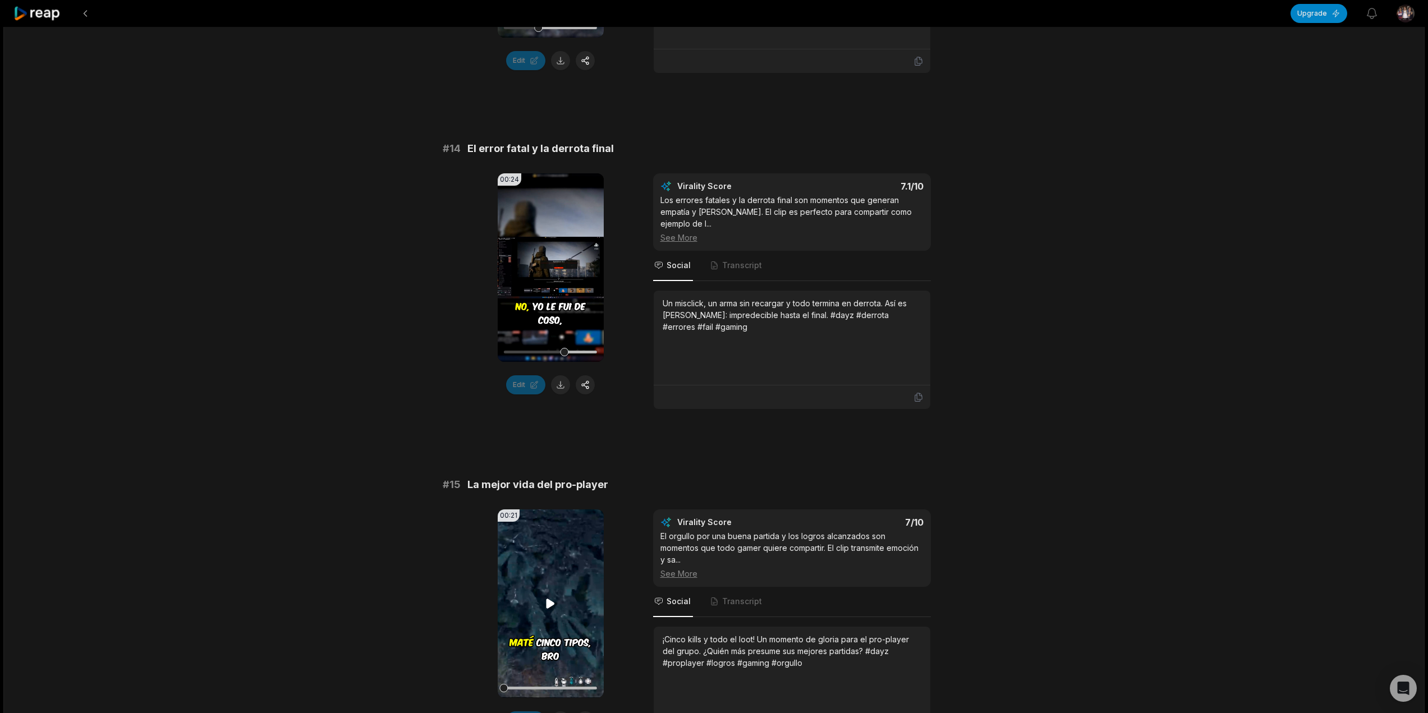
scroll to position [1122, 0]
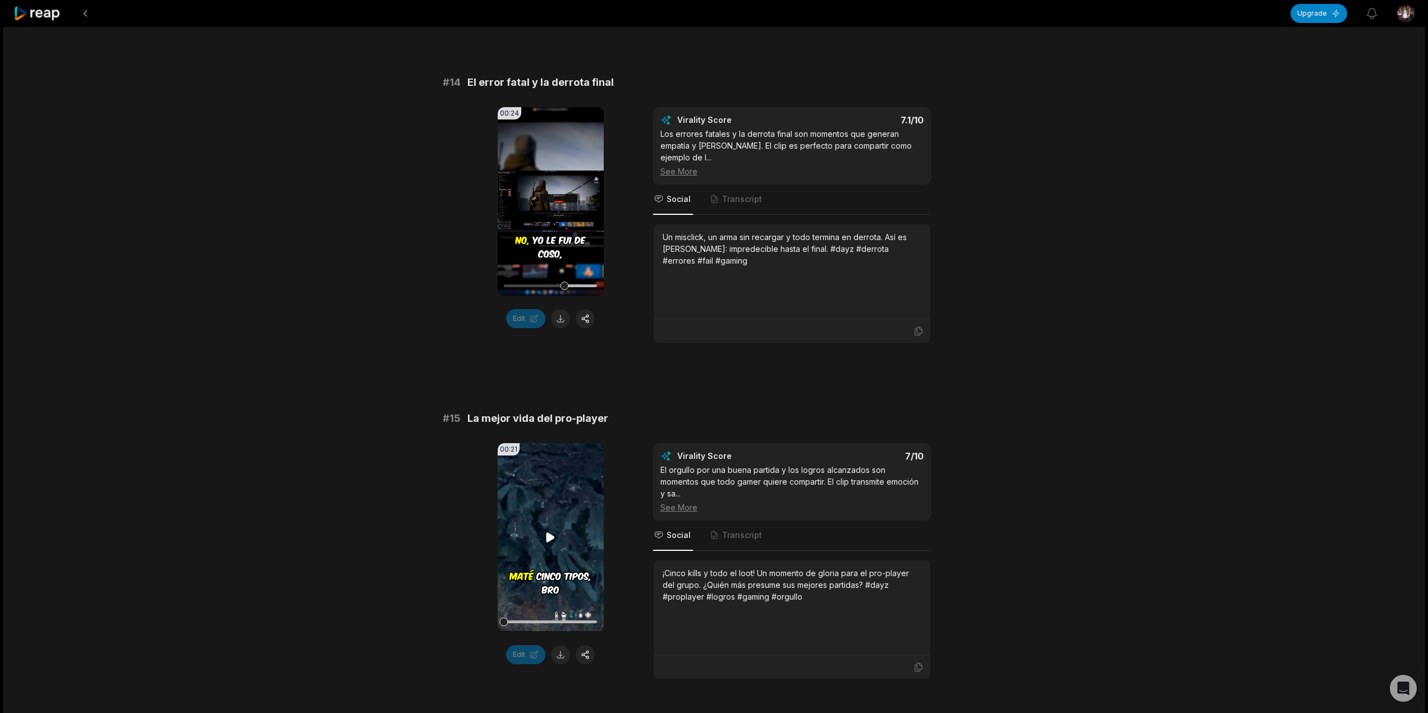
click at [577, 475] on video "Your browser does not support mp4 format." at bounding box center [551, 537] width 106 height 188
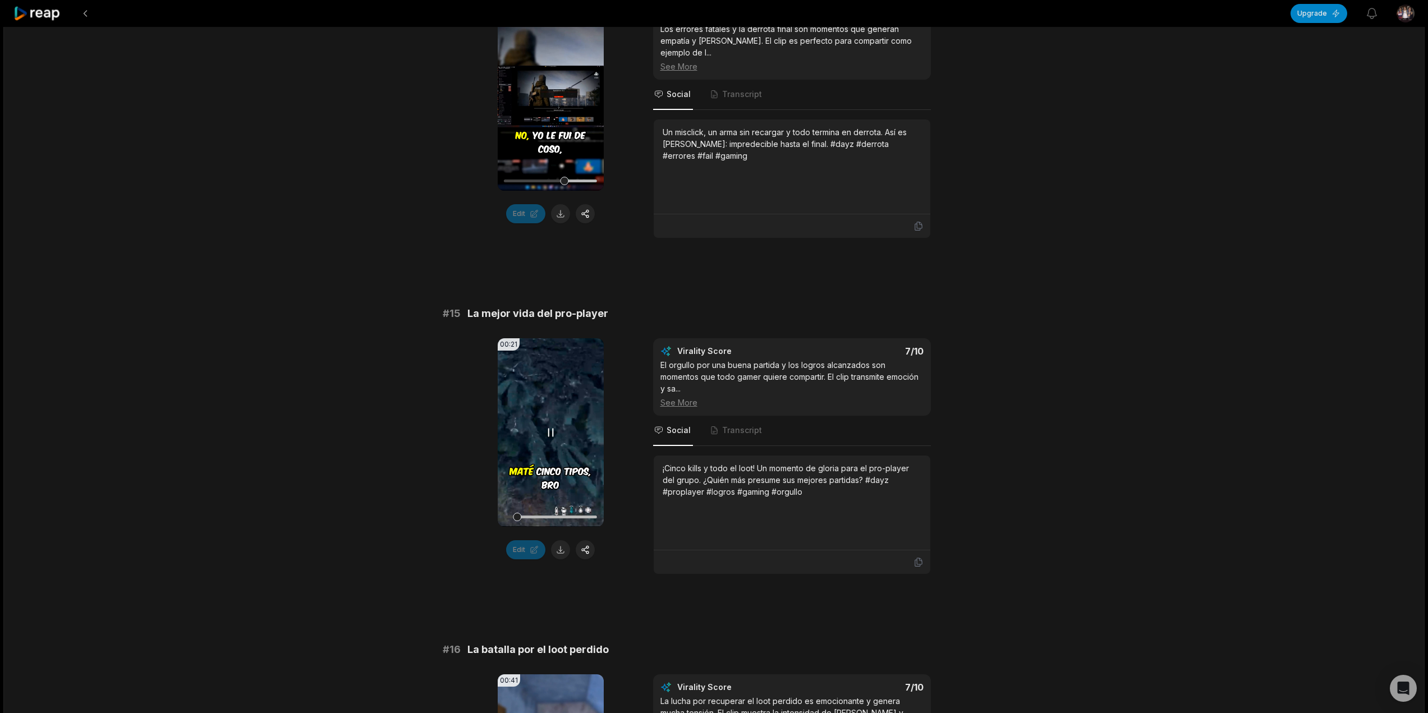
scroll to position [1234, 0]
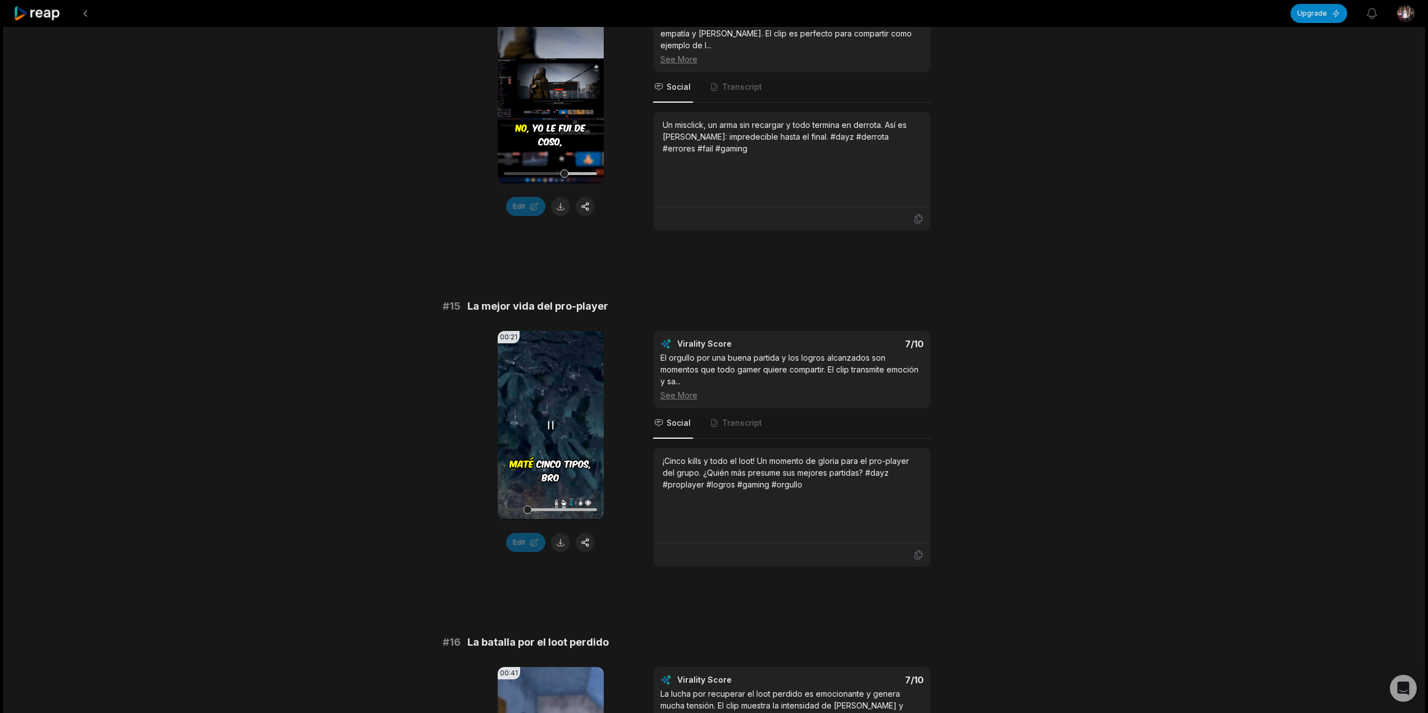
click at [538, 500] on div at bounding box center [550, 510] width 93 height 20
click at [550, 508] on div at bounding box center [550, 509] width 93 height 3
click at [563, 508] on div at bounding box center [550, 509] width 93 height 3
click at [576, 508] on div at bounding box center [550, 509] width 93 height 3
click at [587, 508] on div at bounding box center [550, 509] width 93 height 3
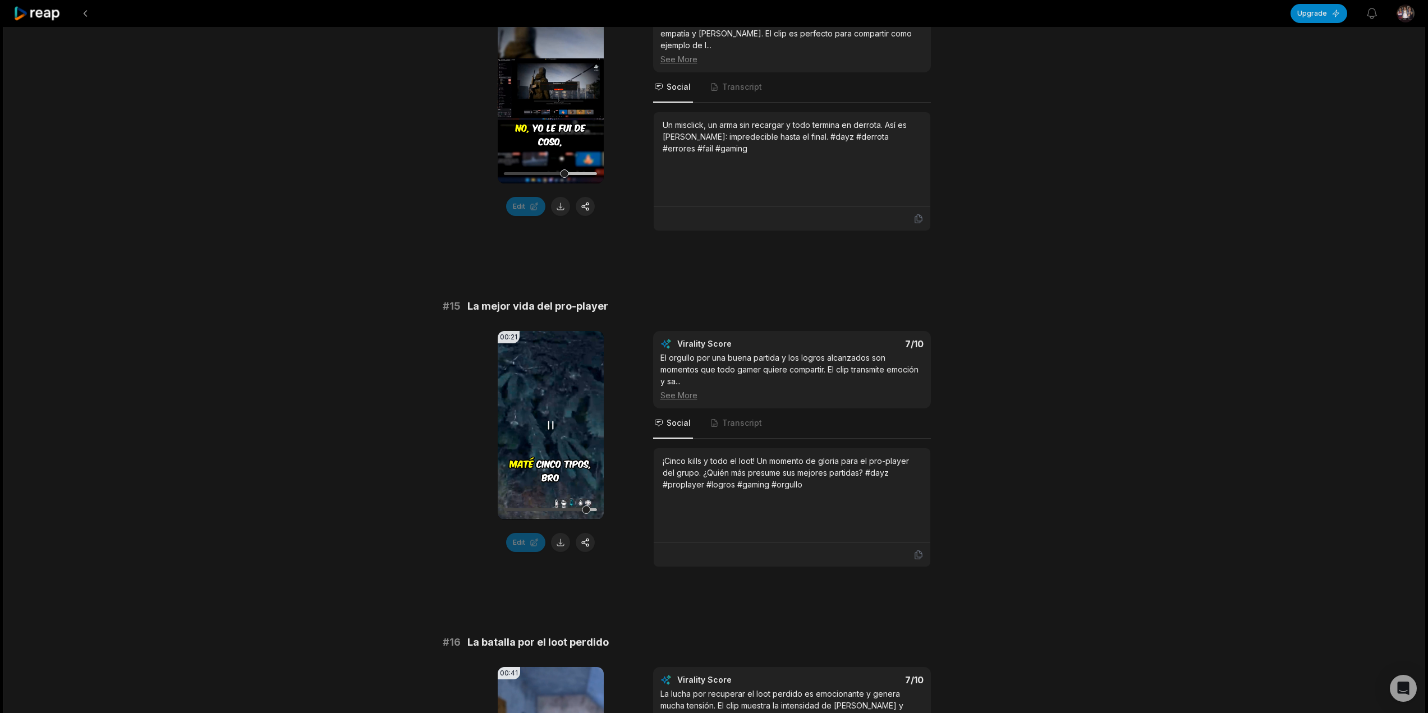
click at [572, 460] on video "Your browser does not support mp4 format." at bounding box center [551, 425] width 106 height 188
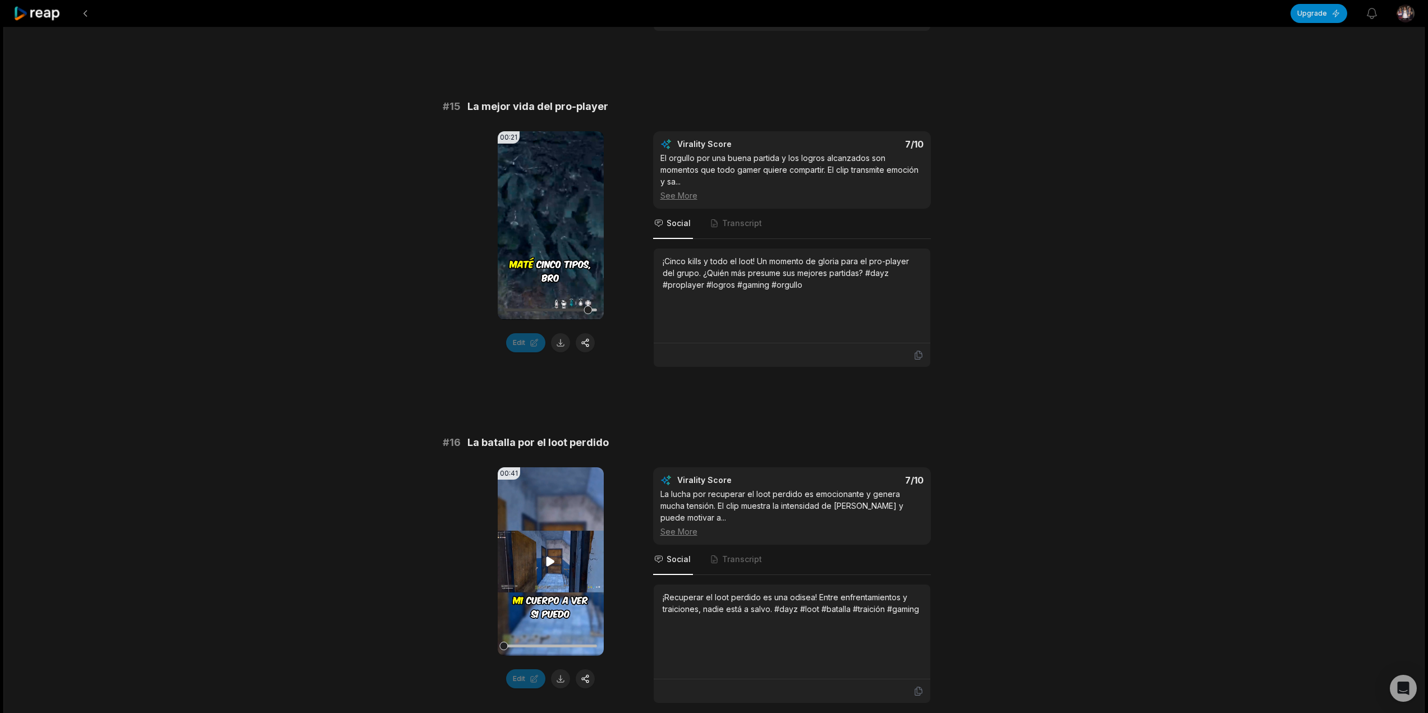
scroll to position [1458, 0]
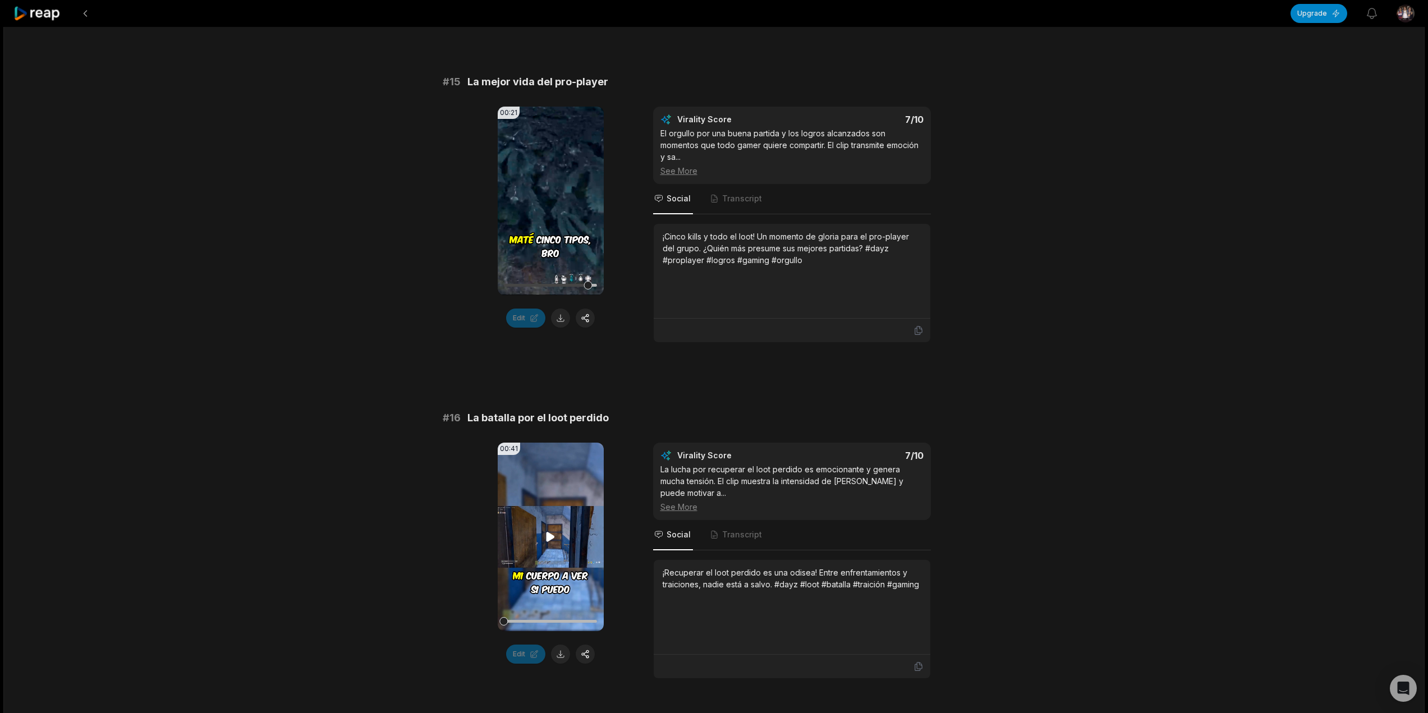
click at [572, 475] on video "Your browser does not support mp4 format." at bounding box center [551, 537] width 106 height 188
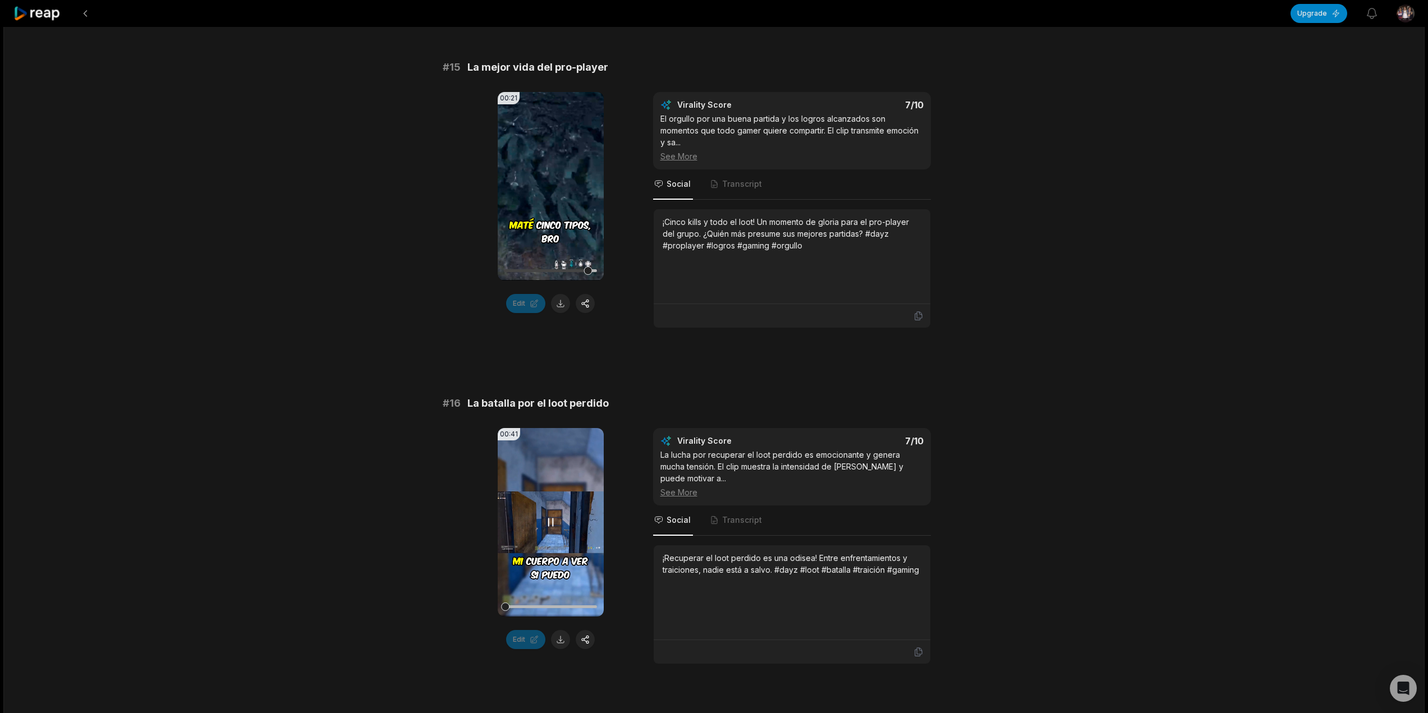
scroll to position [1515, 0]
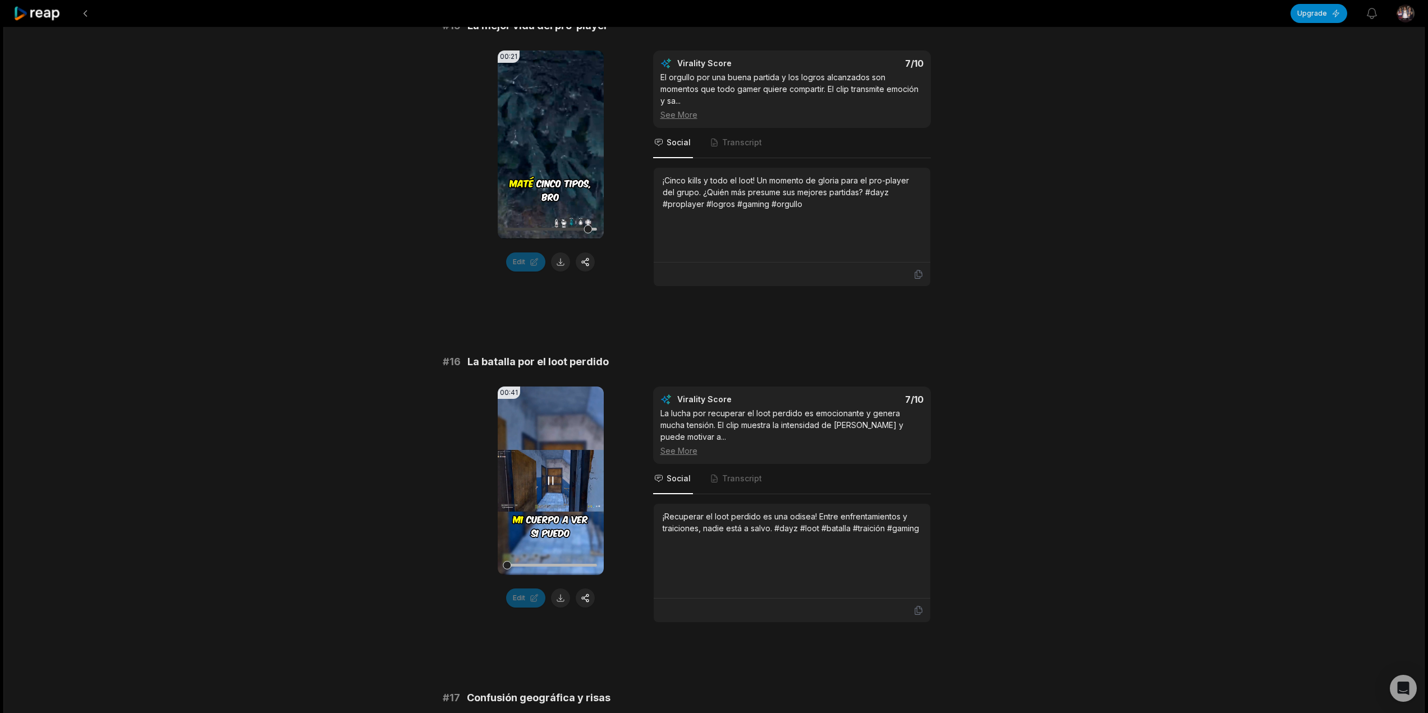
click at [524, 555] on div at bounding box center [550, 565] width 93 height 20
click at [535, 555] on div at bounding box center [550, 565] width 93 height 20
click at [546, 555] on div at bounding box center [550, 565] width 93 height 20
click at [559, 564] on div at bounding box center [550, 565] width 93 height 3
click at [569, 564] on div at bounding box center [550, 565] width 93 height 3
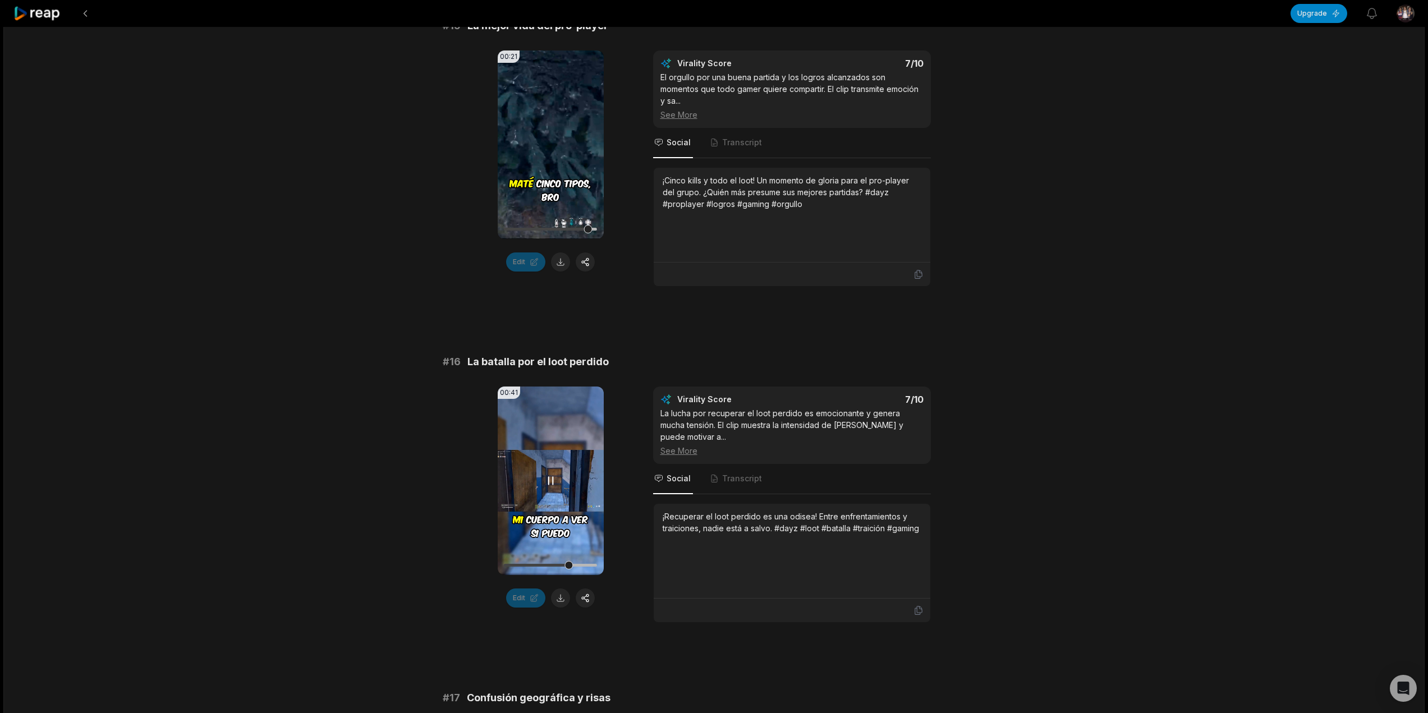
click at [578, 564] on div at bounding box center [550, 565] width 93 height 3
click at [587, 564] on div at bounding box center [550, 565] width 93 height 3
click at [569, 493] on video "Your browser does not support mp4 format." at bounding box center [551, 480] width 106 height 188
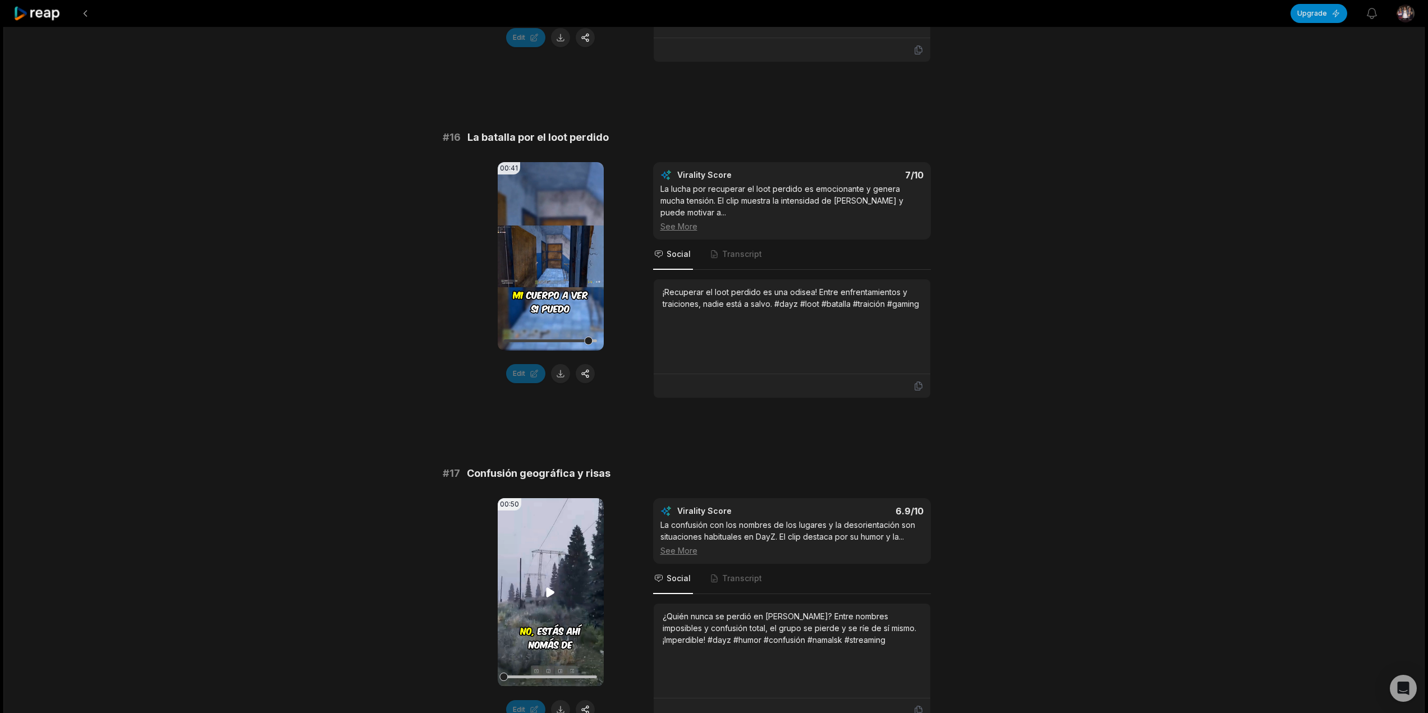
click at [553, 527] on video "Your browser does not support mp4 format." at bounding box center [551, 592] width 106 height 188
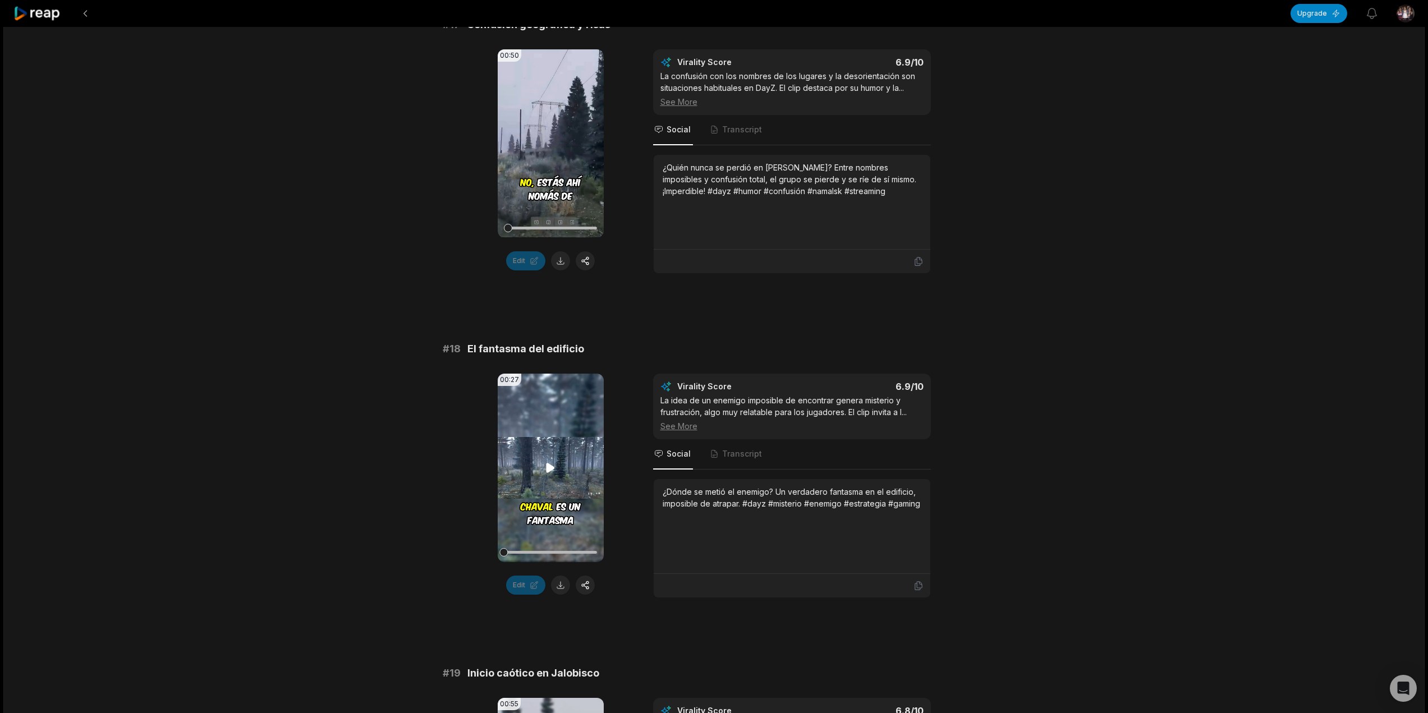
scroll to position [1963, 0]
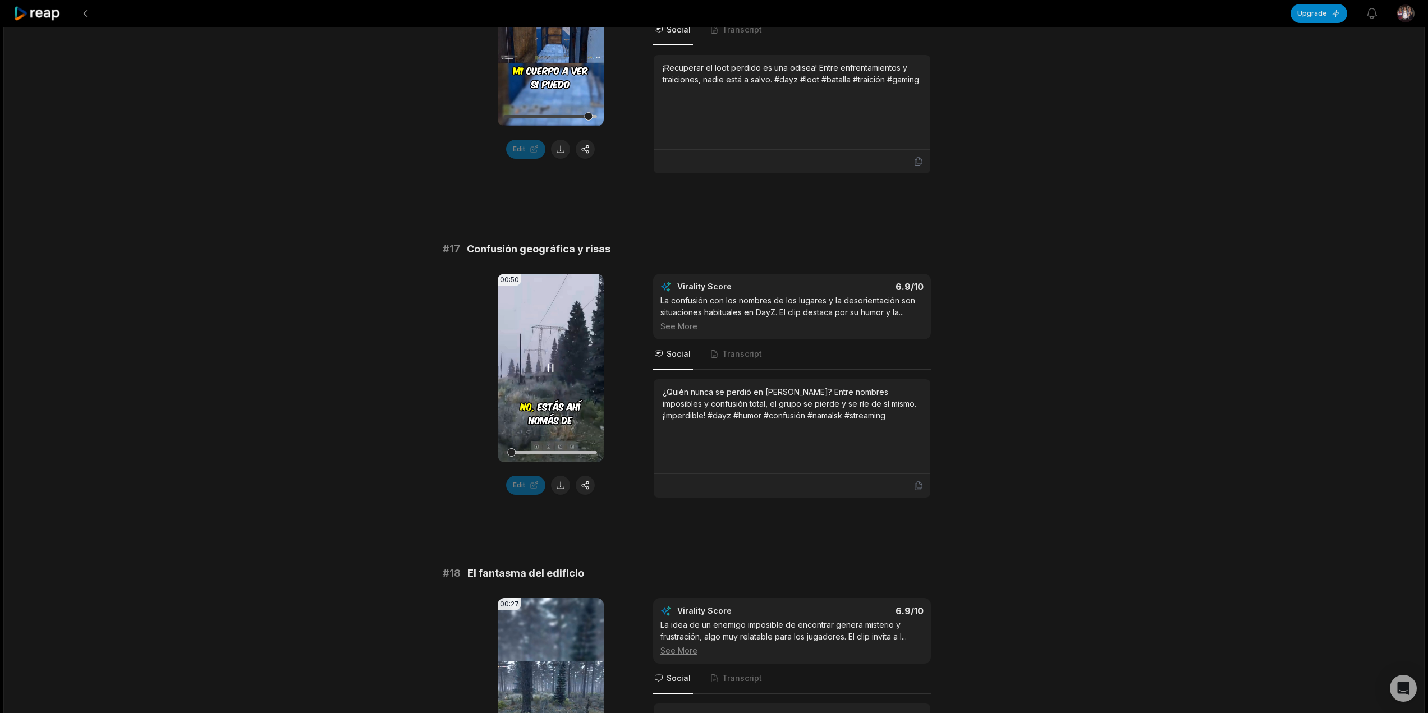
click at [535, 451] on div at bounding box center [550, 452] width 93 height 3
click at [563, 443] on div at bounding box center [550, 453] width 93 height 20
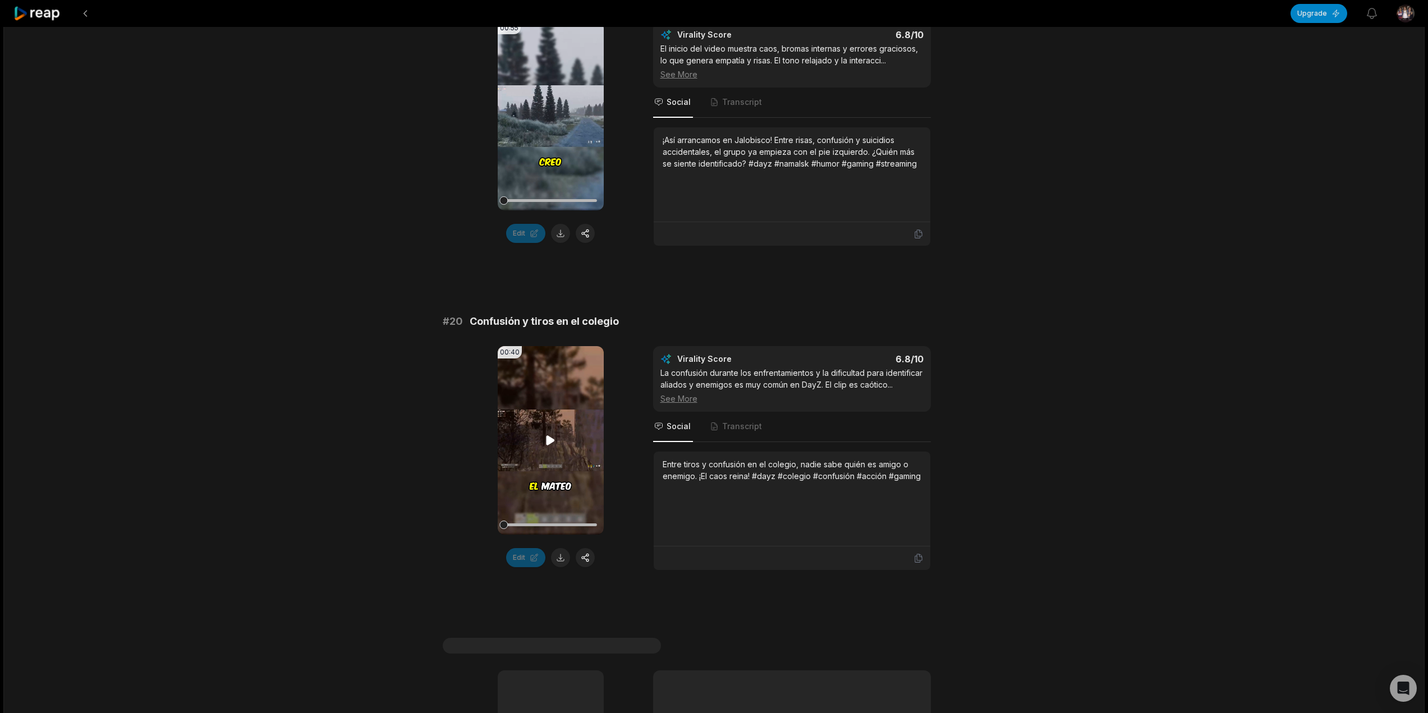
scroll to position [2809, 0]
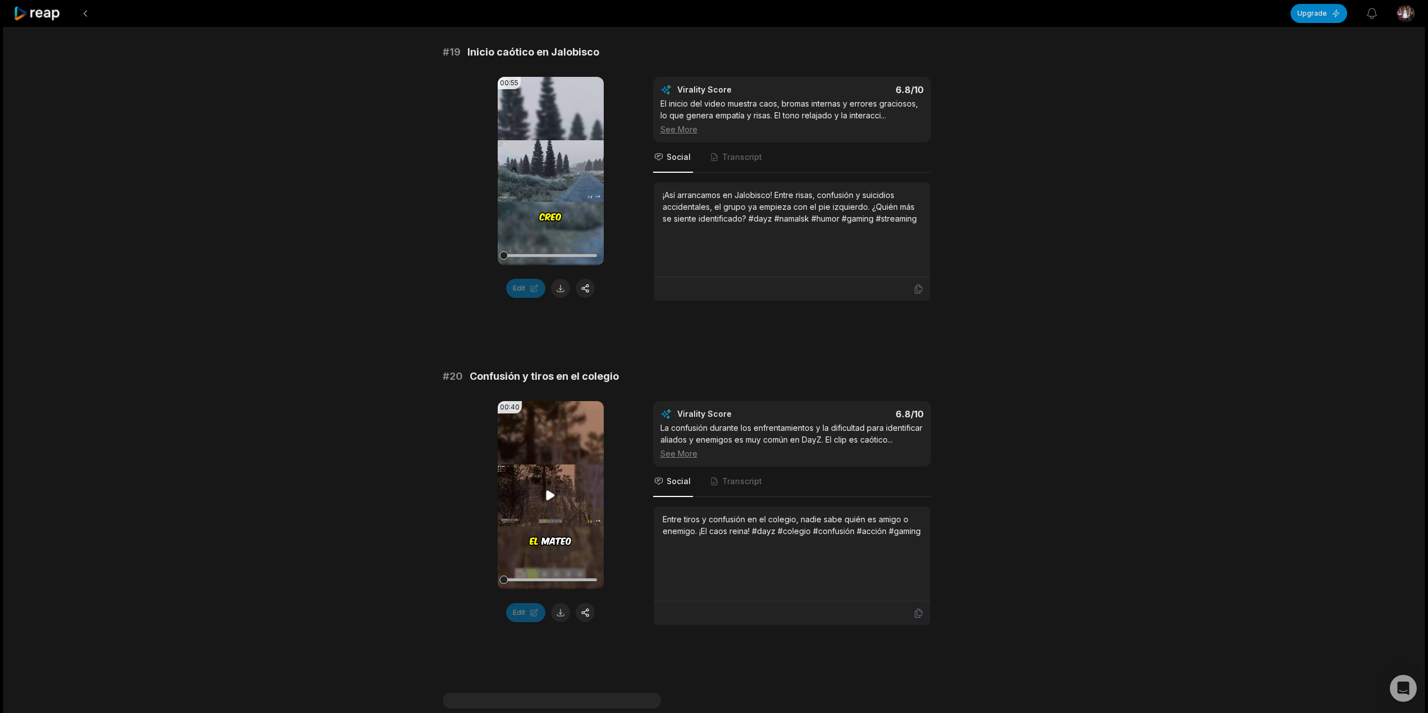
click at [550, 497] on video "Your browser does not support mp4 format." at bounding box center [551, 495] width 106 height 188
click at [563, 578] on div at bounding box center [550, 579] width 93 height 3
click at [579, 578] on div at bounding box center [550, 579] width 93 height 3
click at [538, 487] on video "Your browser does not support mp4 format." at bounding box center [551, 495] width 106 height 188
click at [538, 505] on video "Your browser does not support mp4 format." at bounding box center [551, 495] width 106 height 188
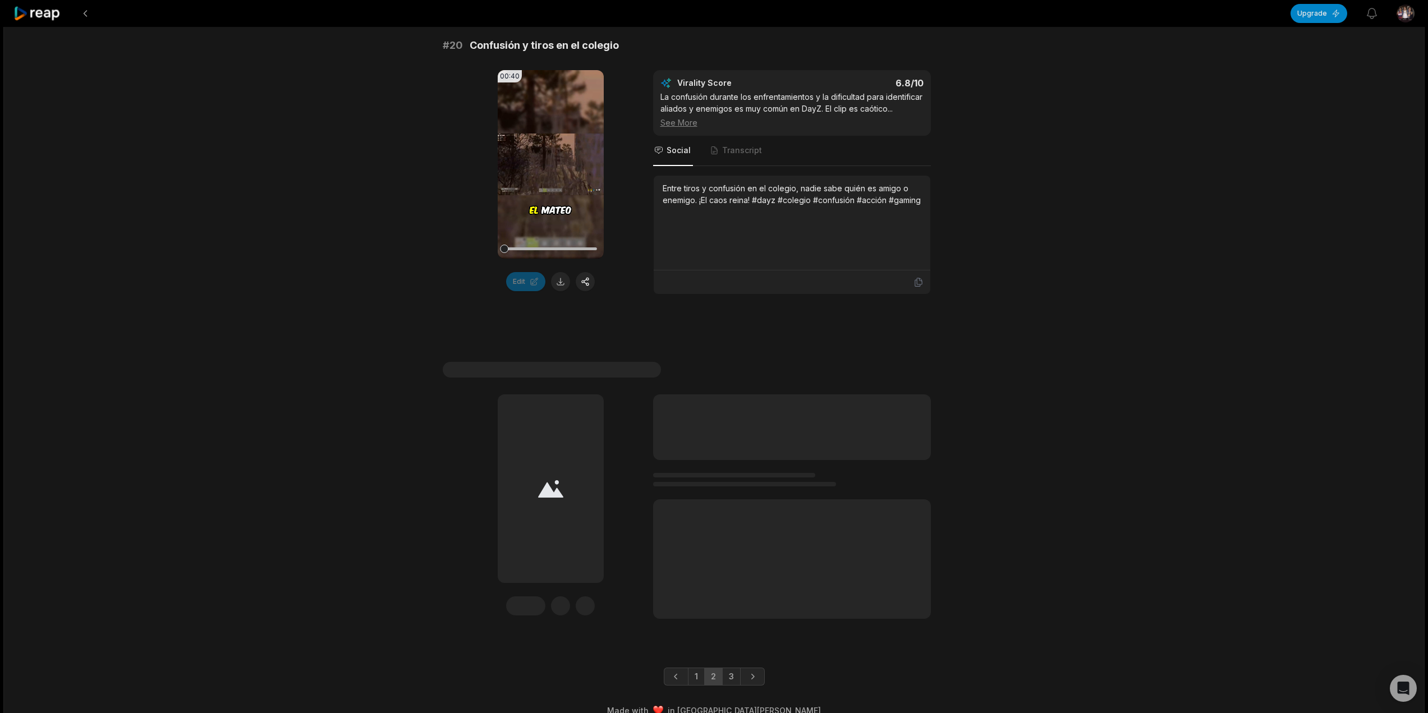
scroll to position [3145, 0]
